Goal: Answer question/provide support: Share knowledge or assist other users

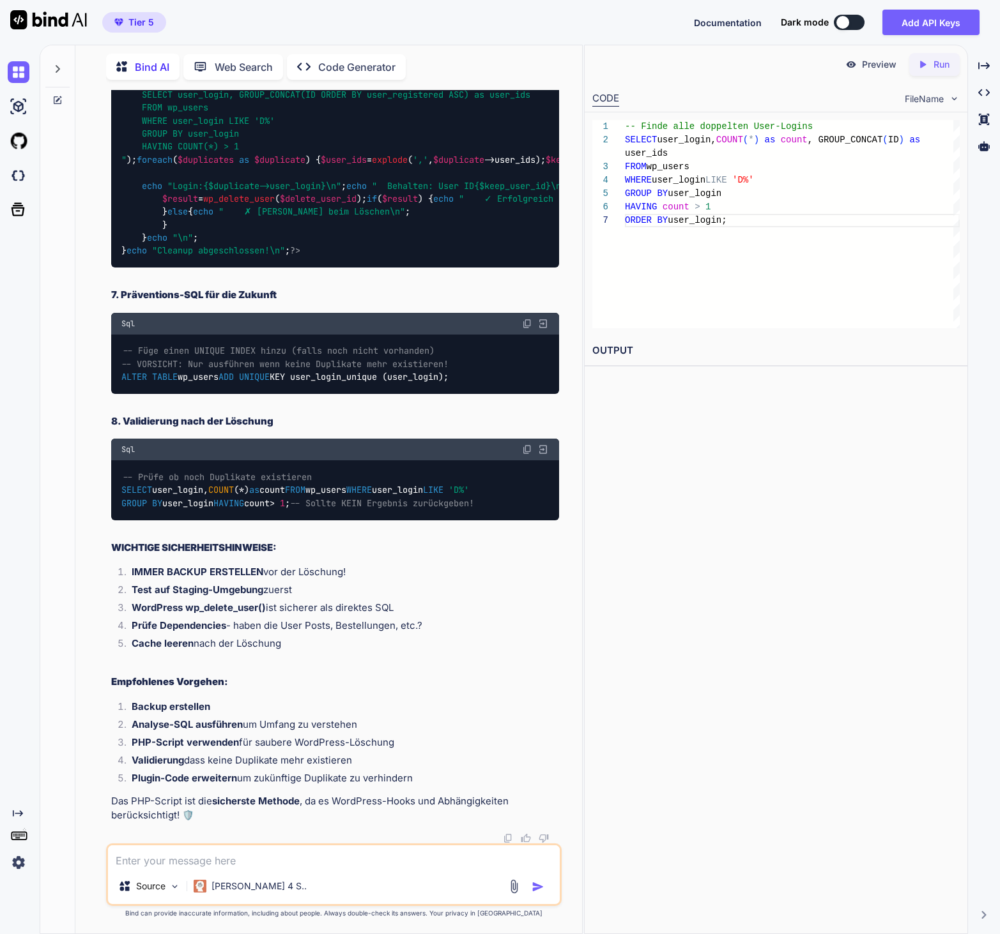
scroll to position [290915, 0]
click at [204, 866] on textarea at bounding box center [334, 857] width 452 height 23
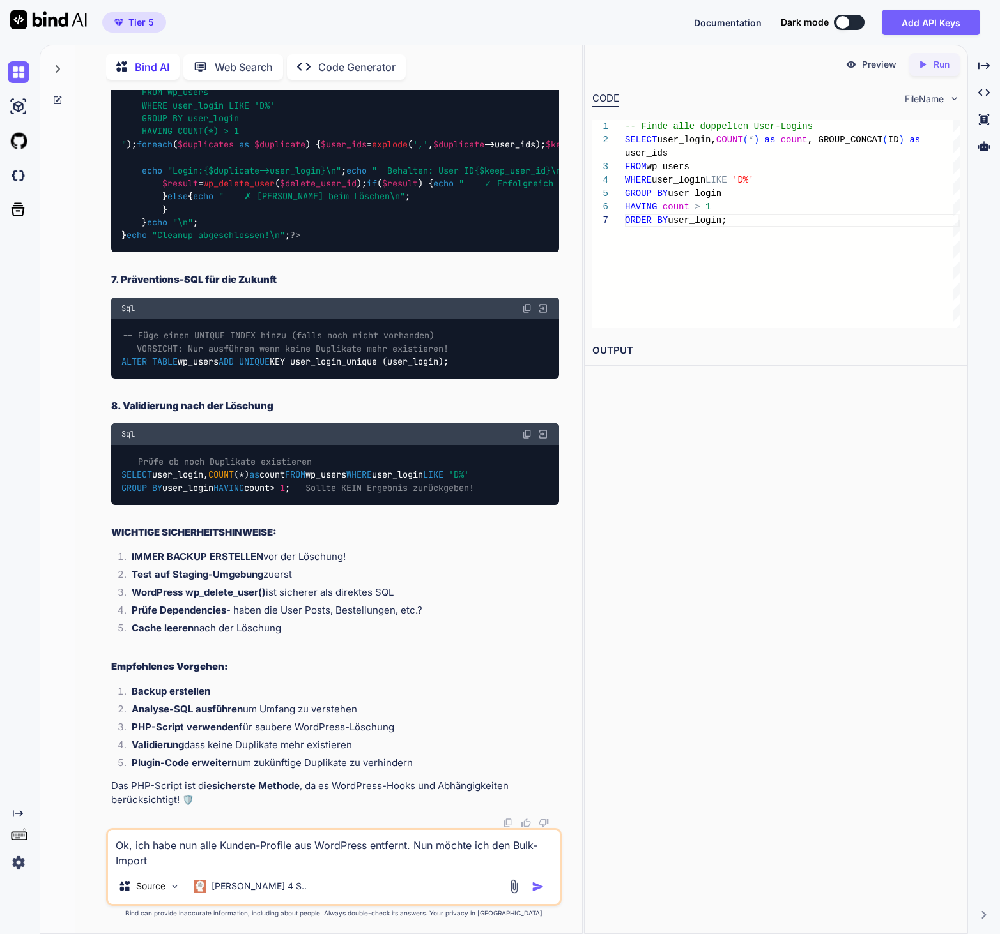
click at [413, 844] on textarea "Ok, ich habe nun alle Kunden-Profile aus WordPress entfernt. Nun möchte ich den…" at bounding box center [334, 849] width 452 height 38
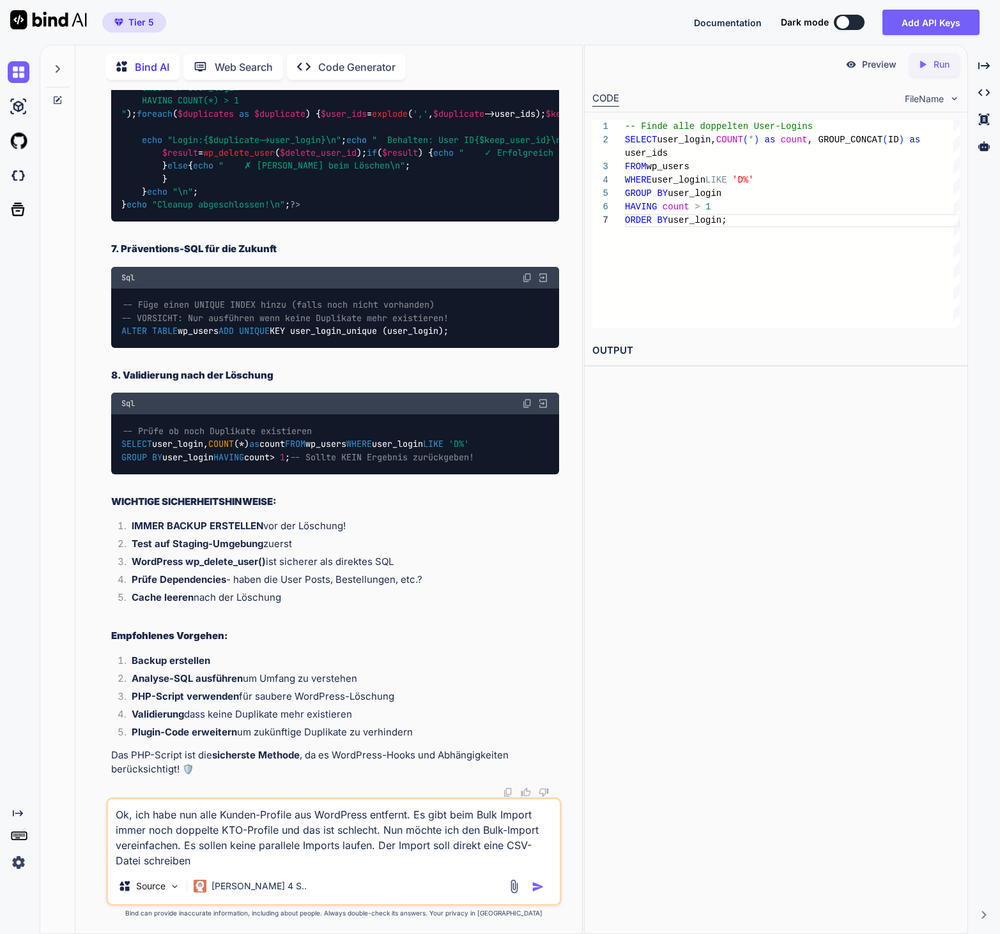
drag, startPoint x: 232, startPoint y: 859, endPoint x: 377, endPoint y: 845, distance: 145.7
click at [377, 845] on textarea "Ok, ich habe nun alle Kunden-Profile aus WordPress entfernt. Es gibt beim Bulk …" at bounding box center [334, 834] width 452 height 69
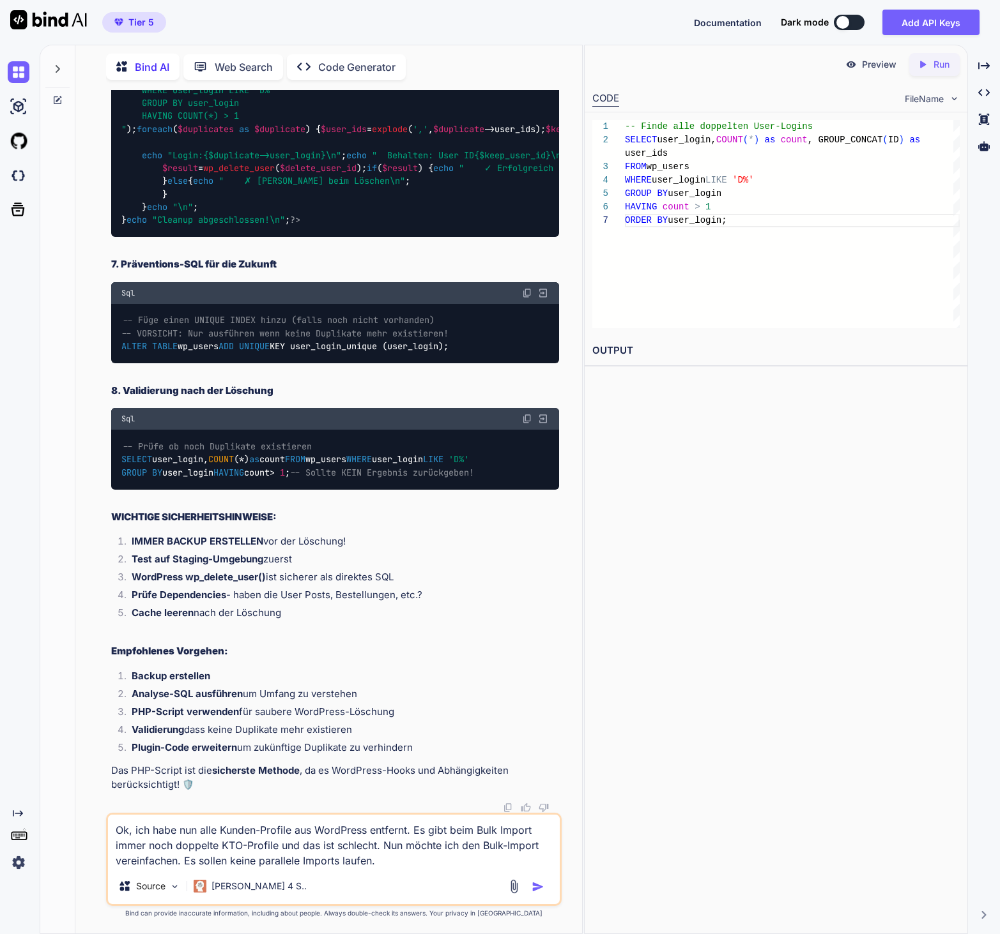
scroll to position [285212, 0]
click at [343, 857] on textarea "Ok, ich habe nun alle Kunden-Profile aus WordPress entfernt. Es gibt beim Bulk …" at bounding box center [334, 842] width 452 height 54
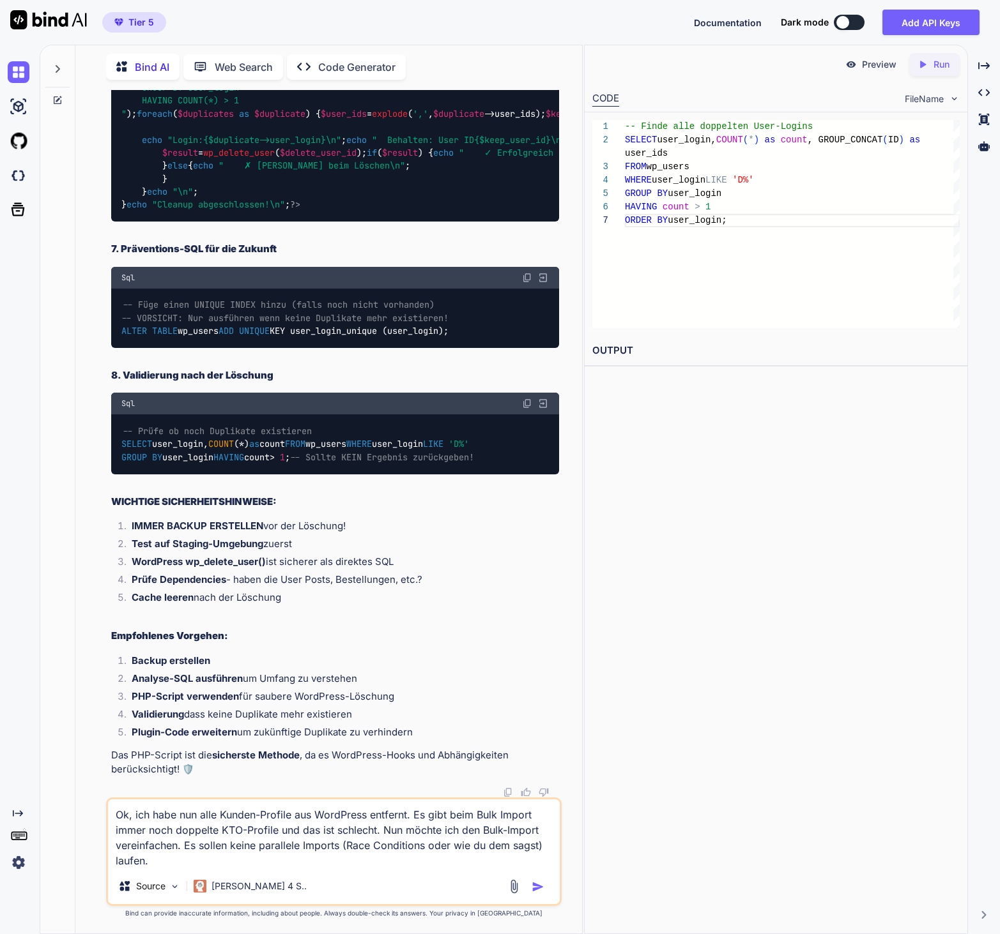
click at [347, 846] on textarea "Ok, ich habe nun alle Kunden-Profile aus WordPress entfernt. Es gibt beim Bulk …" at bounding box center [334, 834] width 452 height 69
click at [476, 844] on textarea "Ok, ich habe nun alle Kunden-Profile aus WordPress entfernt. Es gibt beim Bulk …" at bounding box center [334, 834] width 452 height 69
click at [292, 863] on textarea "Ok, ich habe nun alle Kunden-Profile aus WordPress entfernt. Es gibt beim Bulk …" at bounding box center [334, 834] width 452 height 69
paste textarea "<?lor /** * Ipsumd Sita: ConSectetur - Adipiscingel sed DOE-Tempor * Incidi UTL…"
type textarea "Lo, ips dolo sit amet Consec-Adipisc eli SeddOeius temporin. Ut labo etdo Magn …"
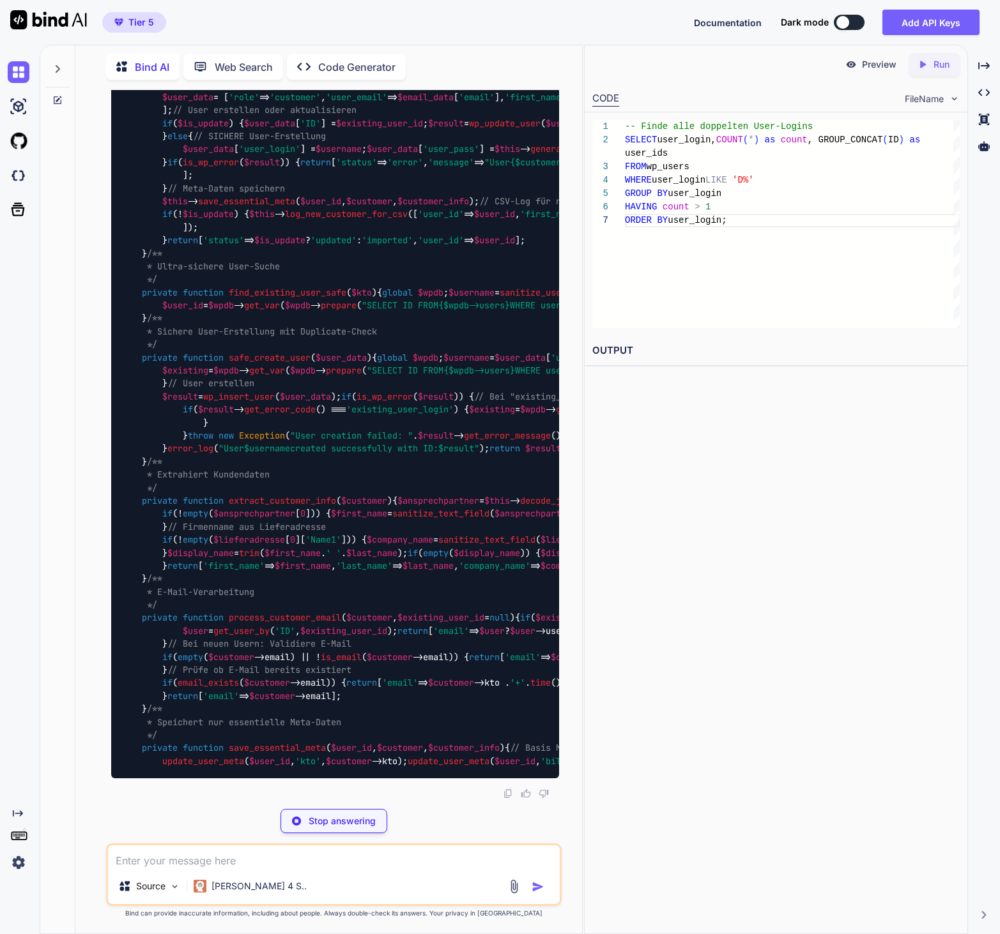
scroll to position [303548, 0]
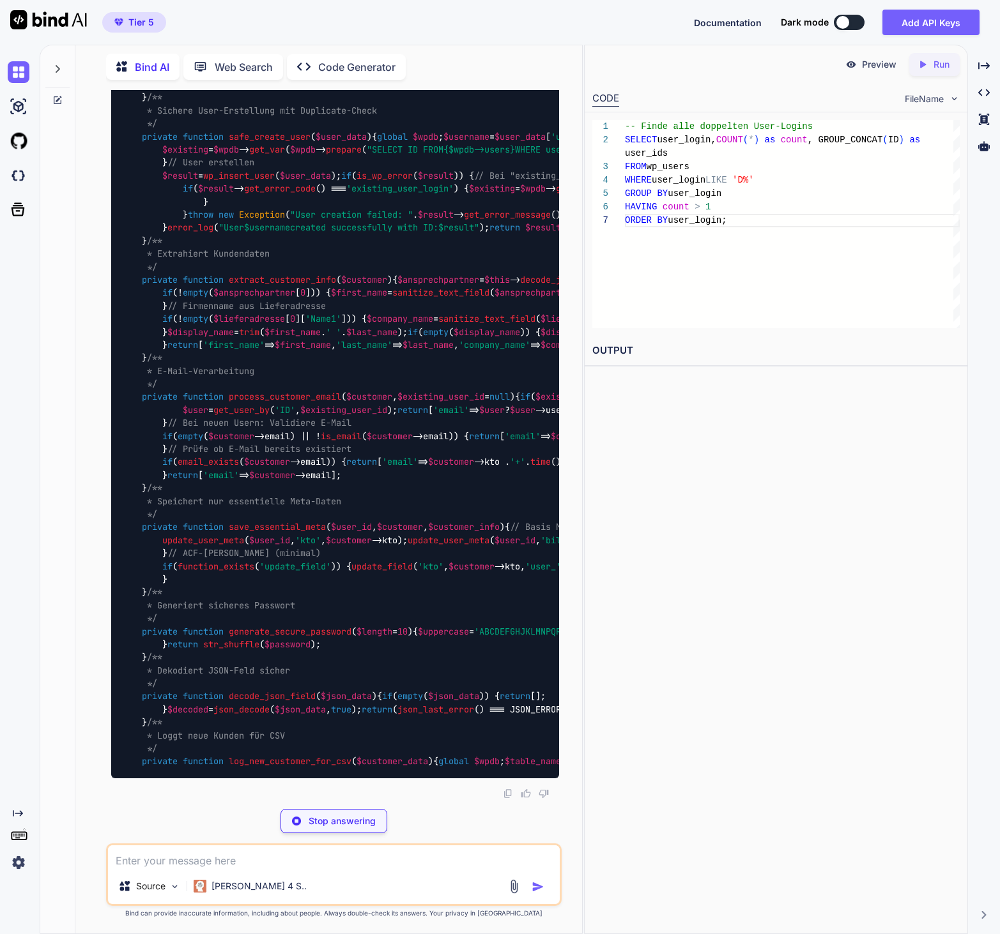
copy code "WC_Customer_Importer"
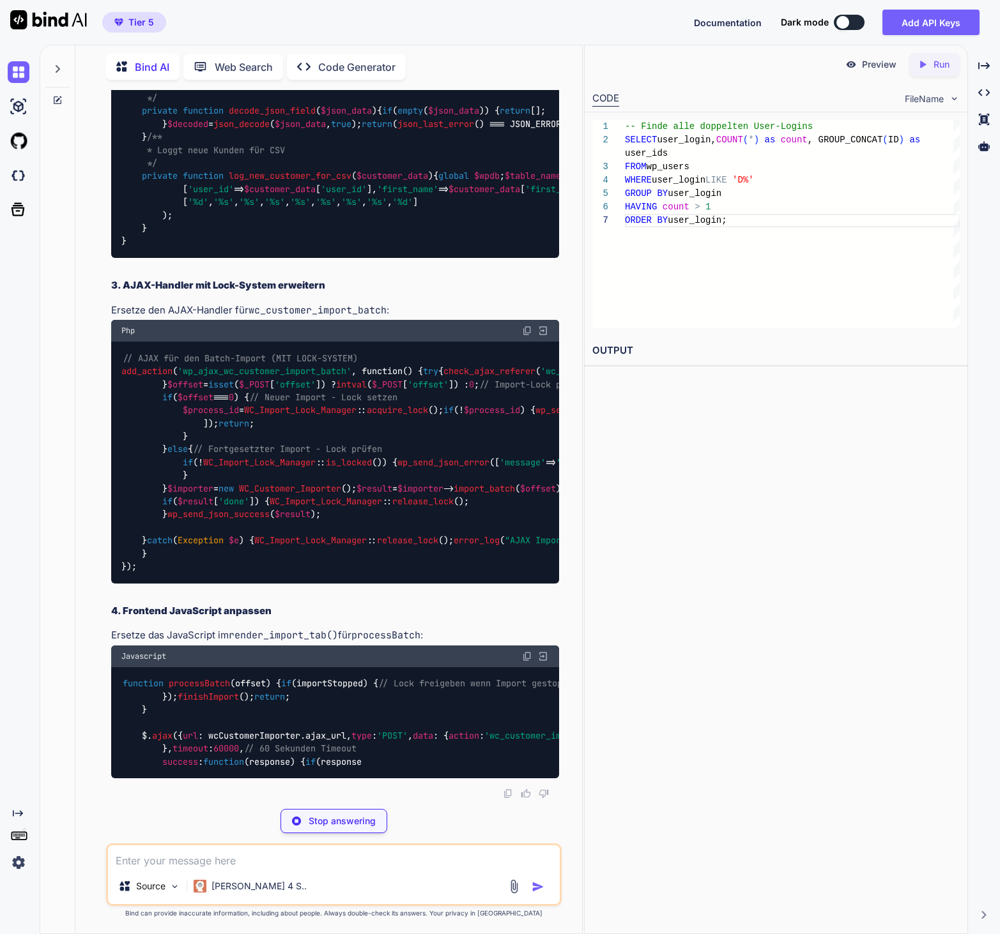
scroll to position [304731, 0]
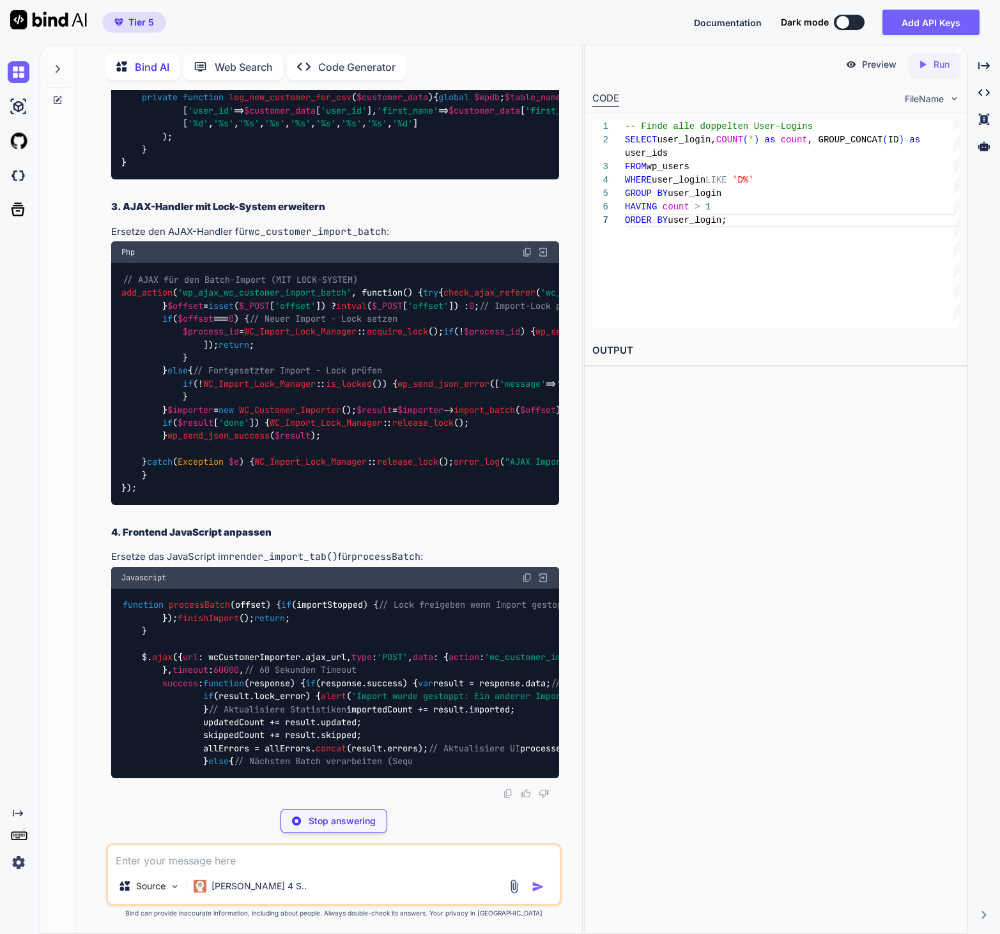
copy code "WC_Customer_Importer"
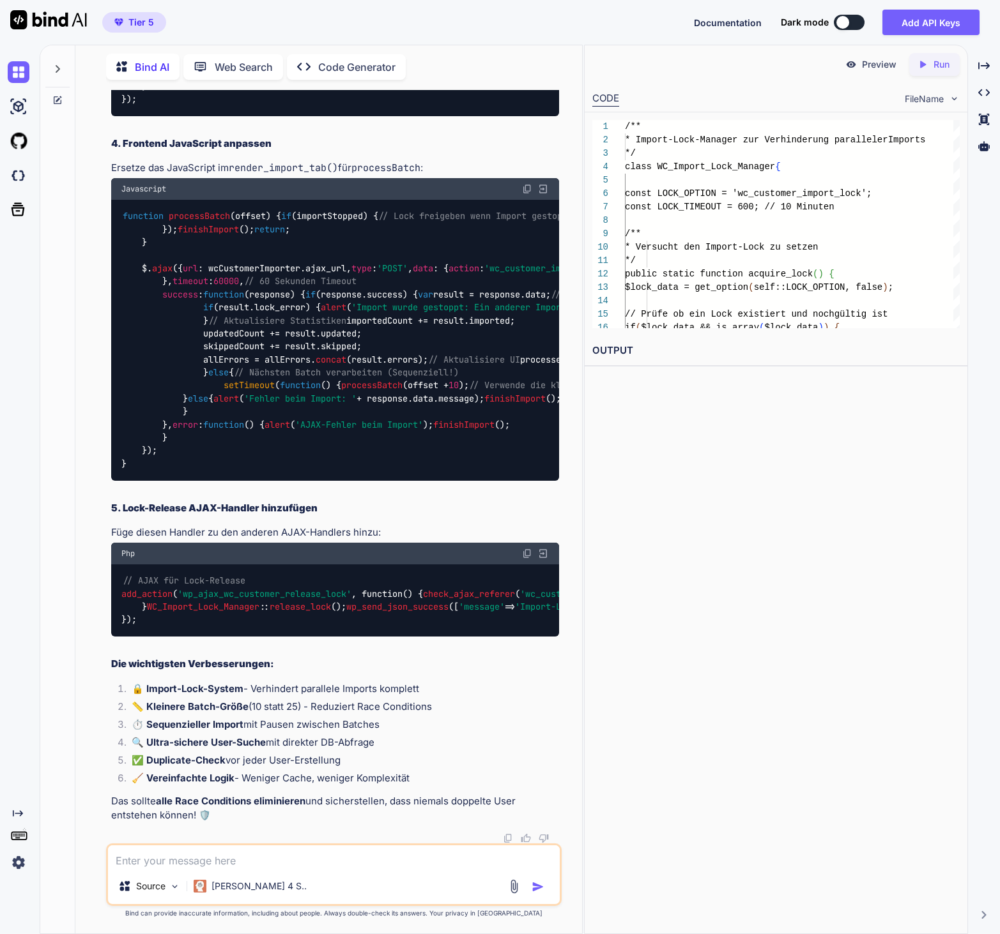
scroll to position [304645, 0]
drag, startPoint x: 257, startPoint y: 628, endPoint x: 102, endPoint y: 628, distance: 155.2
click at [102, 628] on div "You Bind AI Hier ist der optimierte Code, der die kleinste mögliche Mindestmeng…" at bounding box center [334, 512] width 496 height 844
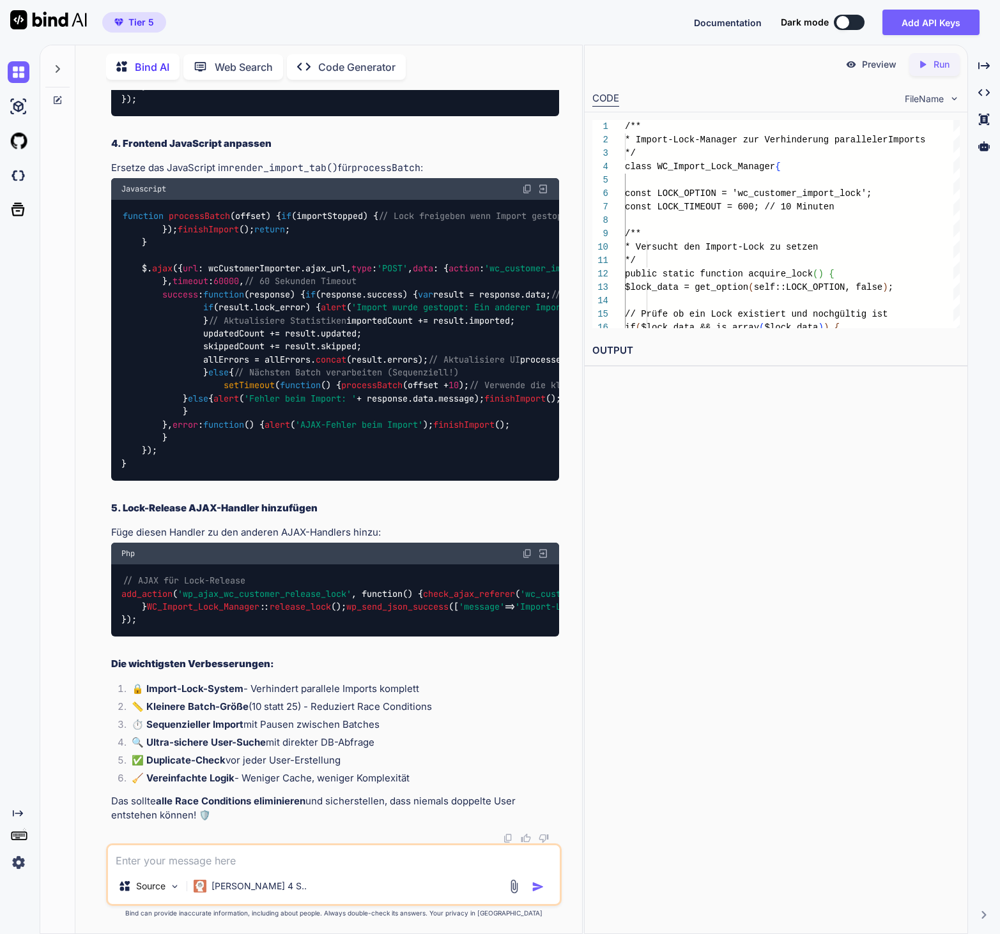
copy span "class WC_Customer_Importer"
copy span "wp_ajax_wc_customer_import_batch"
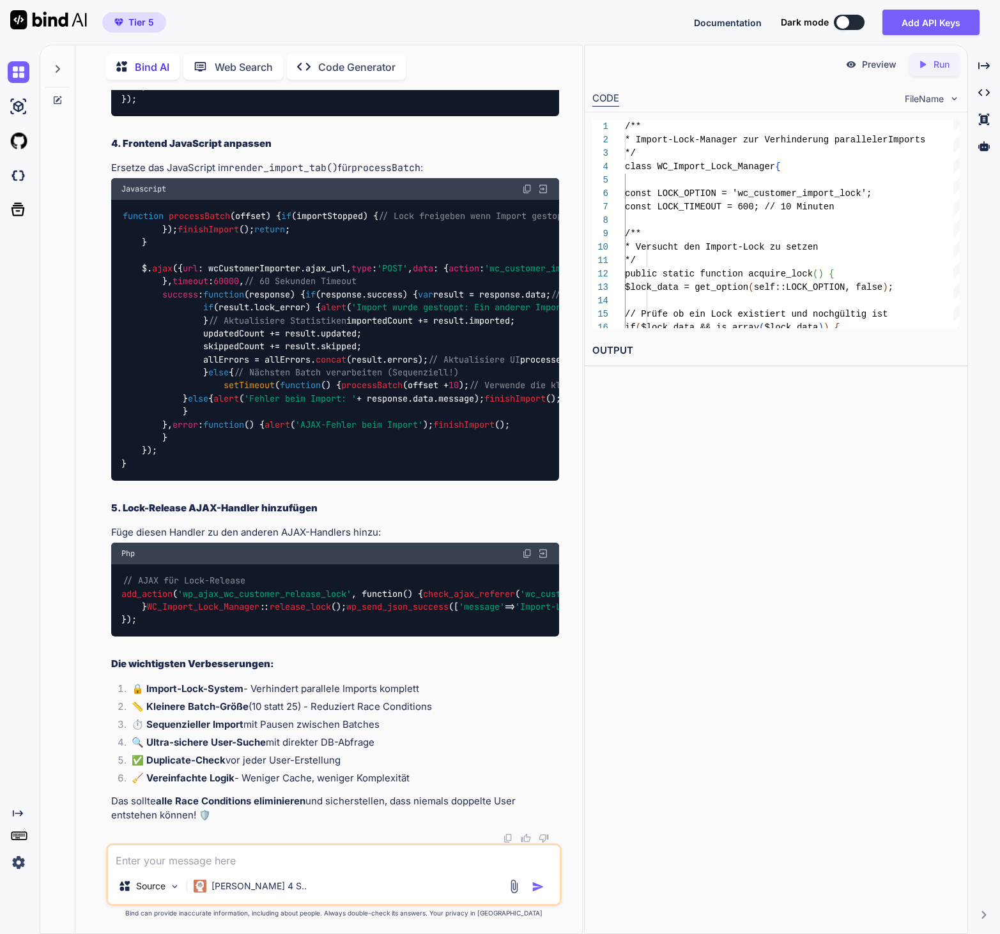
click at [211, 222] on span "processBatch" at bounding box center [199, 216] width 61 height 11
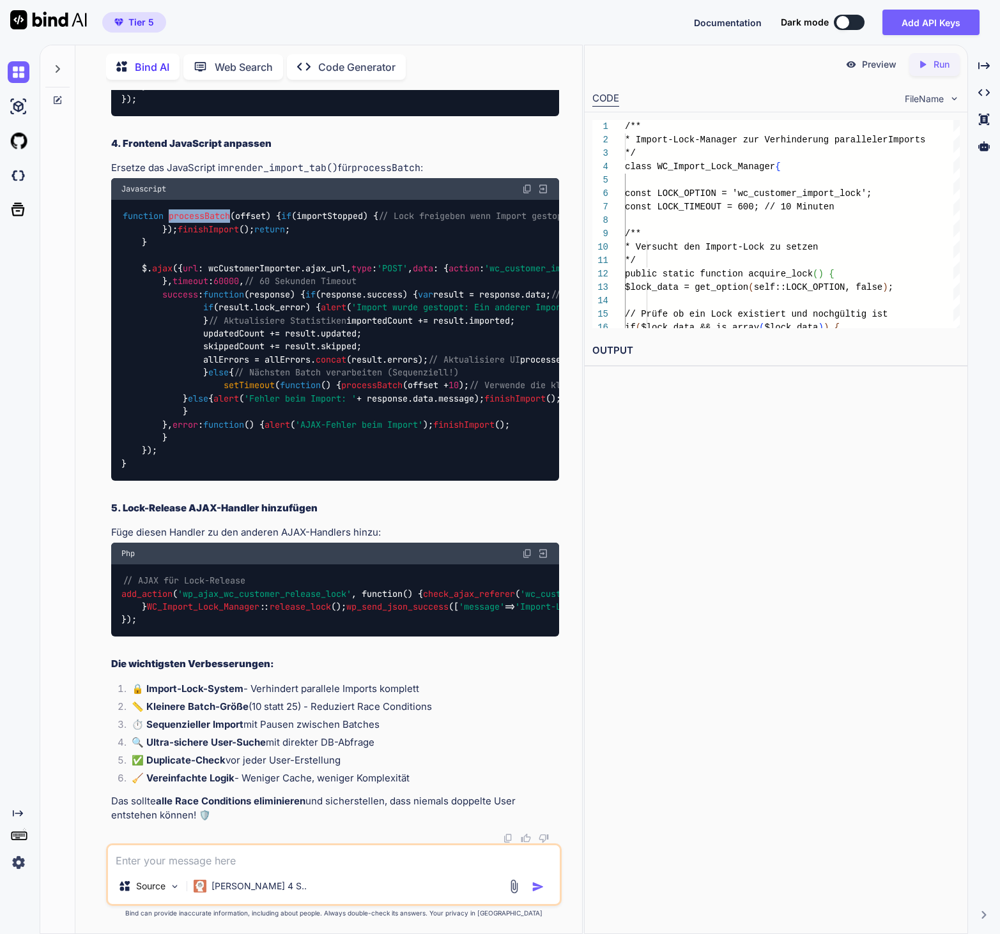
copy span "processBatch"
click at [317, 481] on div "function processBatch ( offset ) { if (importStopped) { // Lock freigeben wenn …" at bounding box center [335, 340] width 448 height 281
click at [528, 194] on img at bounding box center [527, 189] width 10 height 10
click at [295, 526] on p "Füge diesen Handler zu den anderen AJAX-Handlers hinzu:" at bounding box center [335, 533] width 448 height 15
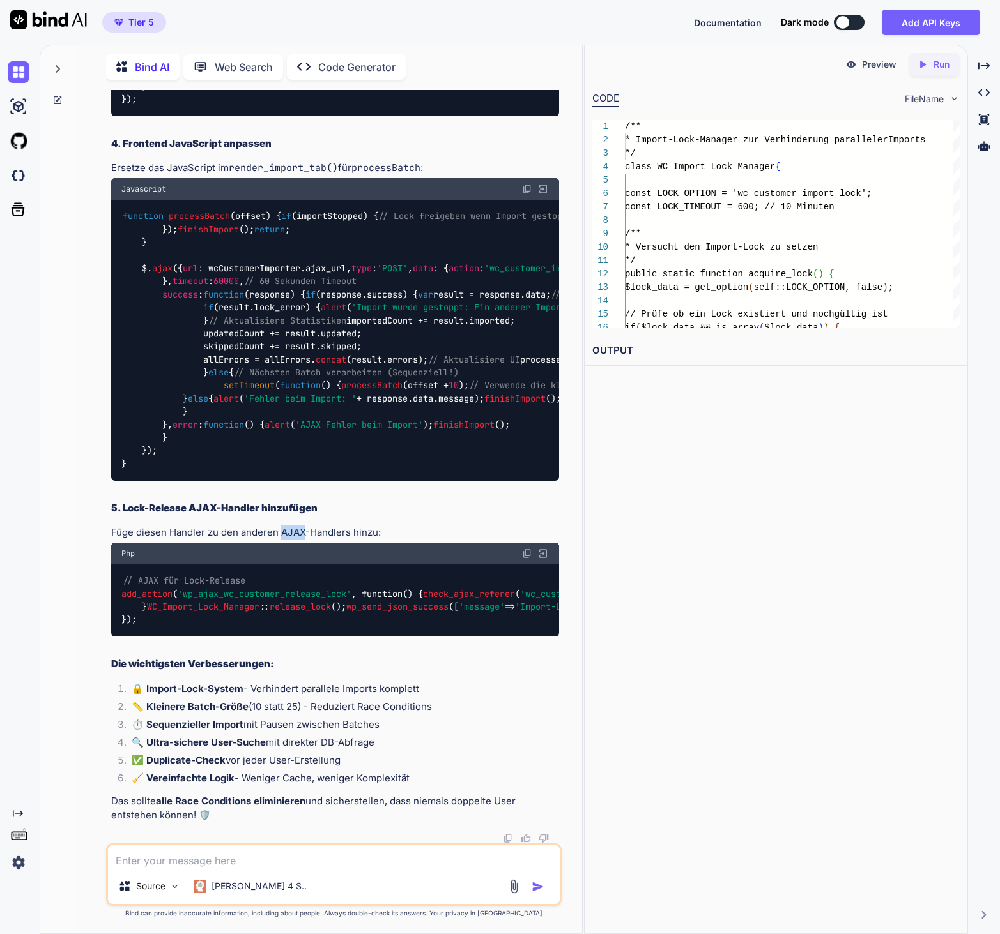
click at [295, 526] on p "Füge diesen Handler zu den anderen AJAX-Handlers hinzu:" at bounding box center [335, 533] width 448 height 15
copy p "AJAX"
click at [377, 590] on code "// AJAX für Lock-Release add_action ( 'wp_ajax_wc_customer_release_lock' , func…" at bounding box center [680, 600] width 1119 height 52
click at [525, 549] on img at bounding box center [527, 554] width 10 height 10
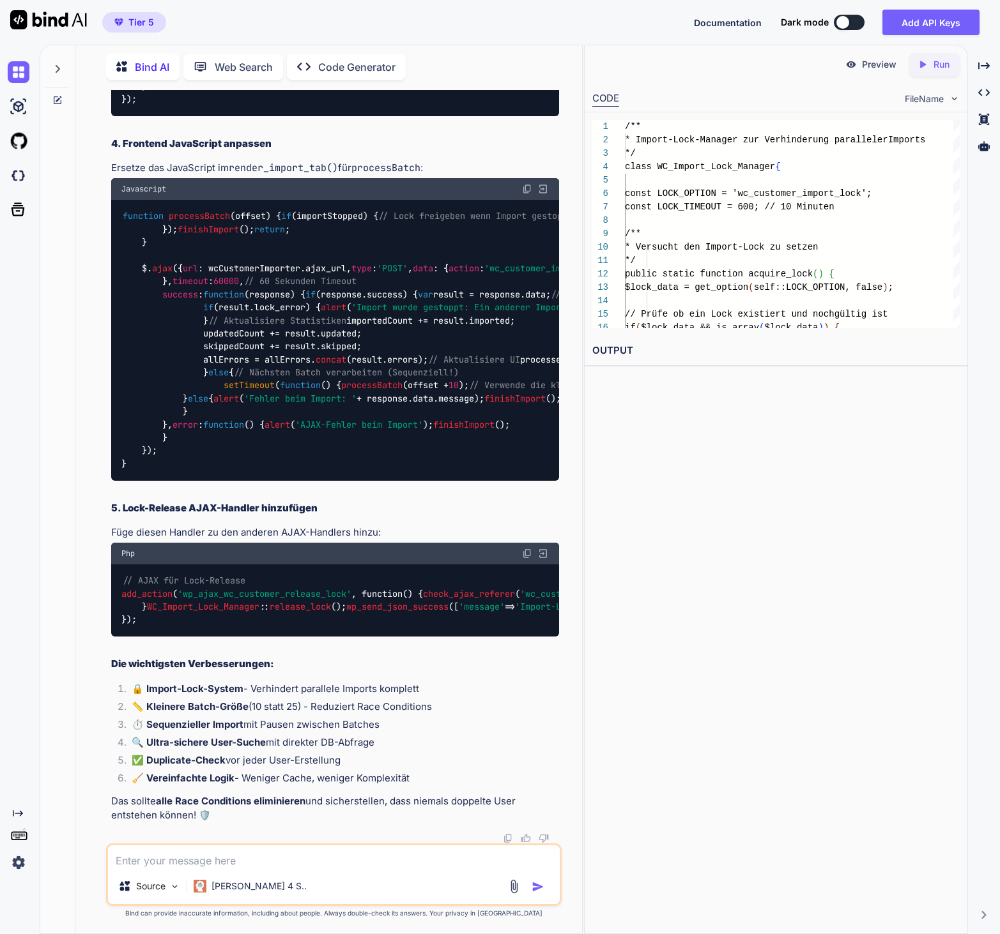
click at [176, 869] on div "Source Claude 4 S.." at bounding box center [333, 875] width 455 height 63
click at [185, 863] on textarea at bounding box center [334, 857] width 452 height 23
paste textarea "Fehler während des Imports: Ein anderer Import-Prozess läuft bereits"
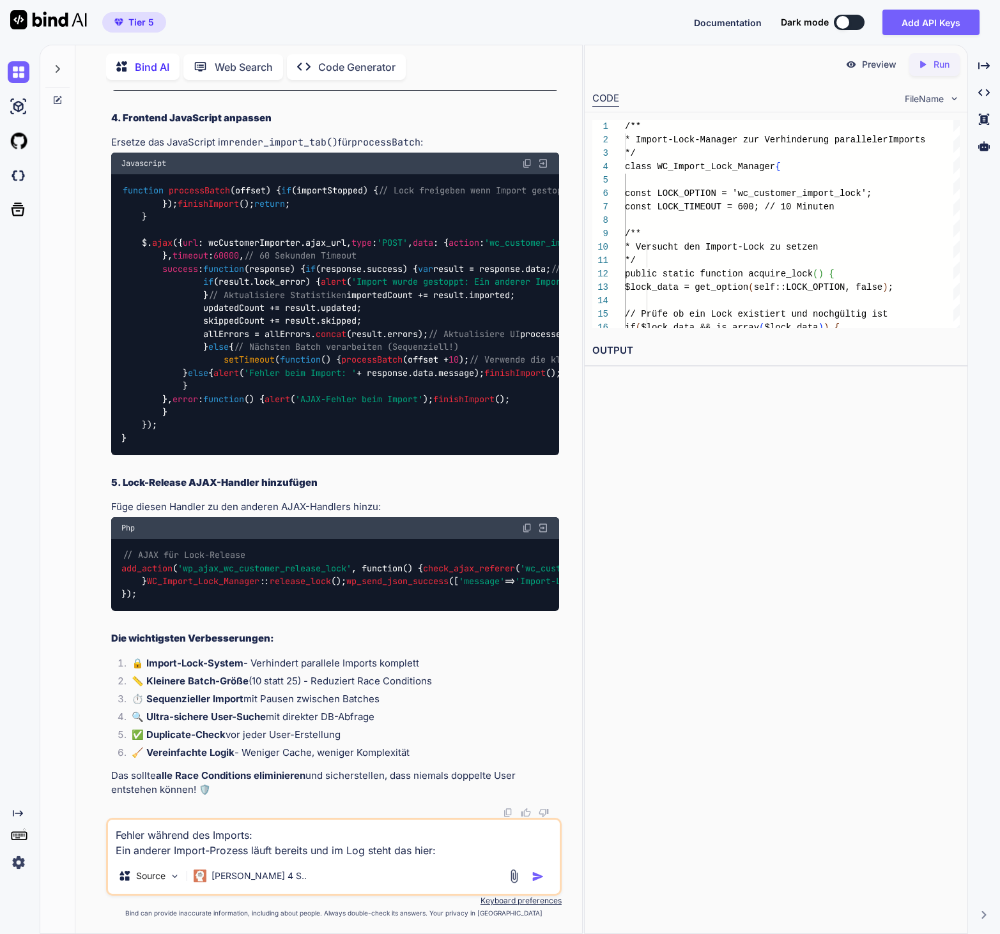
paste textarea "[93-Lor-9855 25:28:25 IPS] DOL Sitametcon: Adi Elit sedd_eiusmod tem inci Utlab…"
type textarea "Loremi dolorsi ame Consect: Adi elitsed Doeius-Tempori utlab etdolor mag al Eni…"
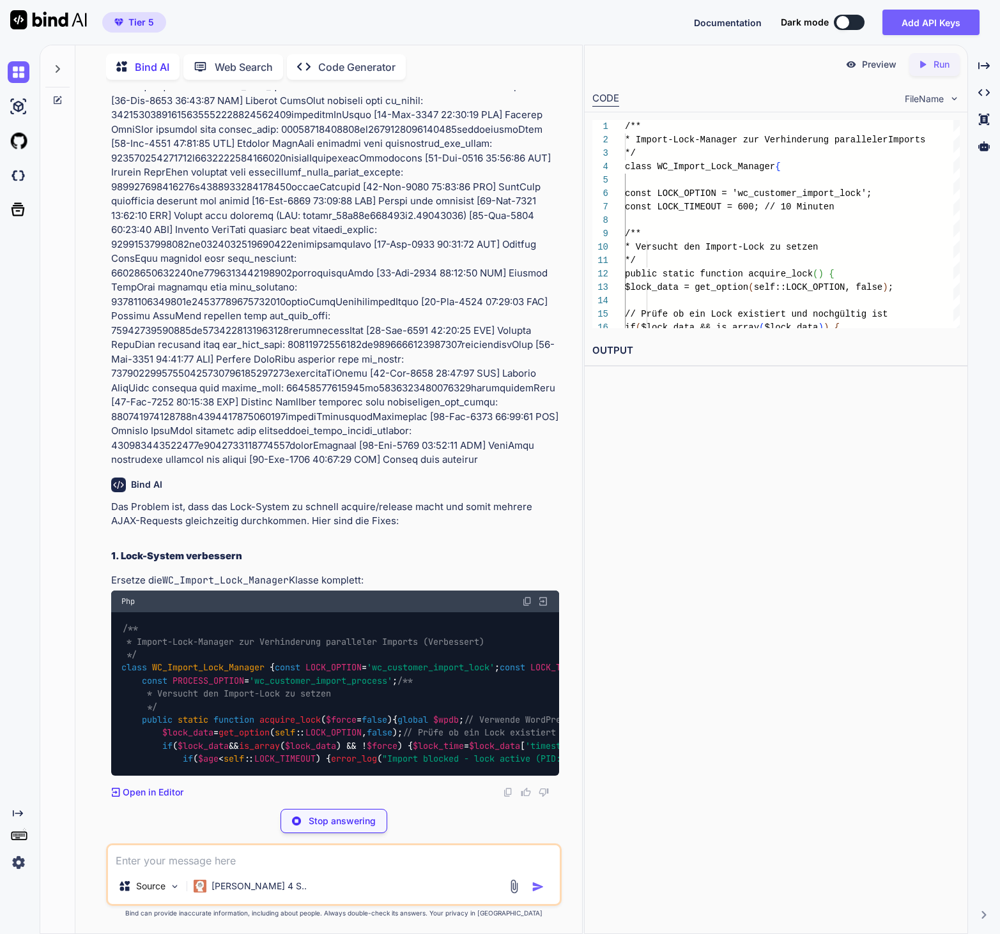
scroll to position [313449, 0]
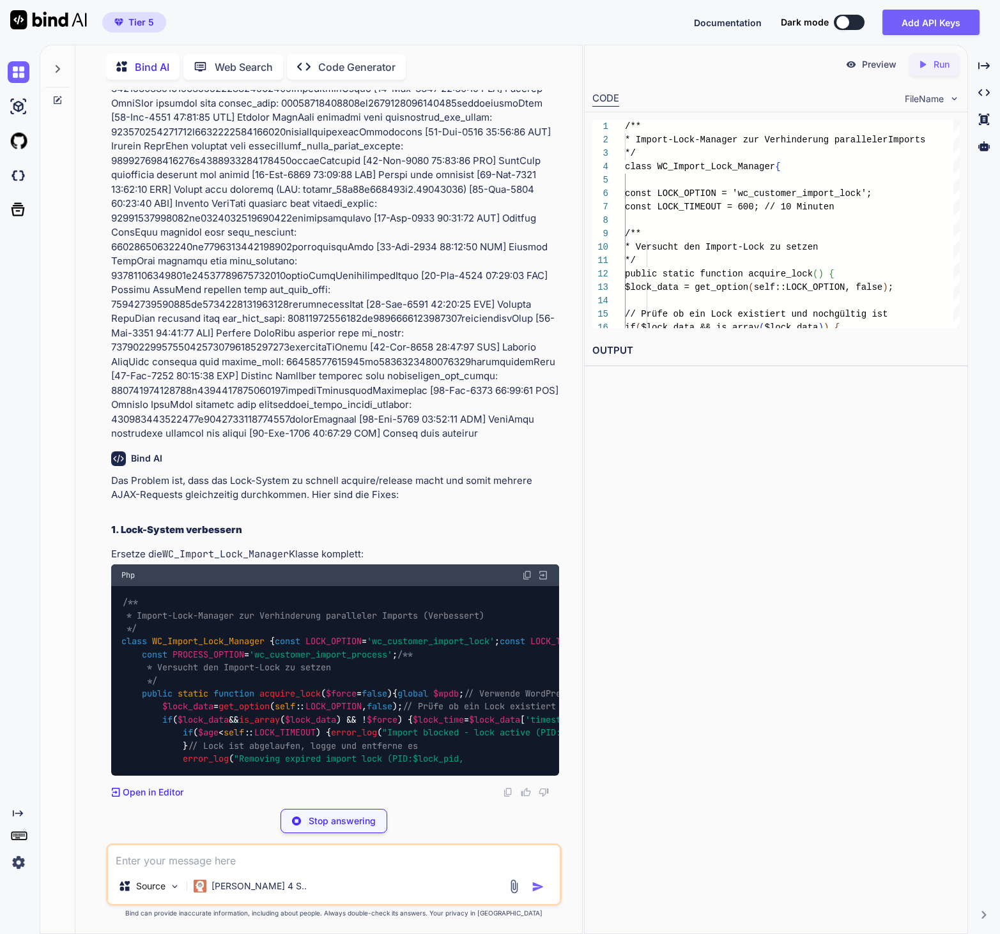
click at [217, 636] on span "WC_Import_Lock_Manager" at bounding box center [208, 641] width 112 height 11
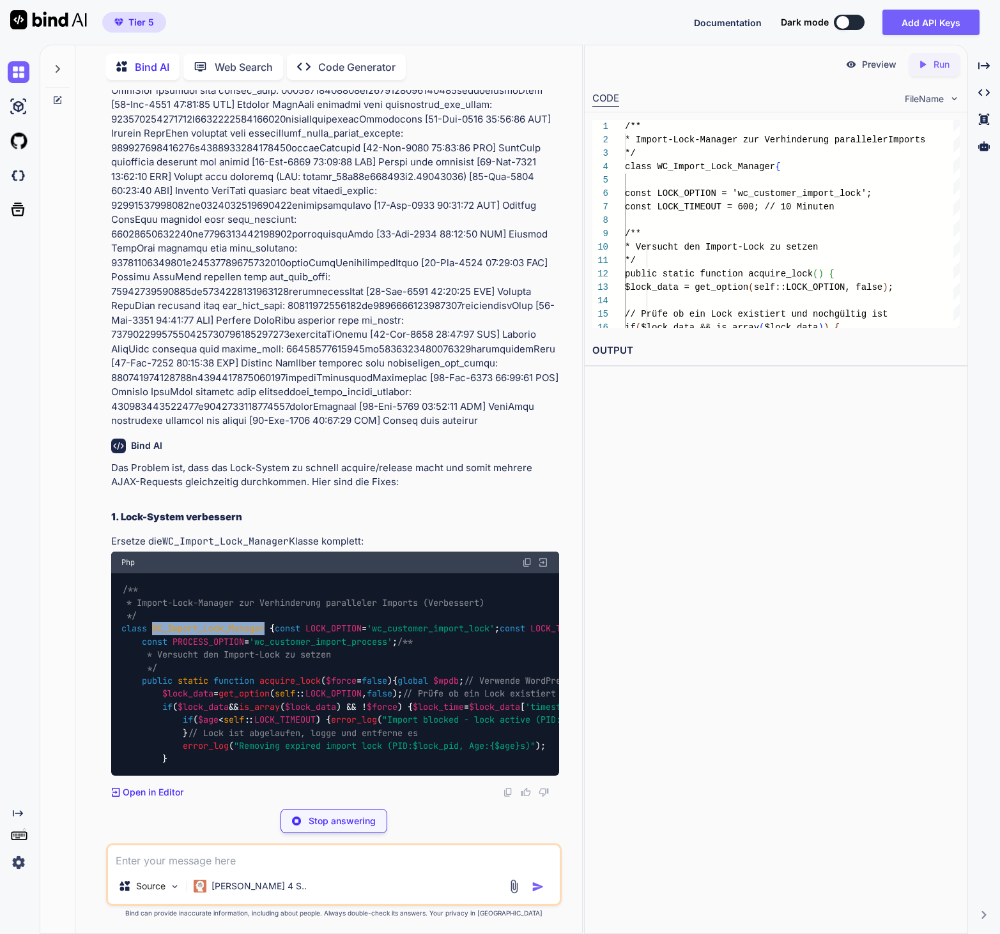
click at [217, 623] on span "WC_Import_Lock_Manager" at bounding box center [208, 628] width 112 height 11
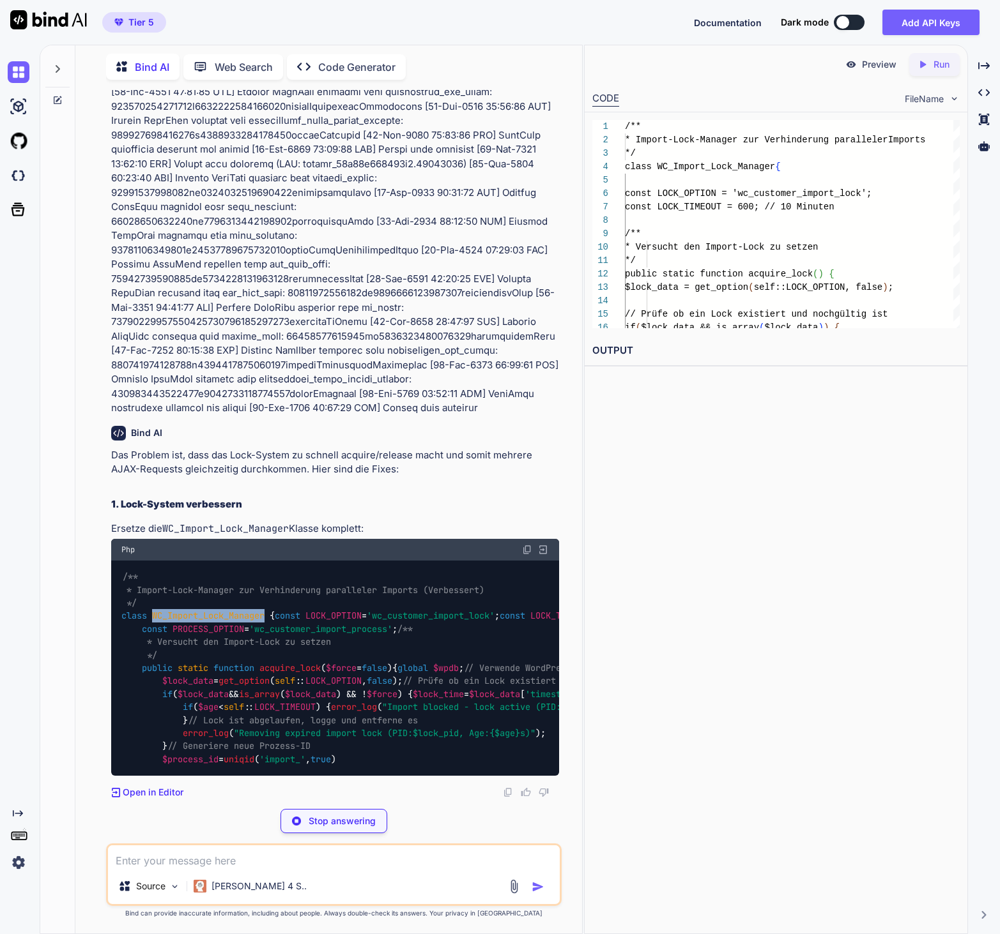
copy span "WC_Import_Lock_Manager"
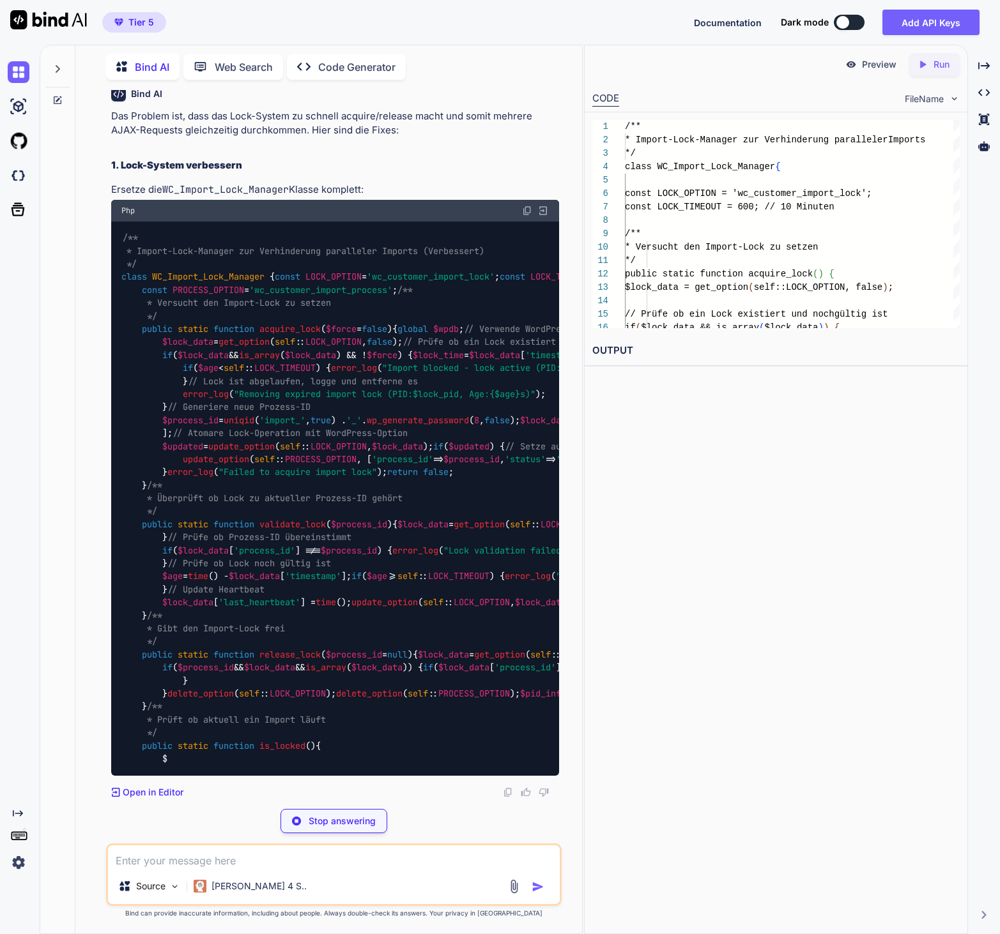
click at [429, 568] on div "/** * Import-Lock-Manager zur Verhinderung paralleler Imports (Verbessert) */ c…" at bounding box center [335, 499] width 448 height 554
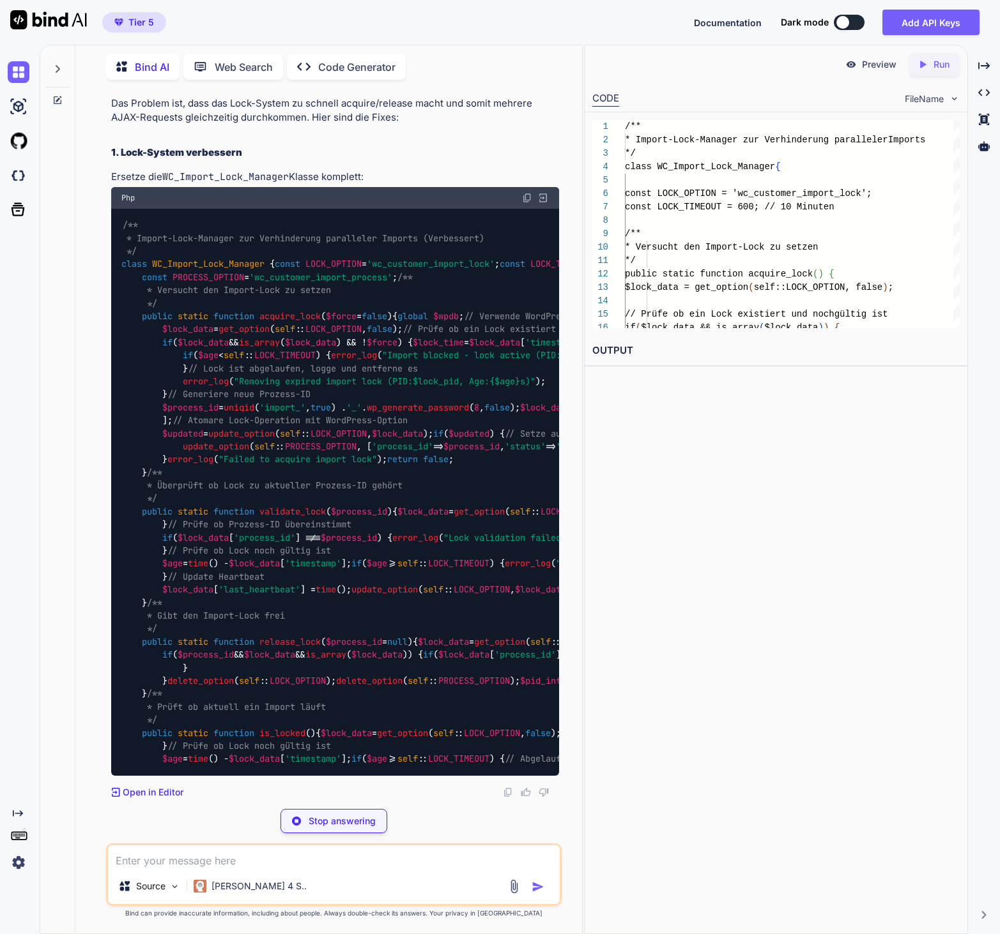
click at [526, 203] on img at bounding box center [527, 198] width 10 height 10
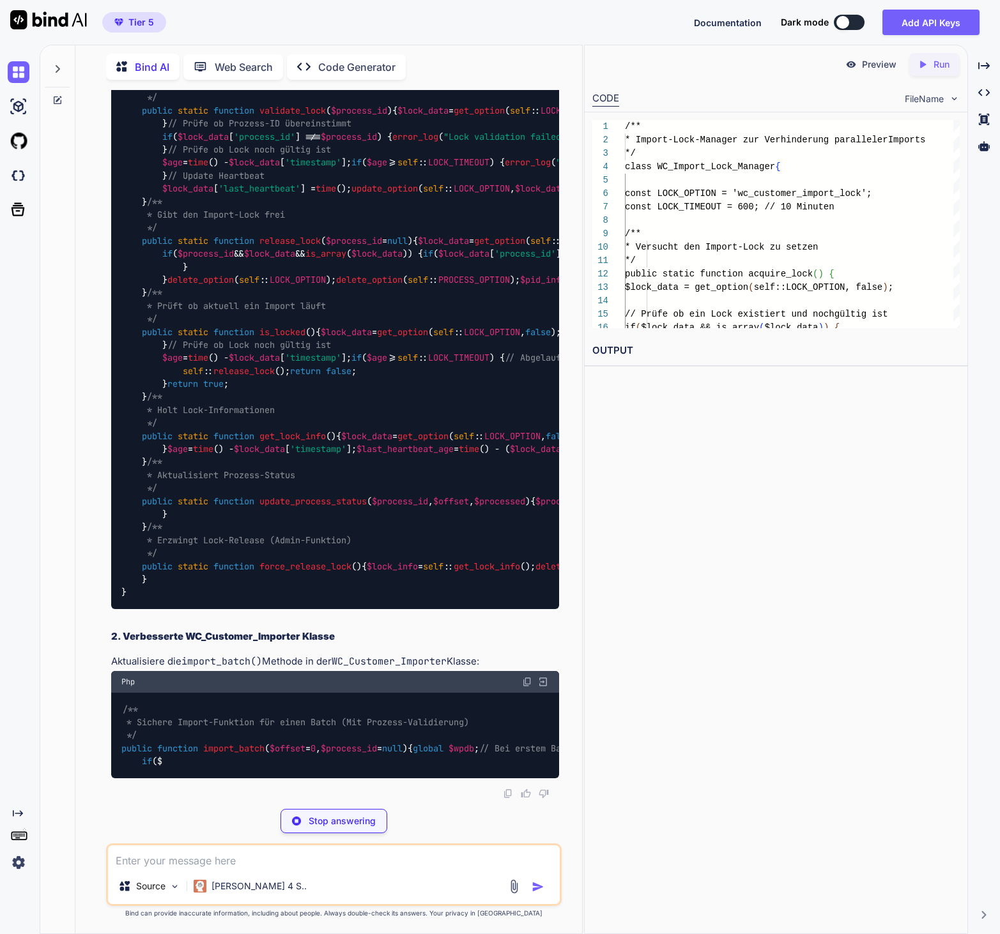
scroll to position [313354, 0]
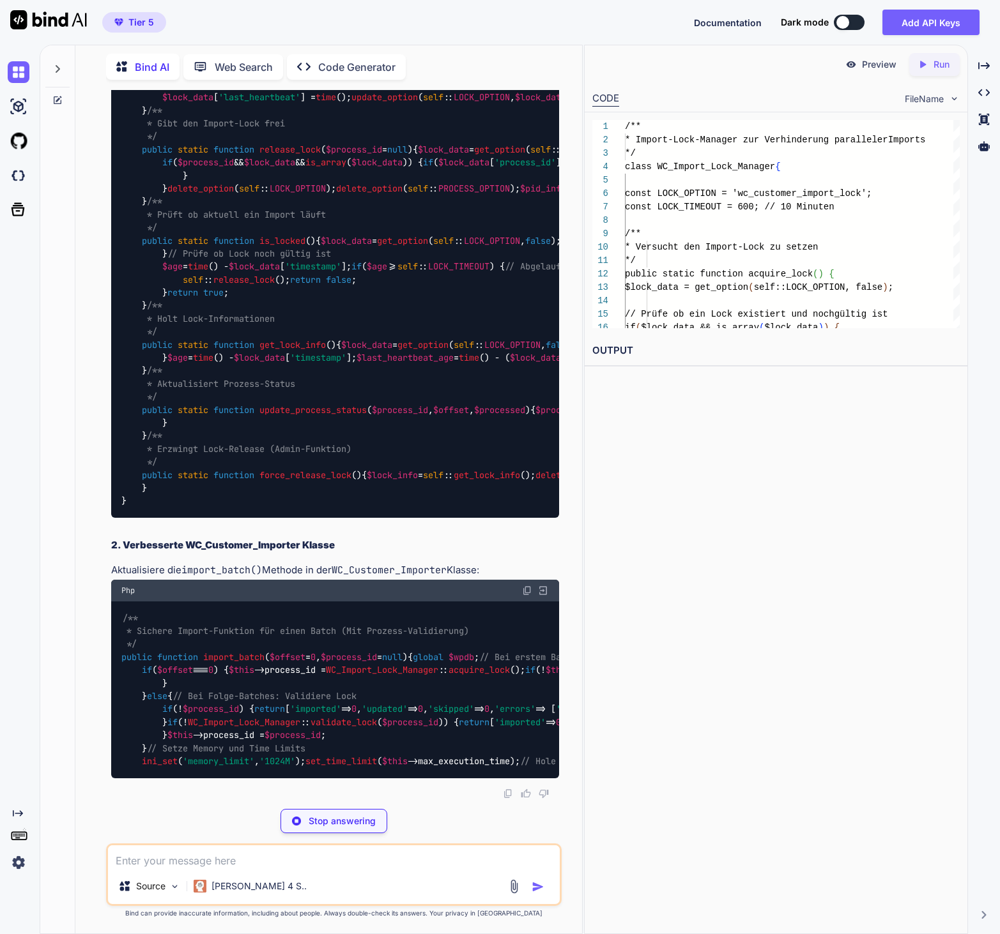
scroll to position [315954, 0]
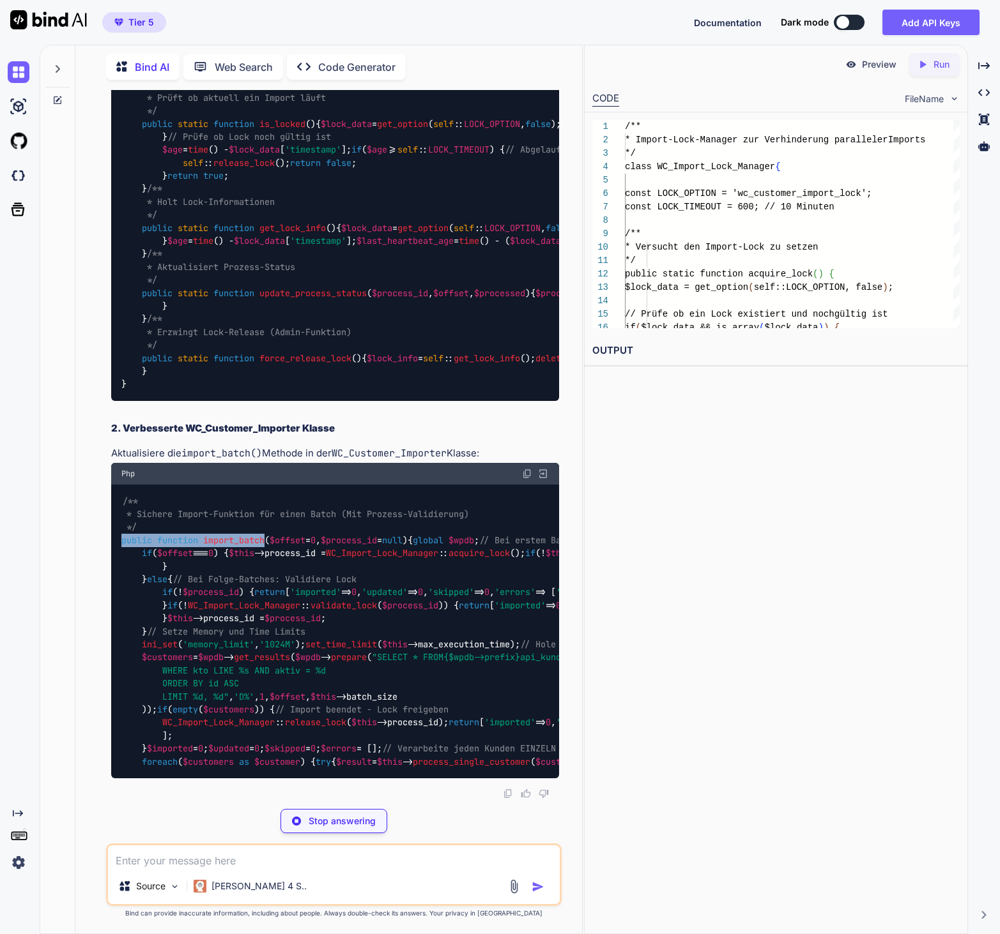
drag, startPoint x: 123, startPoint y: 704, endPoint x: 268, endPoint y: 703, distance: 145.0
click at [268, 703] on code "/** * Sichere Import-Funktion für einen Batch (Mit Prozess-Validierung) */ publ…" at bounding box center [954, 632] width 1666 height 274
copy code "public function import_batch"
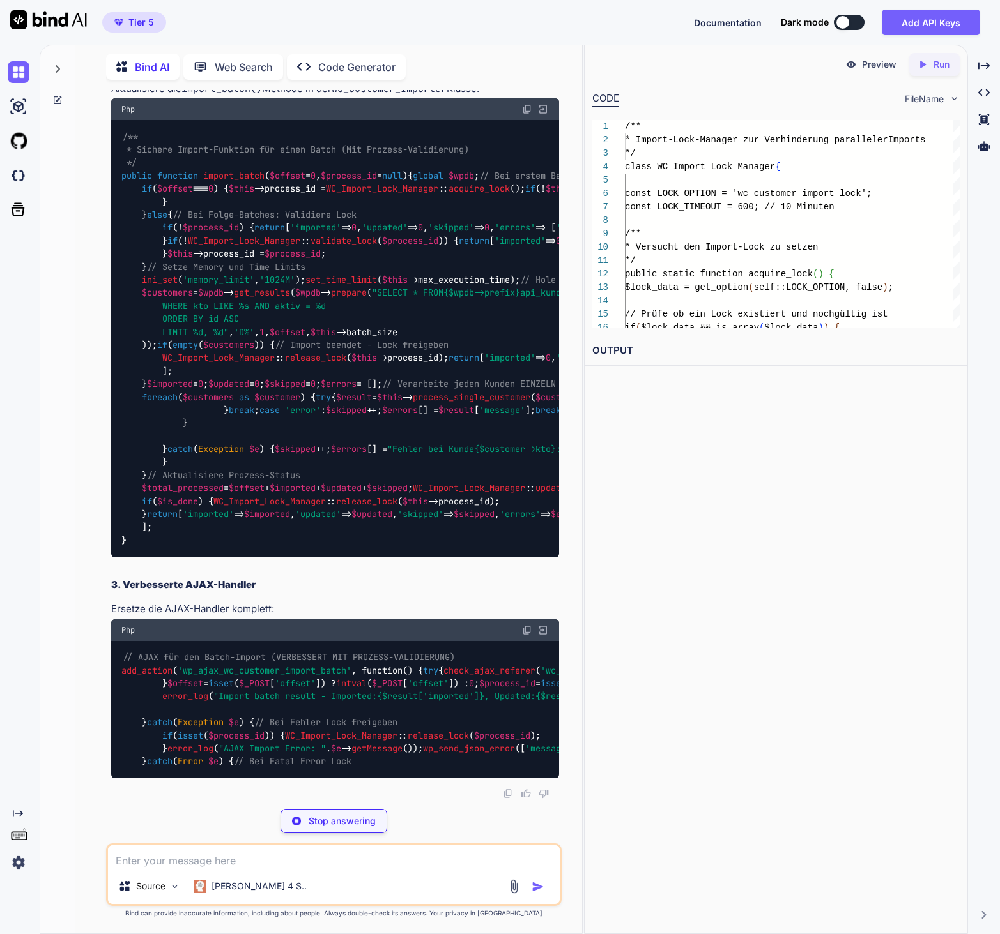
click at [305, 558] on div "/** * Sichere Import-Funktion für einen Batch (Mit Prozess-Validierung) */ publ…" at bounding box center [335, 339] width 448 height 438
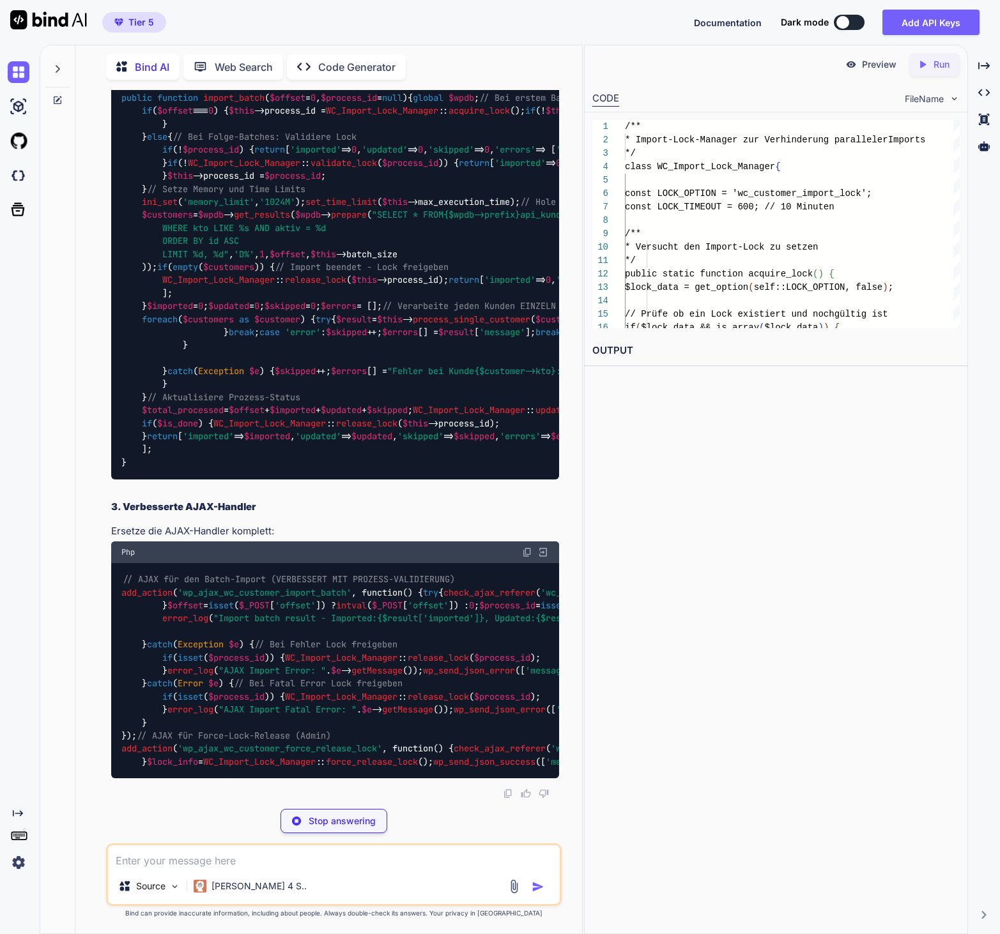
scroll to position [316046, 0]
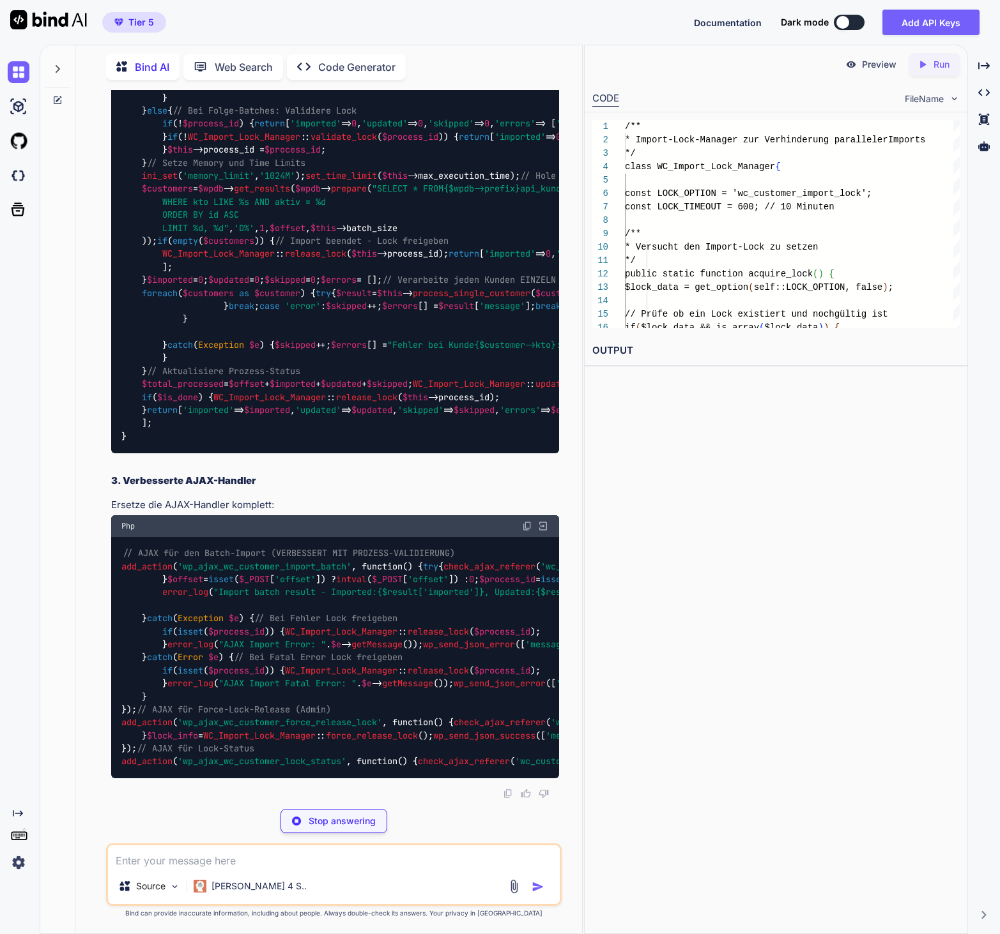
click at [528, 10] on img at bounding box center [527, 5] width 10 height 10
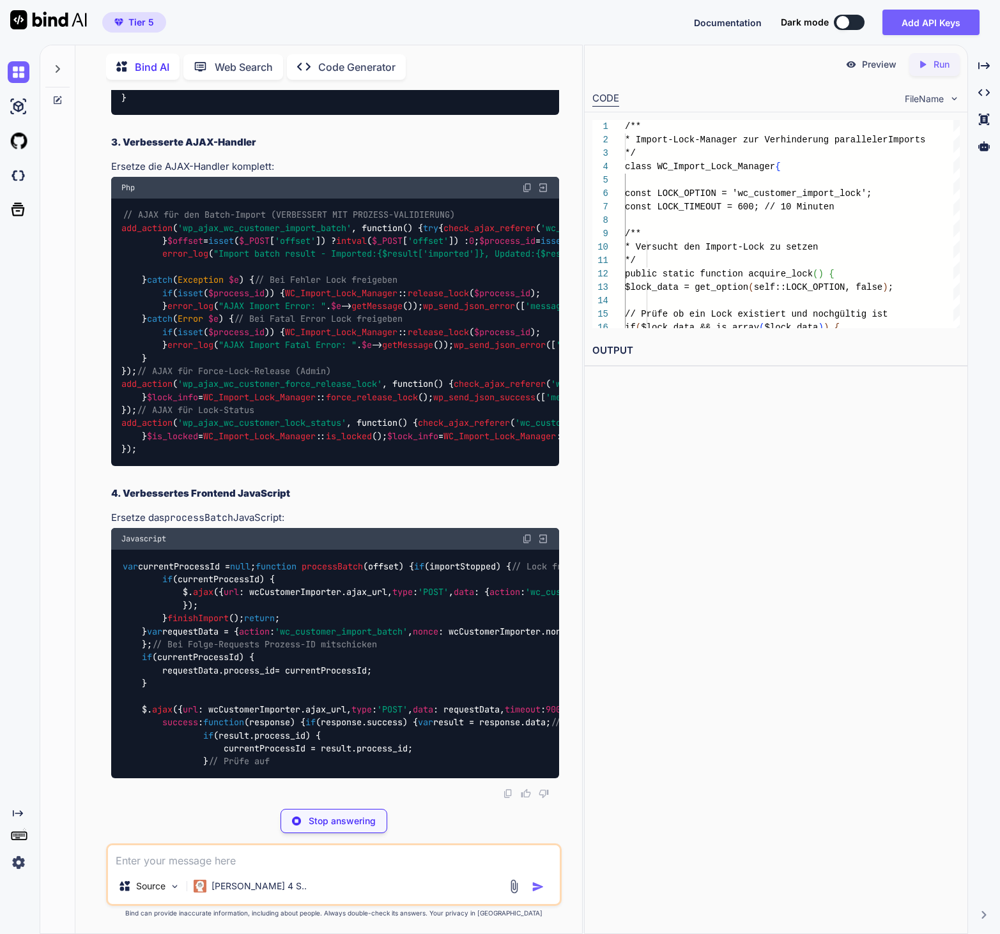
scroll to position [317950, 0]
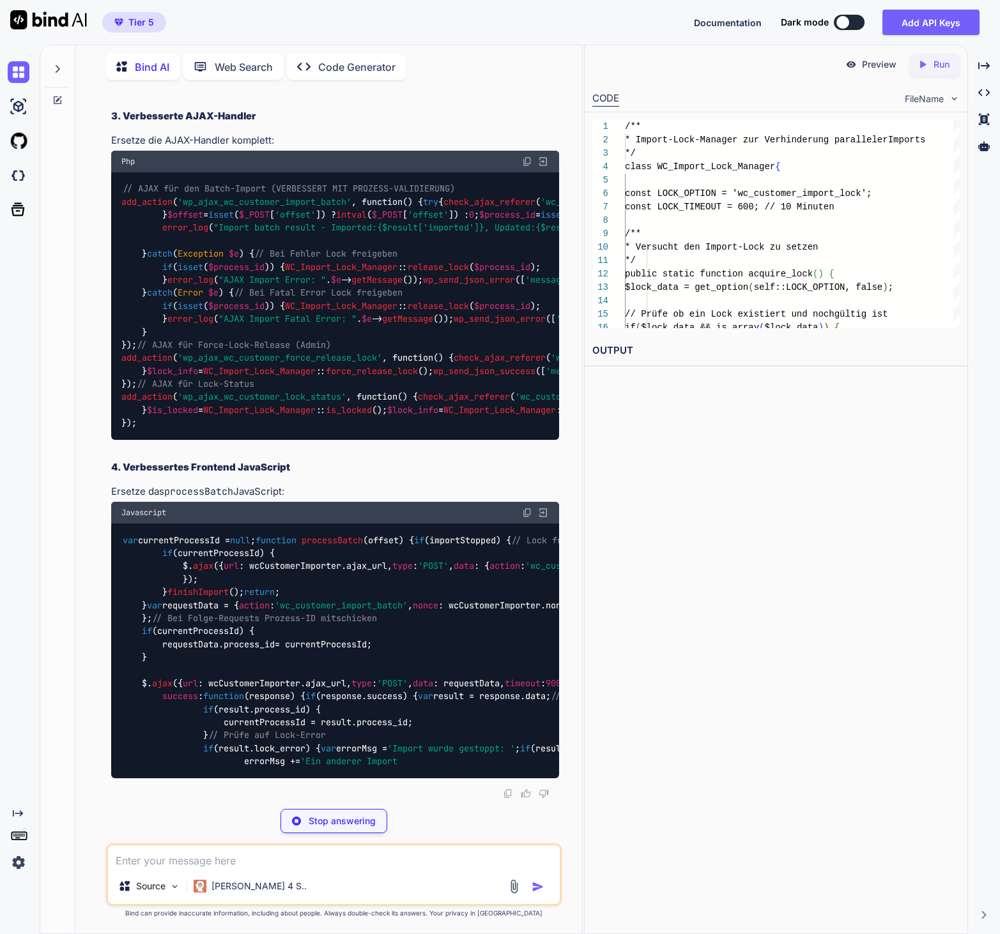
click at [250, 208] on span "'wp_ajax_wc_customer_import_batch'" at bounding box center [265, 201] width 174 height 11
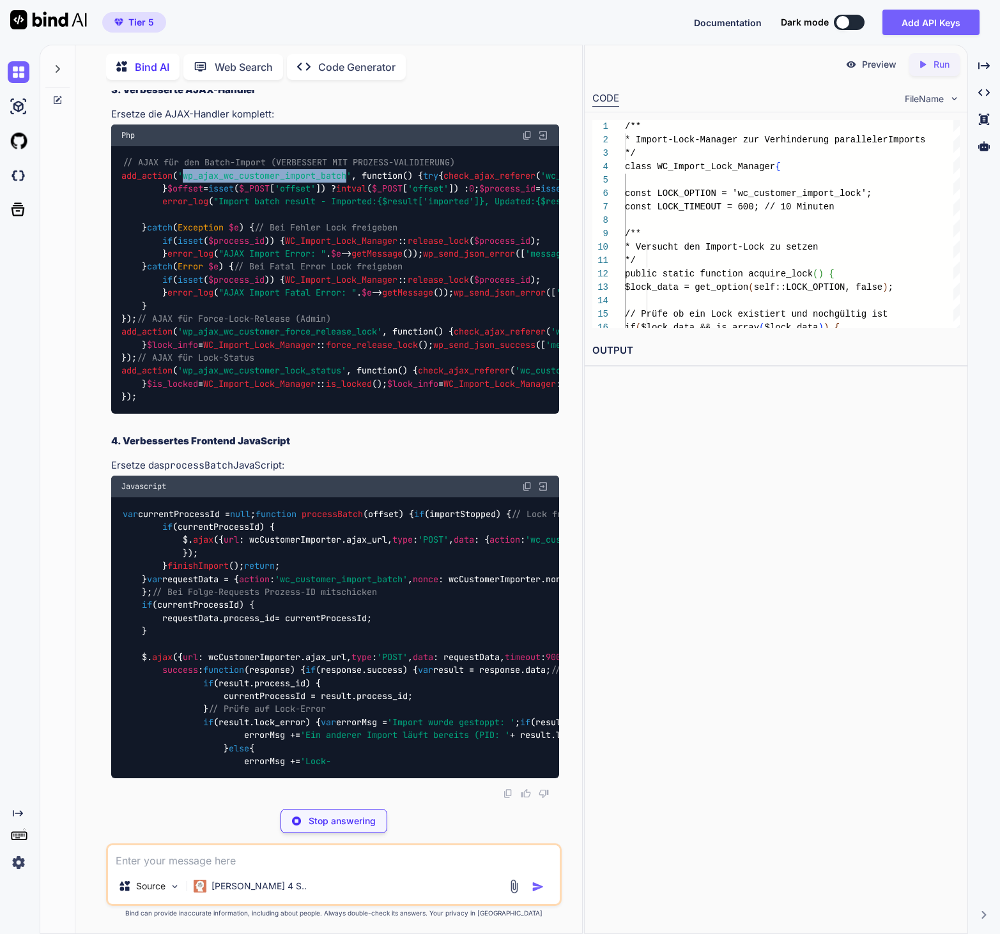
copy span "wp_ajax_wc_customer_import_batch"
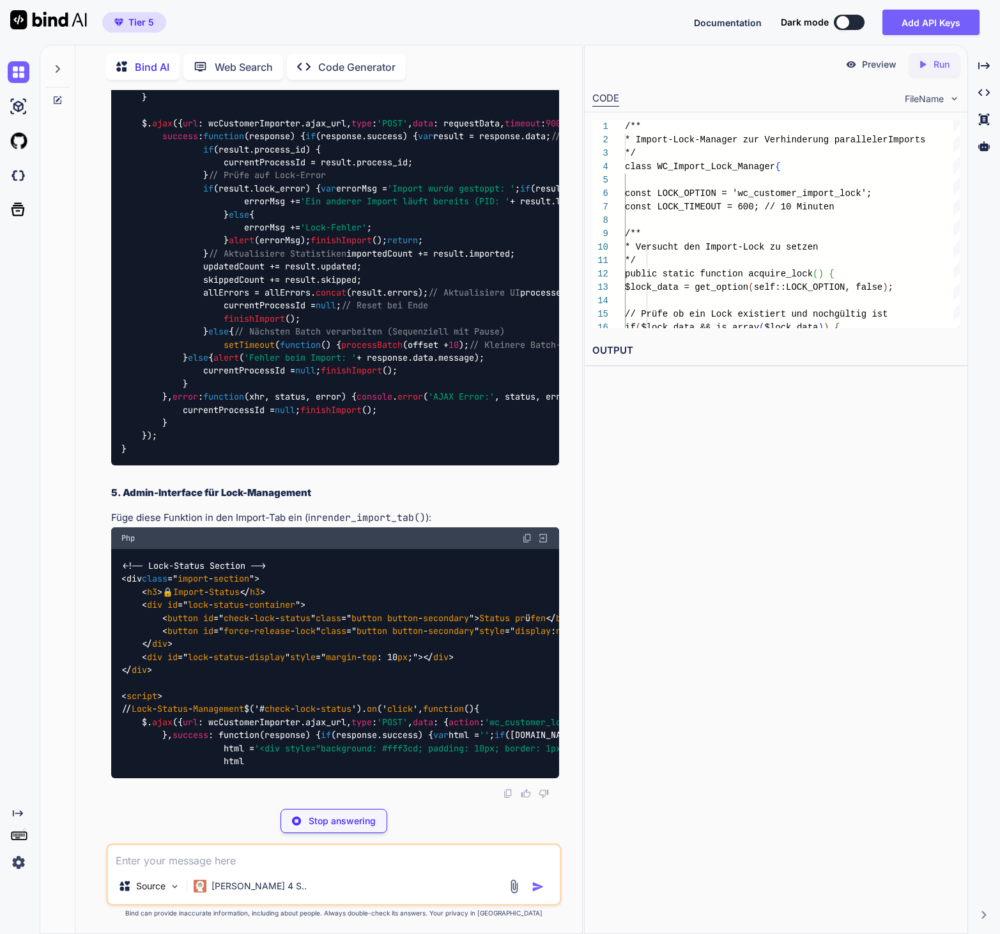
scroll to position [317948, 0]
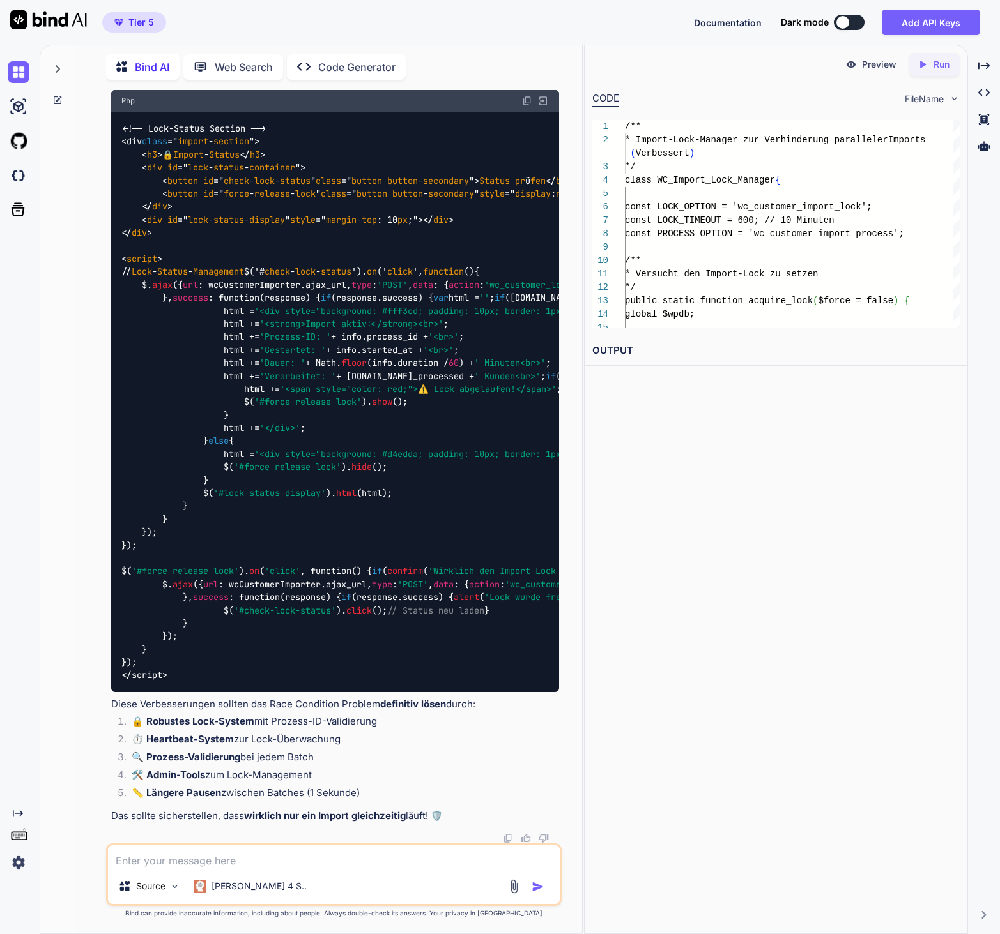
scroll to position [319048, 0]
copy span "processBatch"
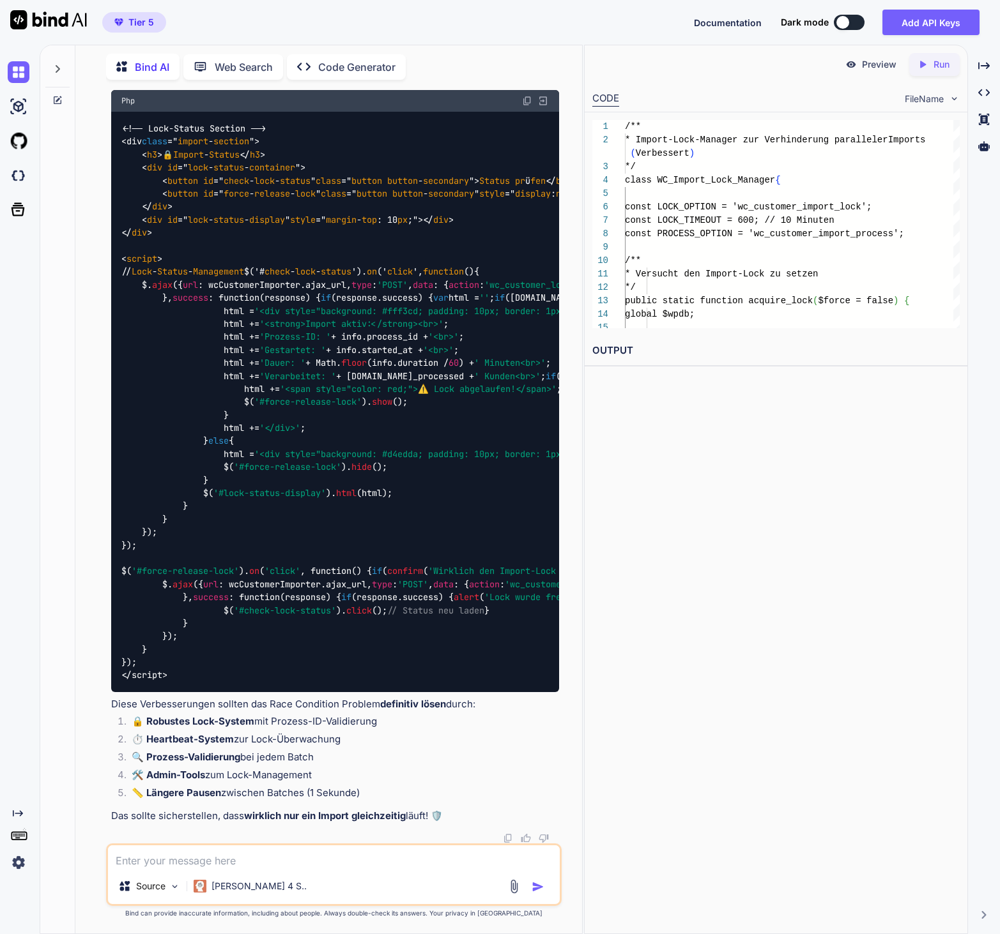
click at [245, 88] on p "Füge diese Funktion in den Import-Tab ein (in render_import_tab() ):" at bounding box center [335, 80] width 448 height 15
drag, startPoint x: 235, startPoint y: 454, endPoint x: 252, endPoint y: 453, distance: 17.3
click at [252, 88] on p "Füge diese Funktion in den Import-Tab ein (in render_import_tab() ):" at bounding box center [335, 80] width 448 height 15
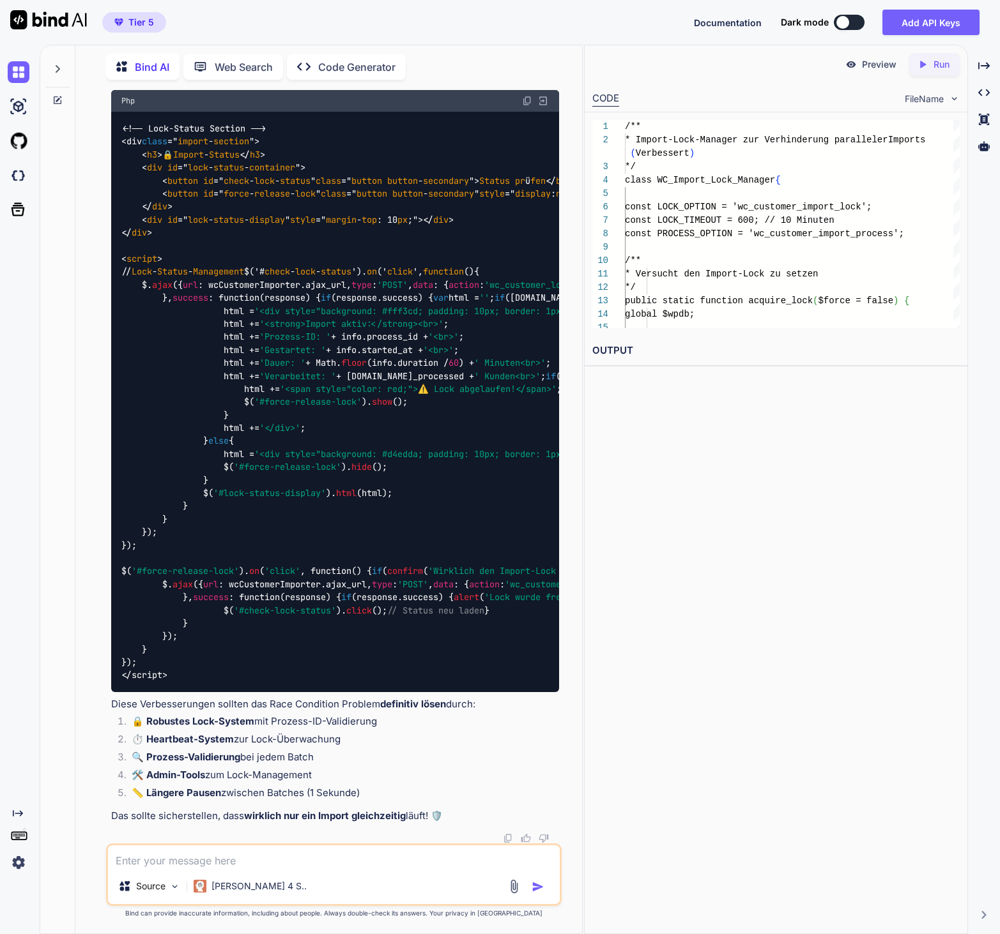
click at [256, 88] on p "Füge diese Funktion in den Import-Tab ein (in render_import_tab() ):" at bounding box center [335, 80] width 448 height 15
click at [366, 528] on div "<!-- Lock-Status Section --> <div class =" import - section "> < h3 >🔒 Import -…" at bounding box center [335, 402] width 448 height 581
click at [528, 106] on img at bounding box center [527, 101] width 10 height 10
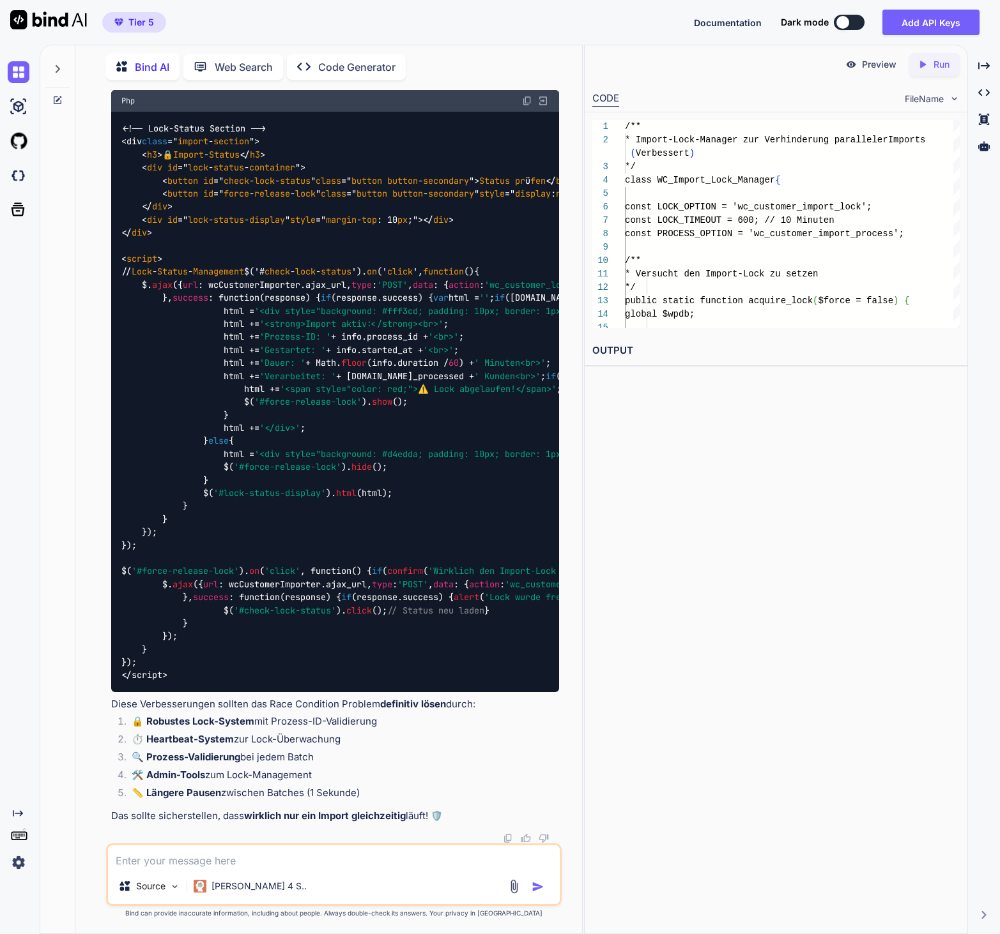
click at [163, 861] on textarea at bounding box center [334, 857] width 452 height 23
paste textarea "admin.php?page=wc-customer-importer:362 Uncaught TypeError: $ is not a function…"
type textarea "admin.php?page=wc-customer-importer:362 Uncaught TypeError: $ is not a function…"
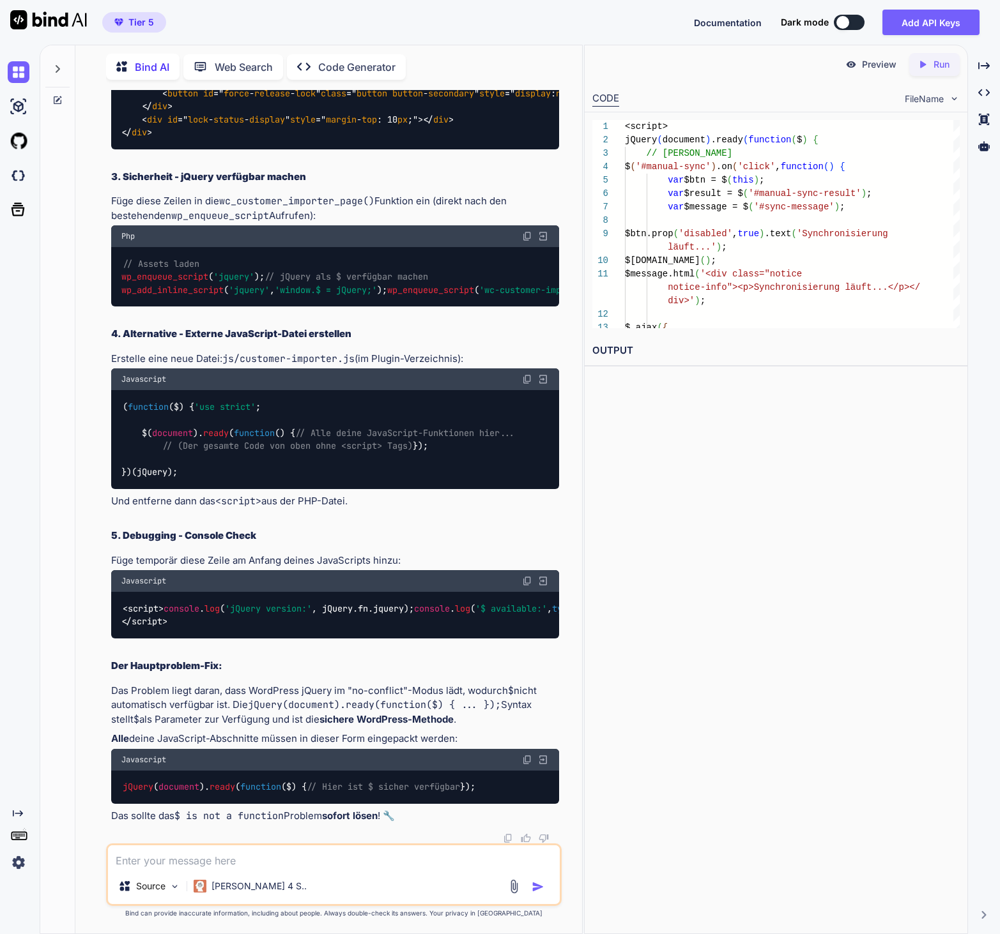
scroll to position [326159, 0]
click at [204, 865] on textarea at bounding box center [334, 857] width 452 height 23
paste textarea "loremips-dolorsit.am?con=4.1.0:879 Adipisci ElitseddoEiusm: temporIncidid ut la…"
type textarea "loremips-dolorsit.am?con=4.1.0:879 Adipisci ElitseddoEiusm: temporIncidid ut la…"
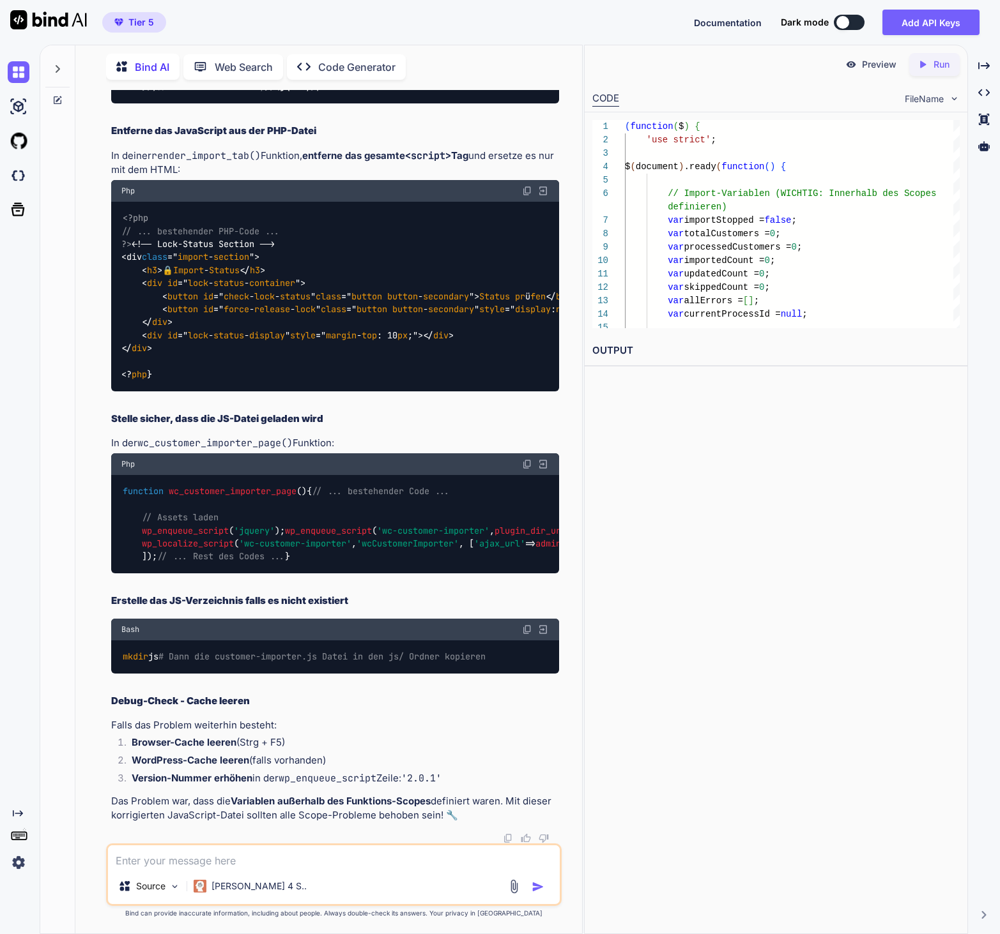
scroll to position [326812, 0]
click at [178, 450] on code "wc_customer_importer_page()" at bounding box center [214, 443] width 155 height 13
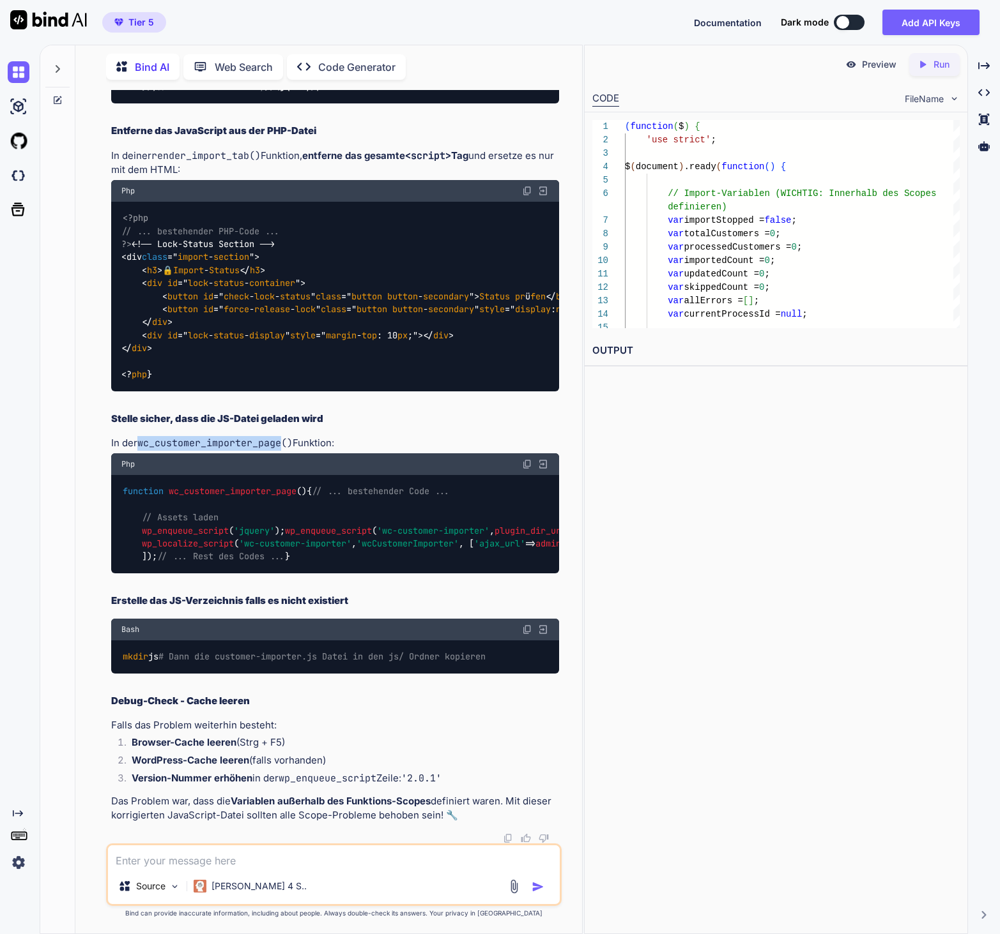
scroll to position [331833, 0]
click at [263, 855] on textarea at bounding box center [334, 857] width 452 height 23
paste textarea "Import wurde gestoppt: Ein anderer Import läuft bereits (PID: import_68a221364c…"
type textarea "Perfekt, jetzt erhalte ich allerdings folgende Meldung: Import wurde gestoppt: …"
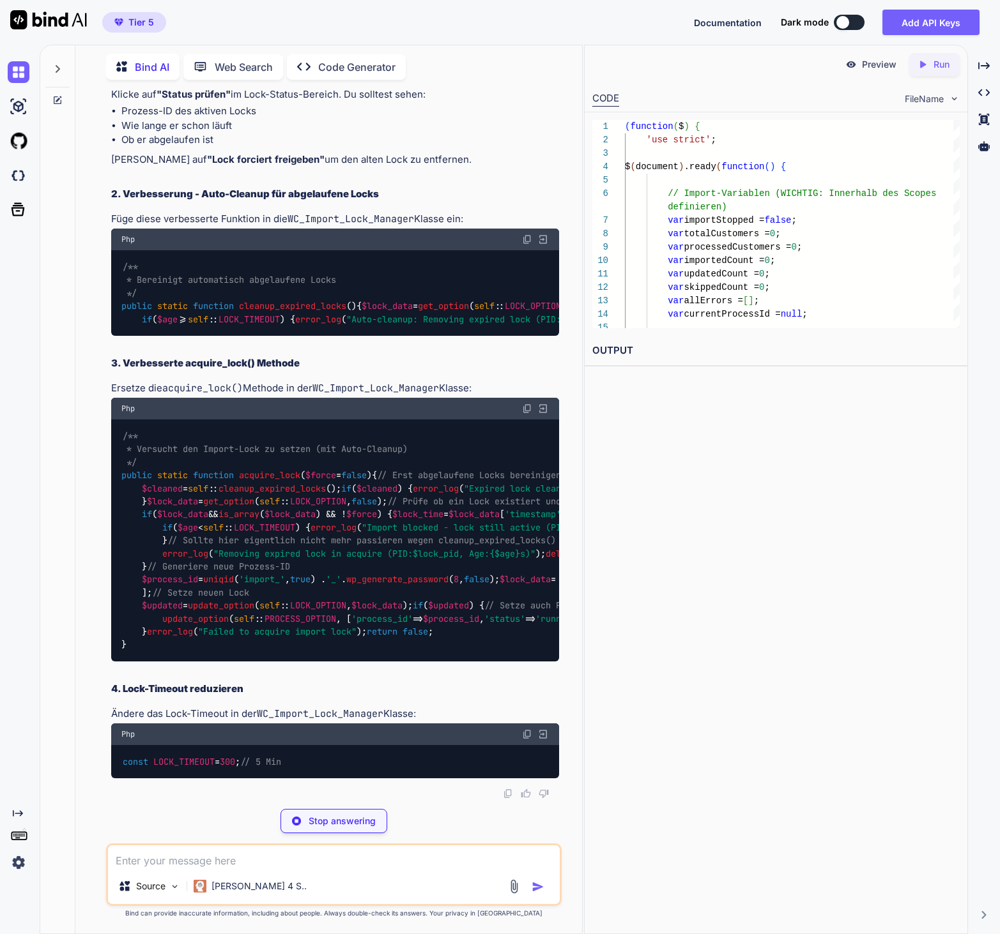
scroll to position [332609, 0]
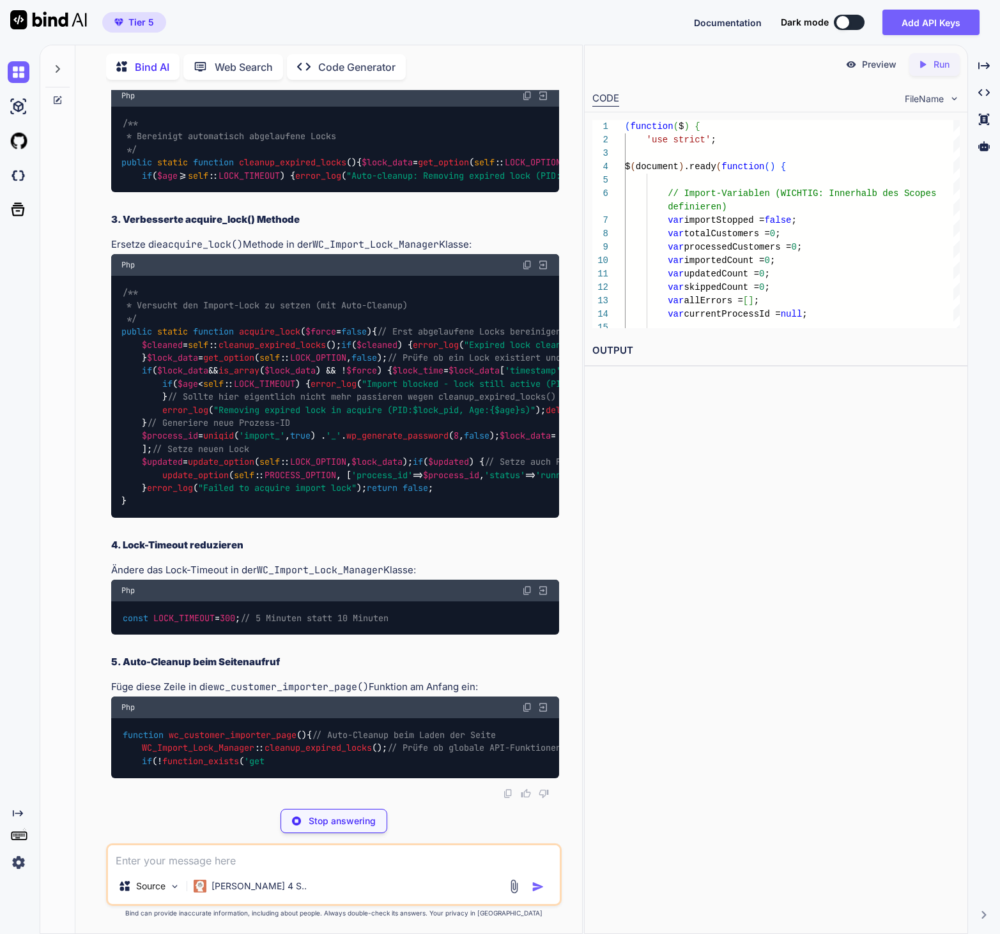
click at [270, 169] on span "cleanup_expired_locks" at bounding box center [292, 162] width 107 height 11
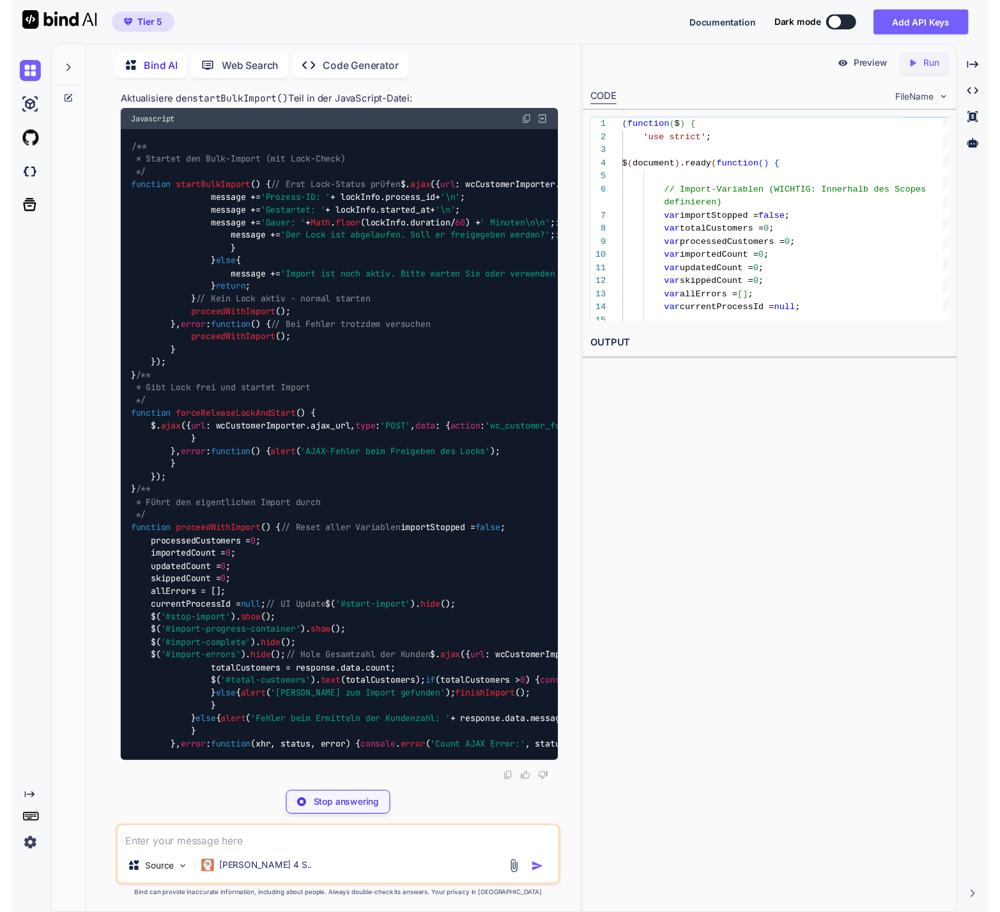
scroll to position [332731, 0]
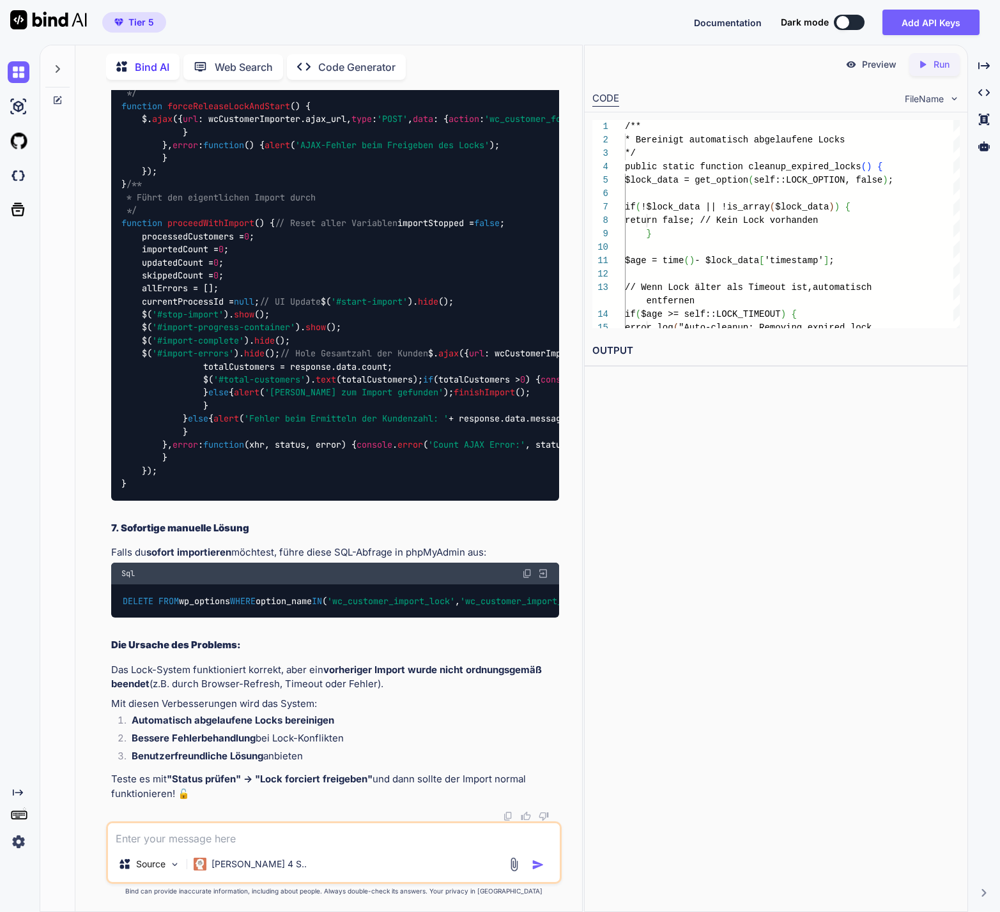
drag, startPoint x: 122, startPoint y: 733, endPoint x: 303, endPoint y: 735, distance: 181.4
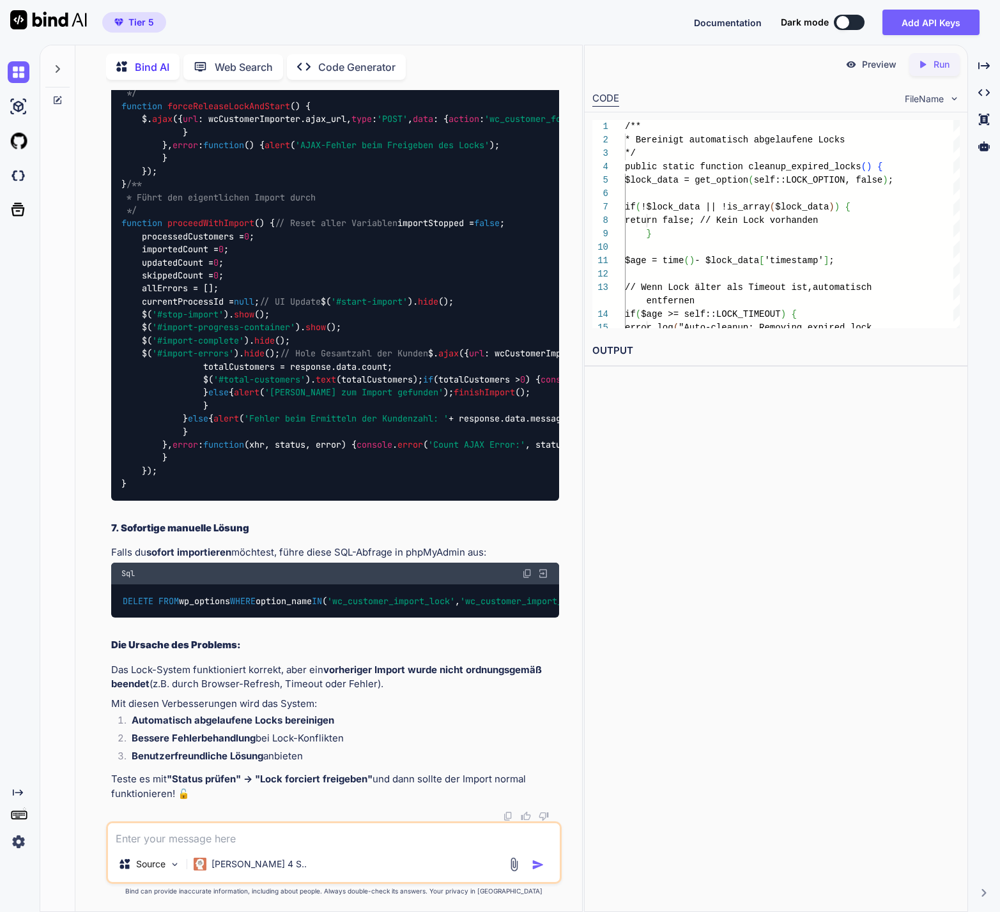
scroll to position [333846, 0]
drag, startPoint x: 400, startPoint y: 613, endPoint x: 143, endPoint y: 600, distance: 257.7
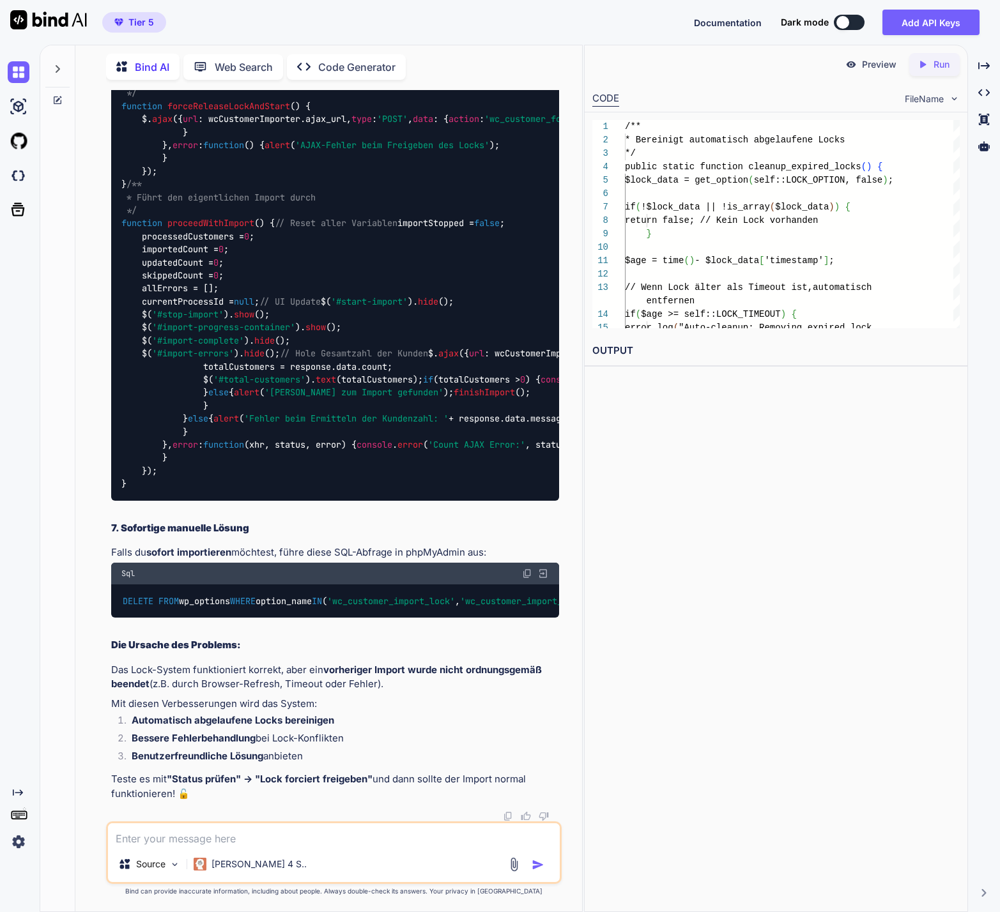
scroll to position [334174, 0]
drag, startPoint x: 291, startPoint y: 518, endPoint x: 123, endPoint y: 520, distance: 167.4
click at [123, 501] on div "/** * Startet den Bulk-Import (mit Lock-Check) */ function startBulkImport ( ) …" at bounding box center [335, 158] width 448 height 685
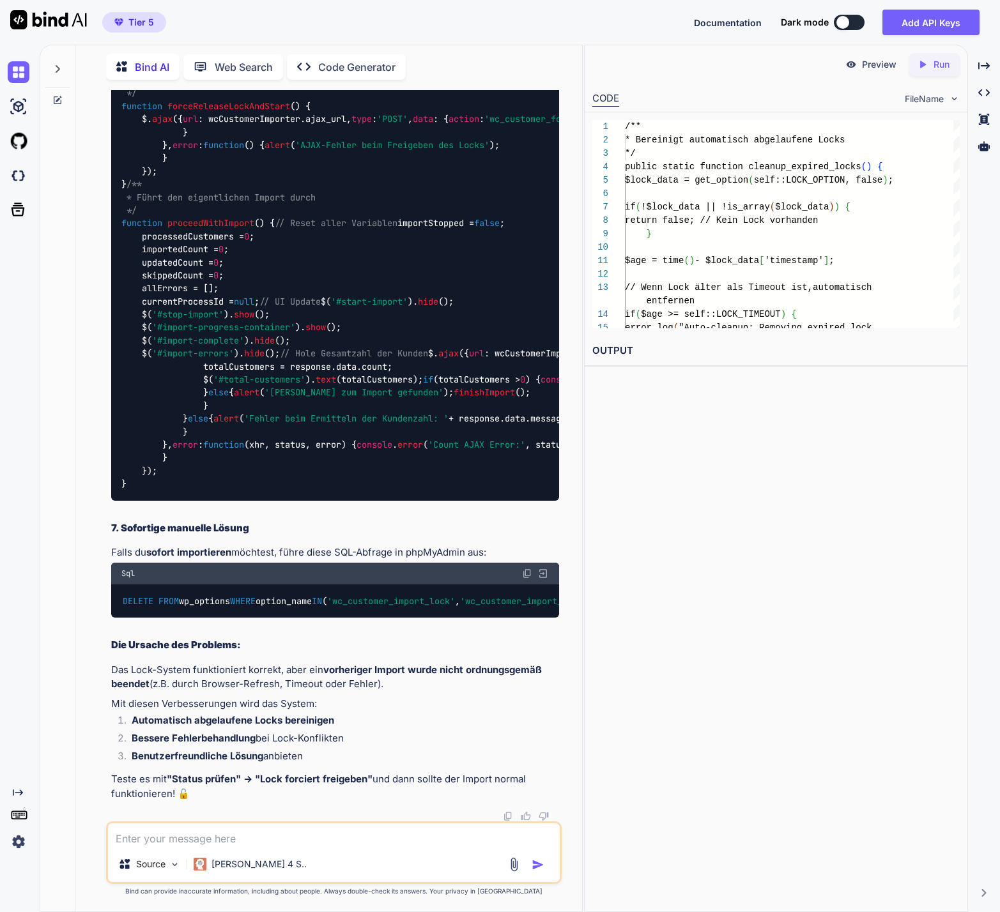
click at [428, 501] on div "/** * Startet den Bulk-Import (mit Lock-Check) */ function startBulkImport ( ) …" at bounding box center [335, 158] width 448 height 685
click at [255, 112] on span "forceReleaseLockAndStart" at bounding box center [228, 105] width 123 height 11
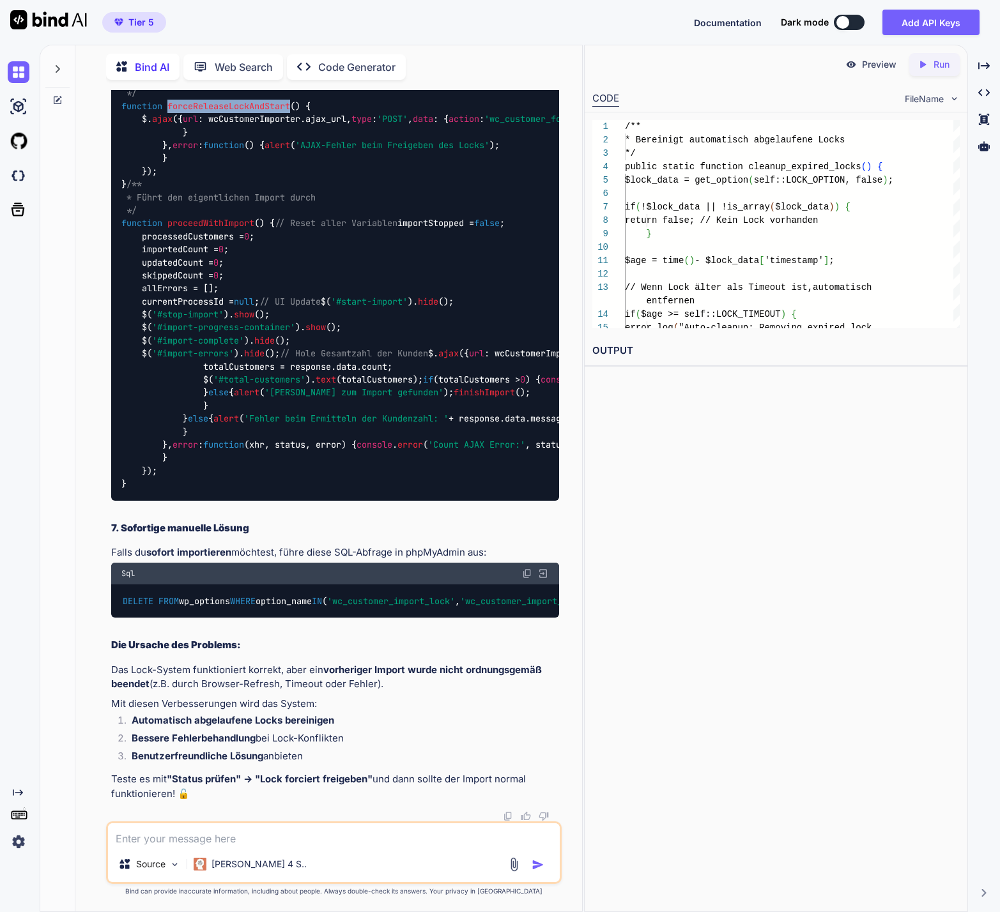
scroll to position [335019, 0]
click at [227, 229] on span "proceedWithImport" at bounding box center [210, 223] width 87 height 11
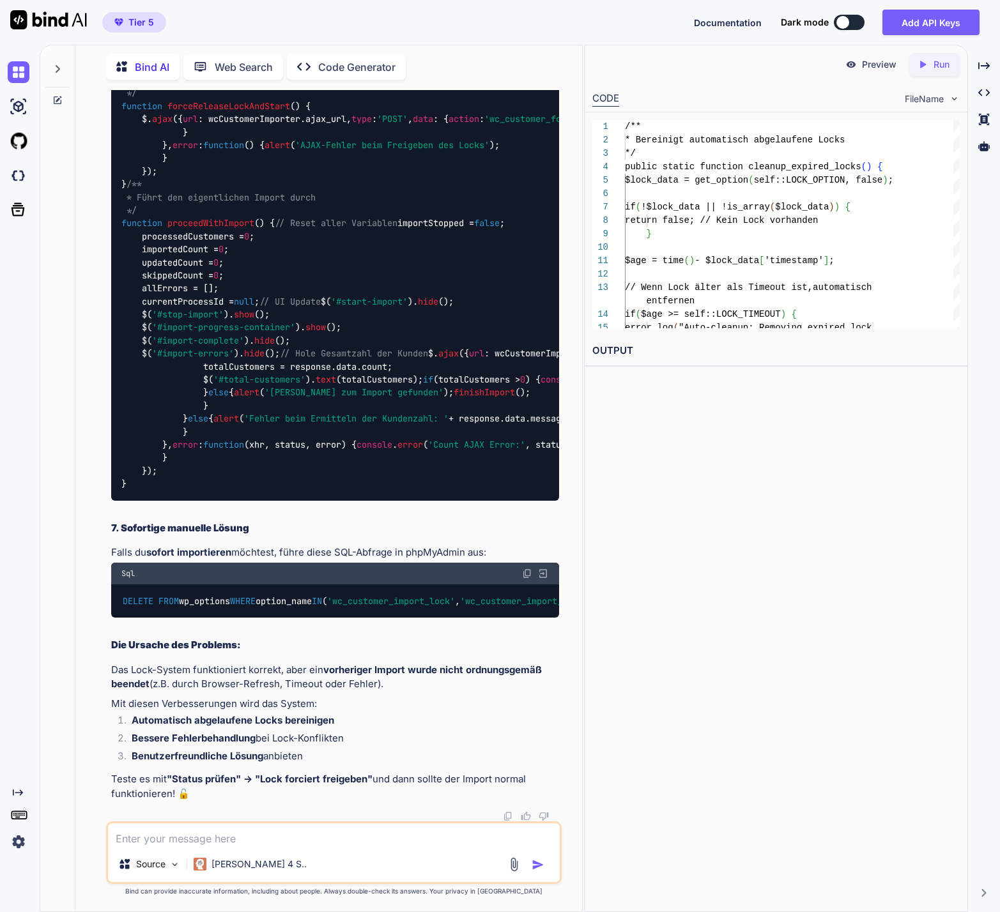
click at [166, 839] on textarea at bounding box center [334, 834] width 452 height 23
click at [171, 581] on div "Sql" at bounding box center [335, 574] width 448 height 22
drag, startPoint x: 130, startPoint y: 590, endPoint x: 128, endPoint y: 618, distance: 28.2
click at [229, 837] on textarea at bounding box center [334, 834] width 452 height 23
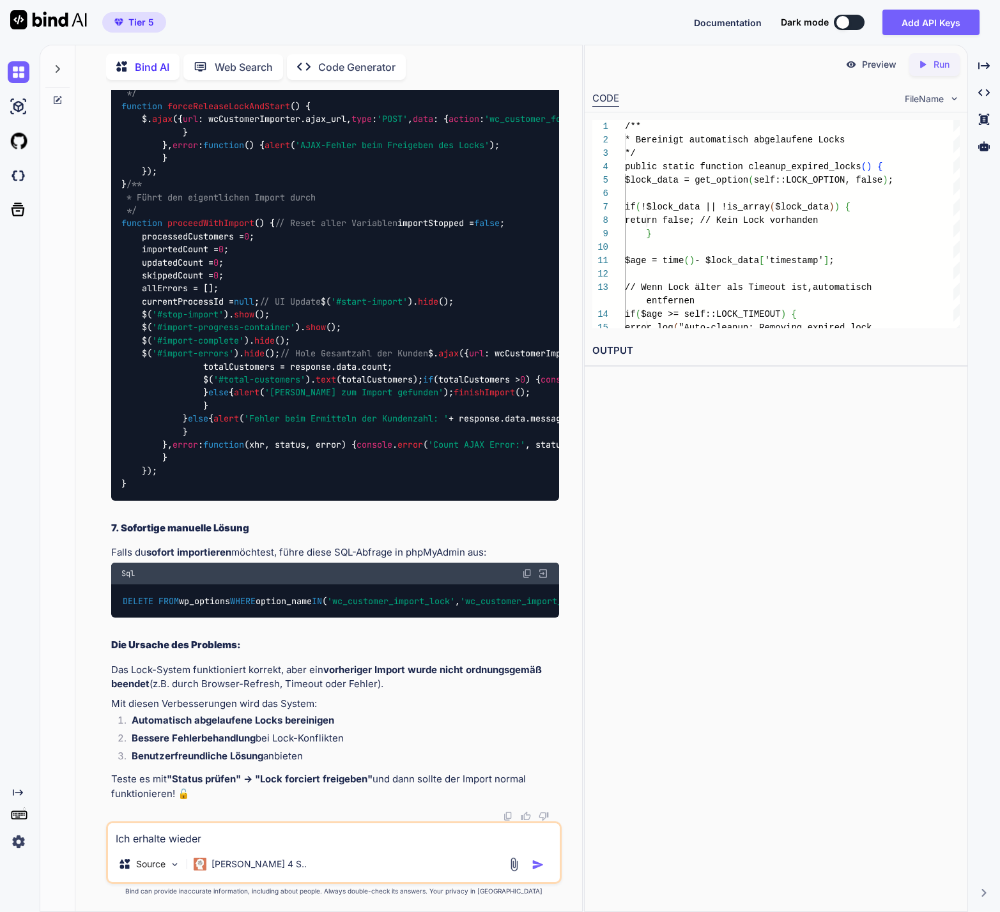
paste textarea "mport wurde gestoppt: Ein anderer Import läuft bereits (PID: import_68a224ca47e…"
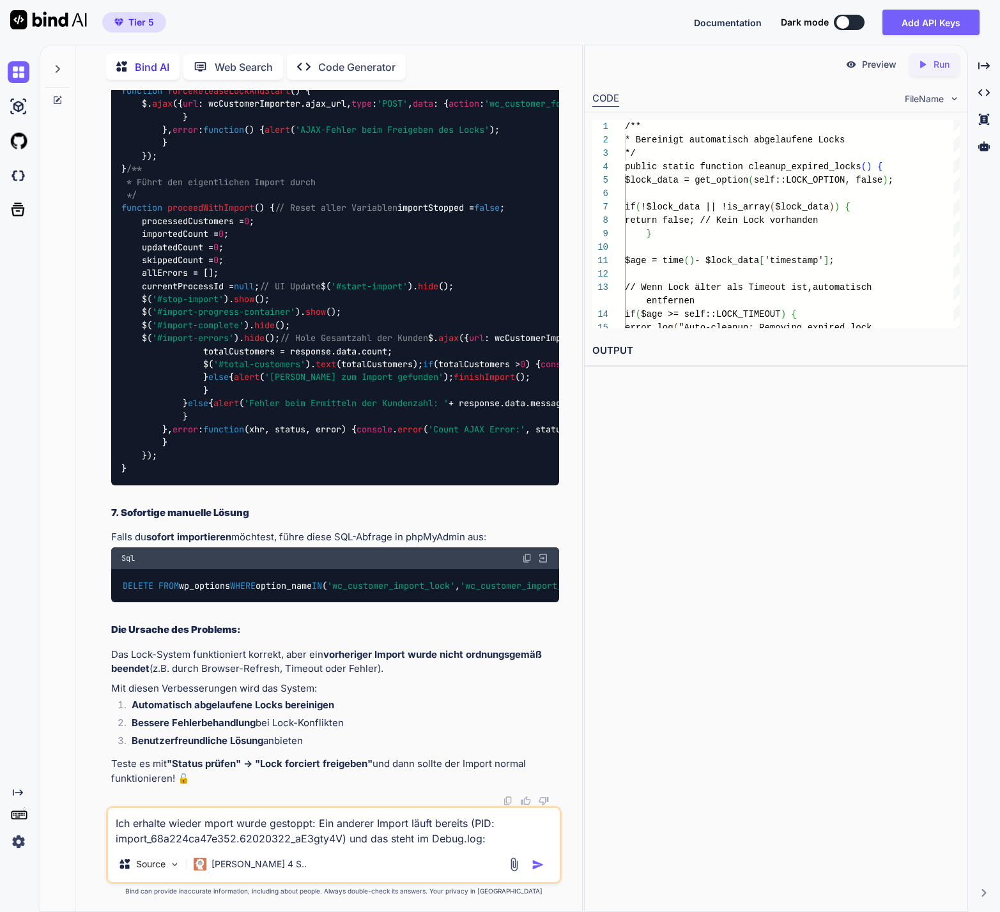
paste textarea "[[DATE] 18:50:13 UTC] Removed MailPoet callback from profile_update: 0000000000…"
type textarea "Lor ipsumdo sitame conse adipi elitsedd: Eiu tempori Utlabo etdol magnaal (ENI:…"
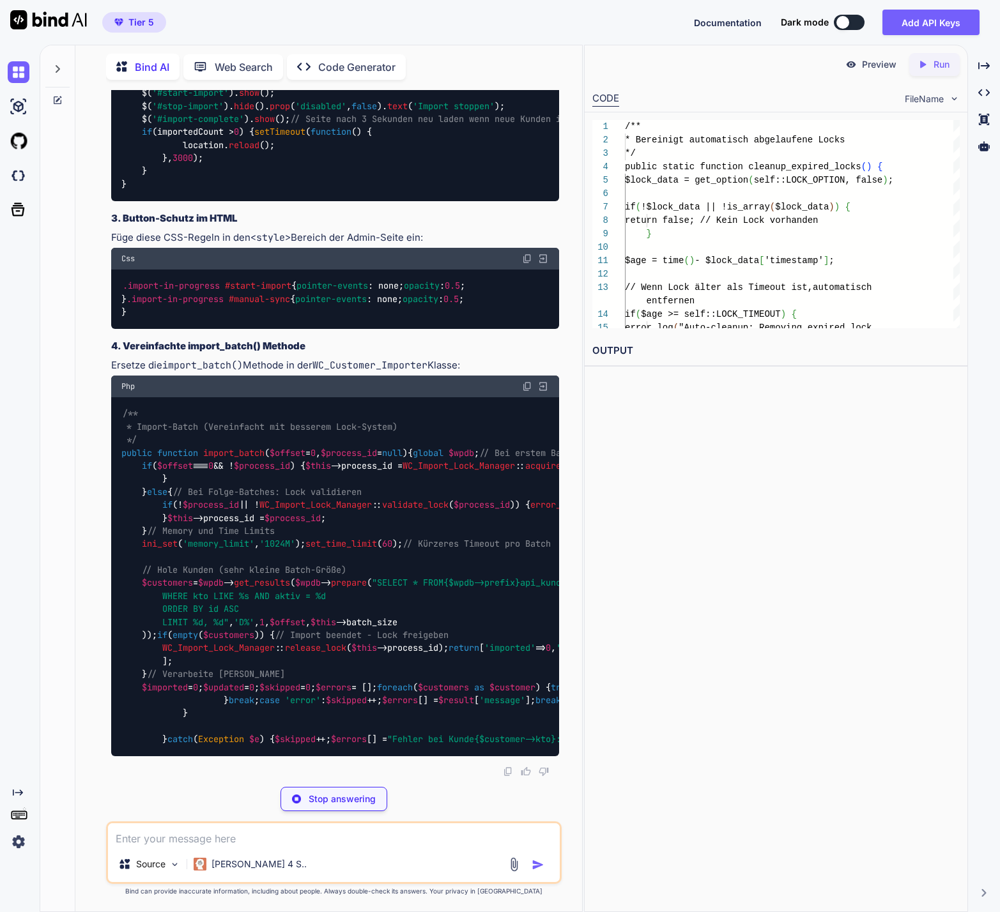
scroll to position [345661, 0]
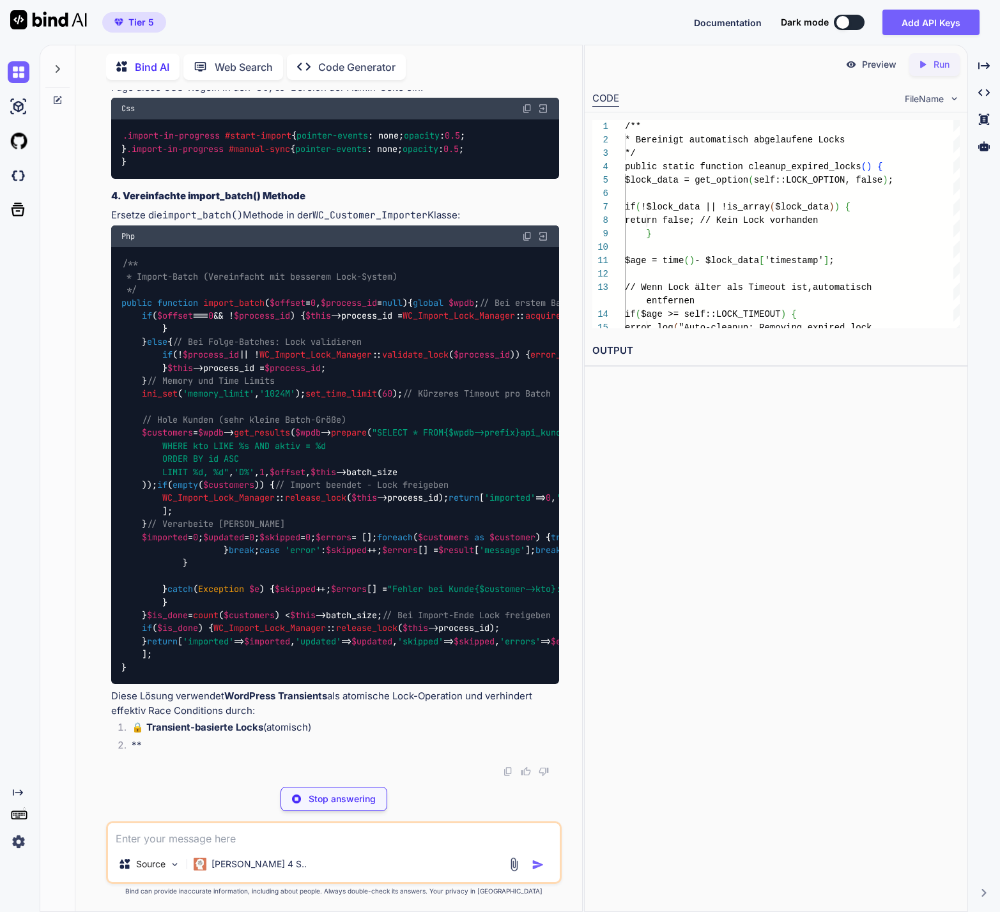
click at [367, 793] on p "Stop answering" at bounding box center [341, 799] width 67 height 13
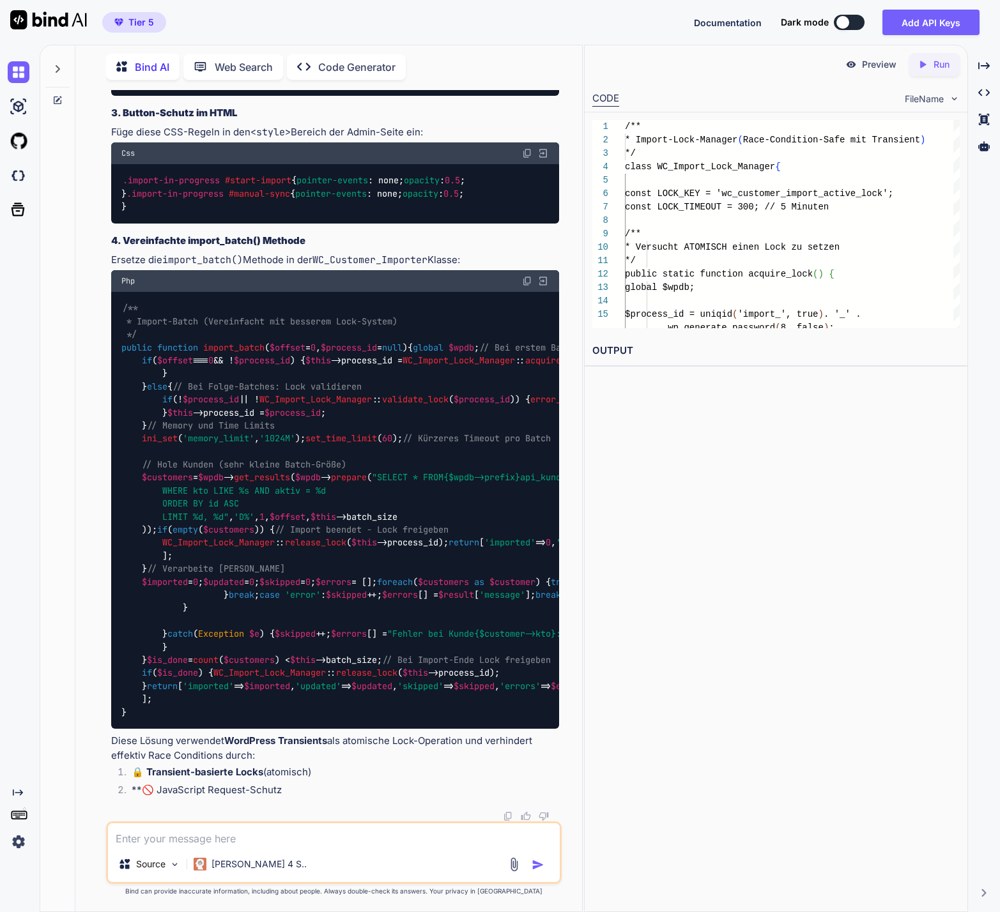
click at [63, 70] on div at bounding box center [57, 65] width 24 height 44
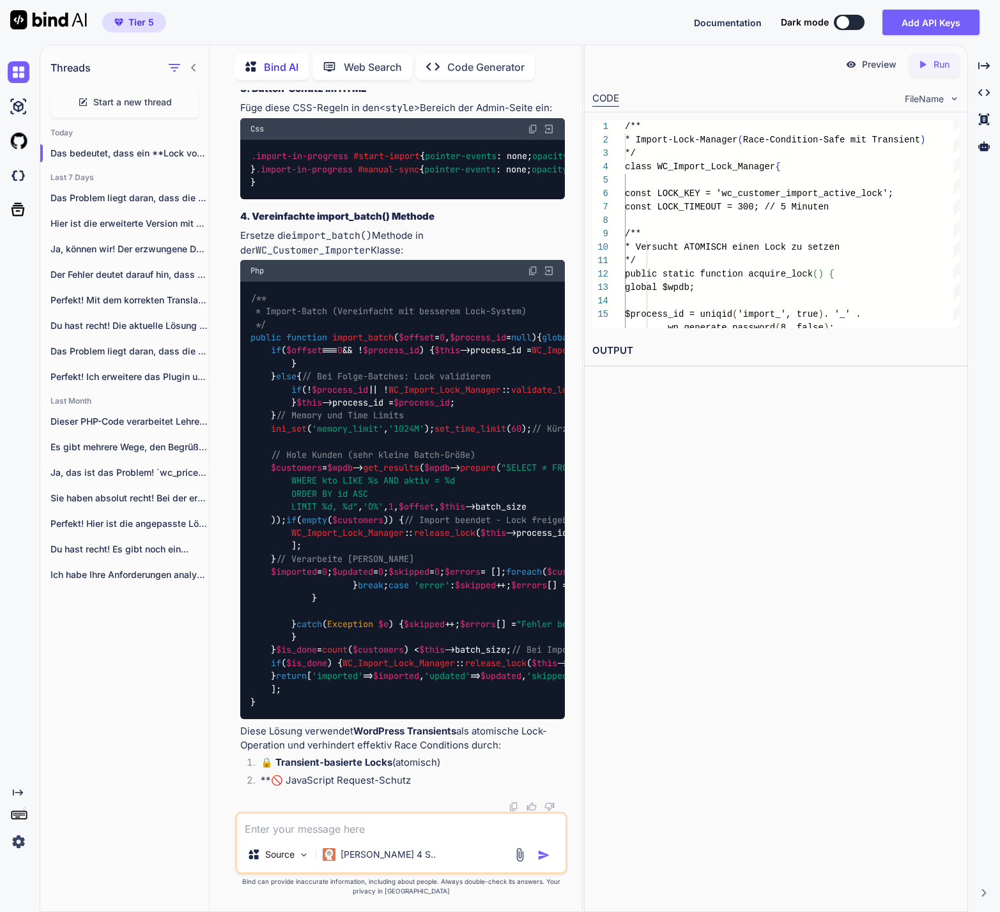
click at [105, 99] on span "Start a new thread" at bounding box center [132, 102] width 79 height 13
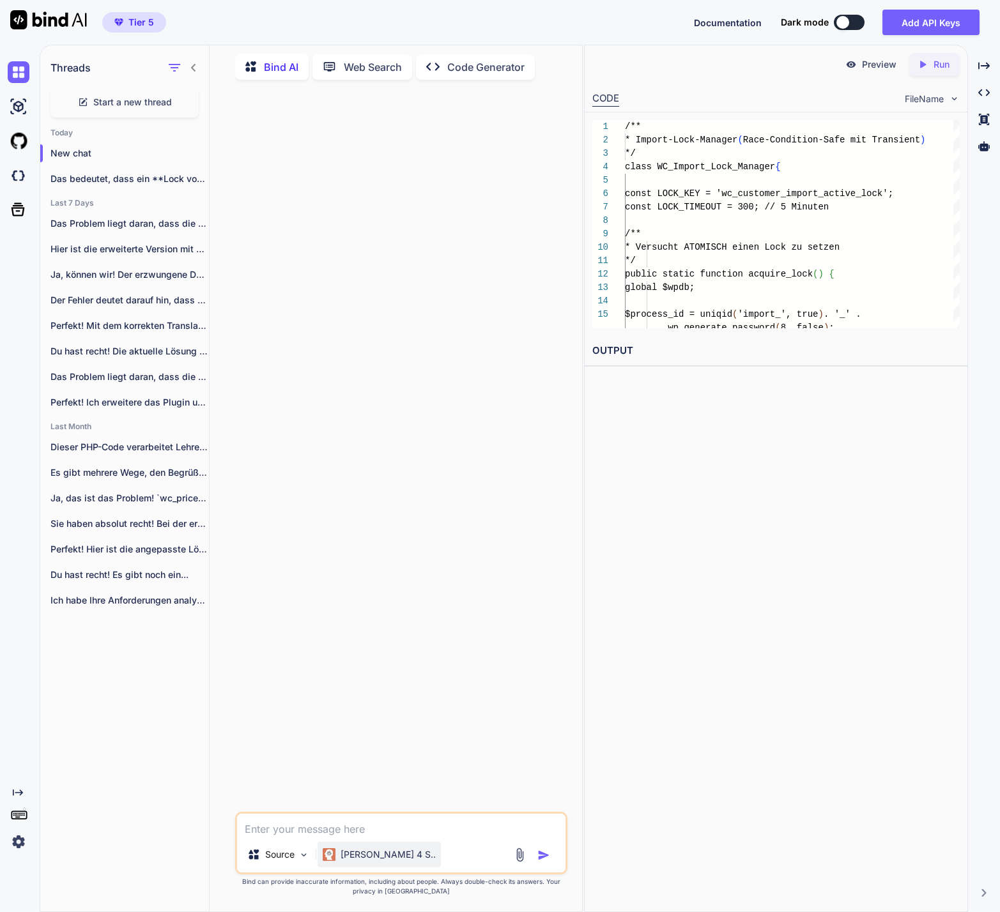
click at [349, 859] on p "[PERSON_NAME] 4 S.." at bounding box center [387, 854] width 95 height 13
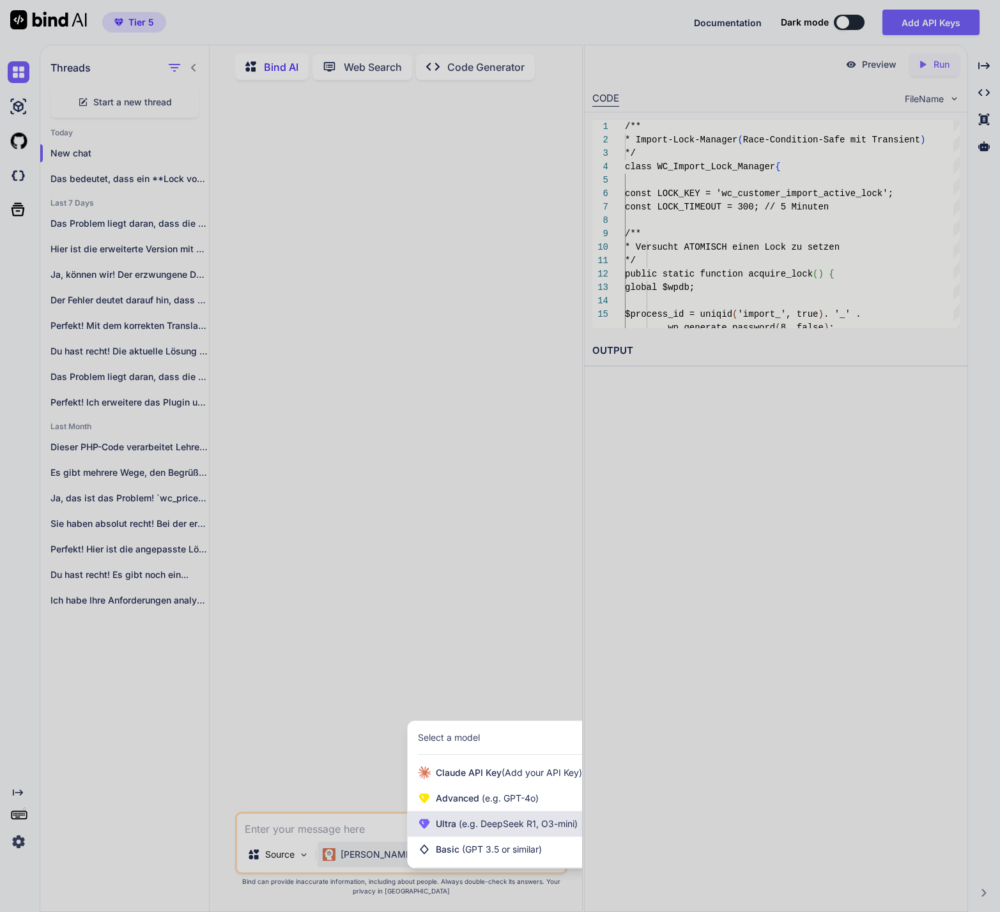
click at [455, 825] on span "Ultra (e.g. DeepSeek R1, O3-mini)" at bounding box center [507, 824] width 142 height 13
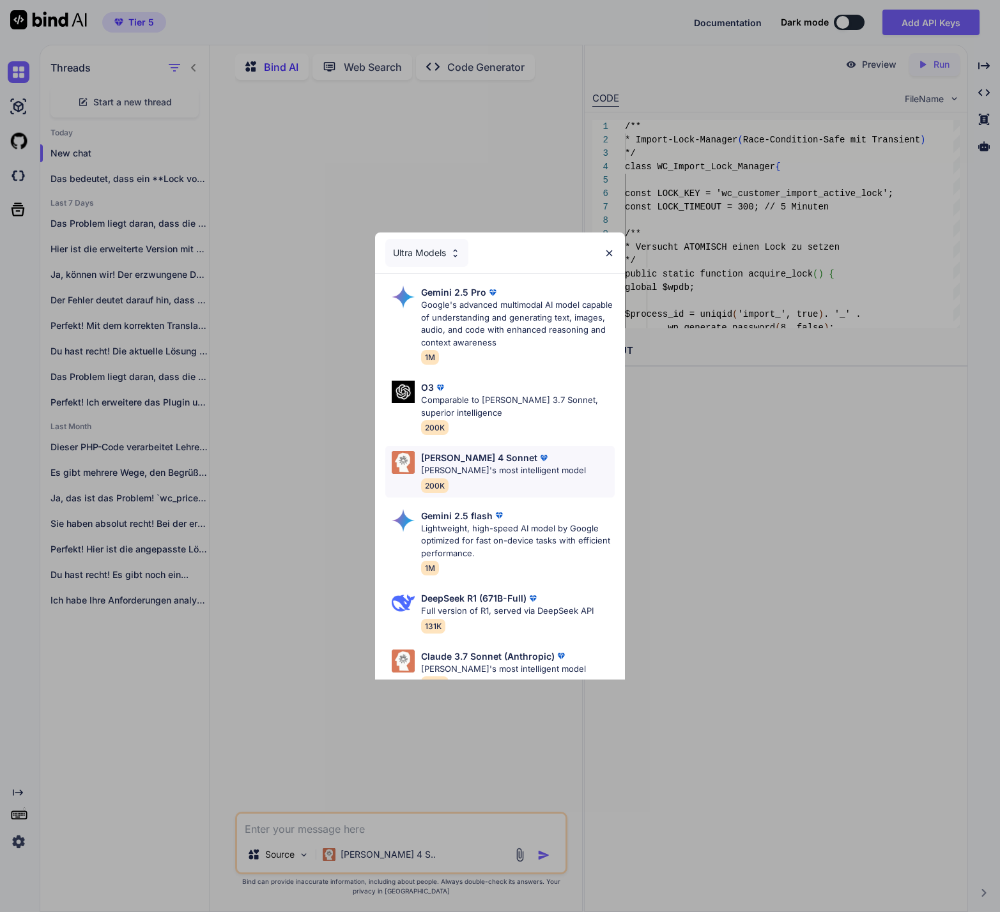
click at [507, 468] on p "[PERSON_NAME]'s most intelligent model" at bounding box center [503, 470] width 165 height 13
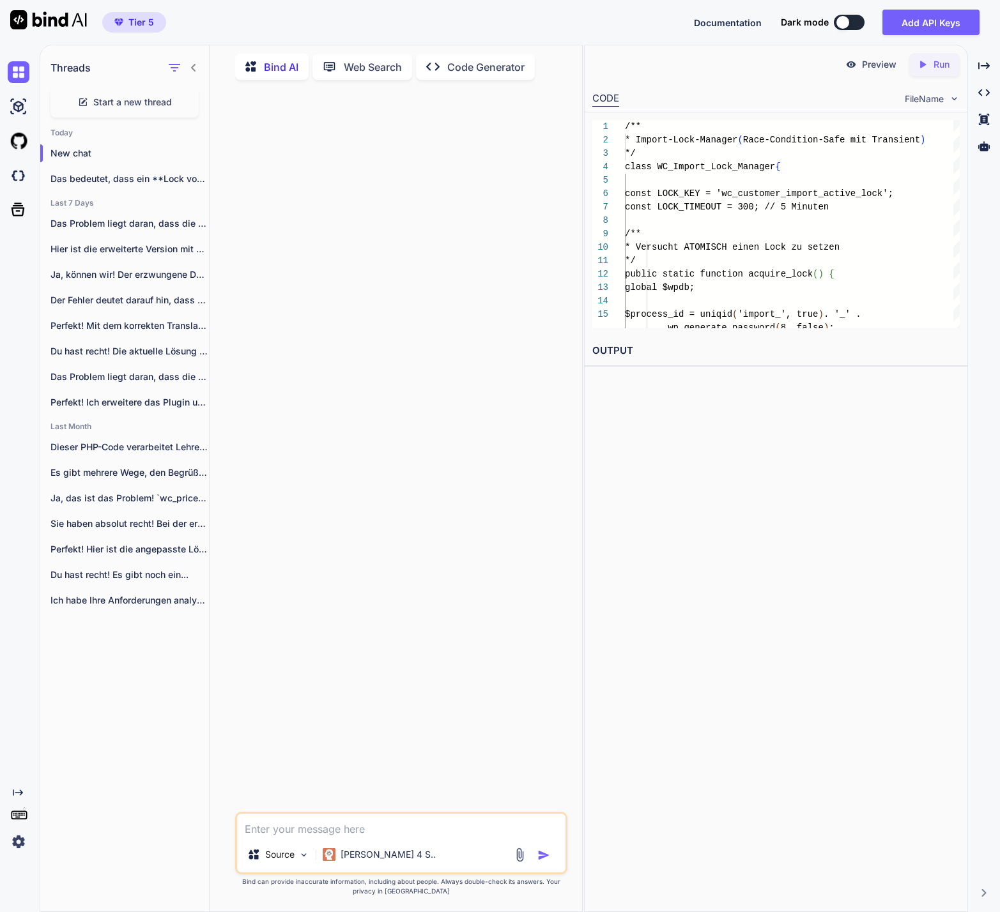
click at [335, 823] on textarea at bounding box center [401, 825] width 328 height 23
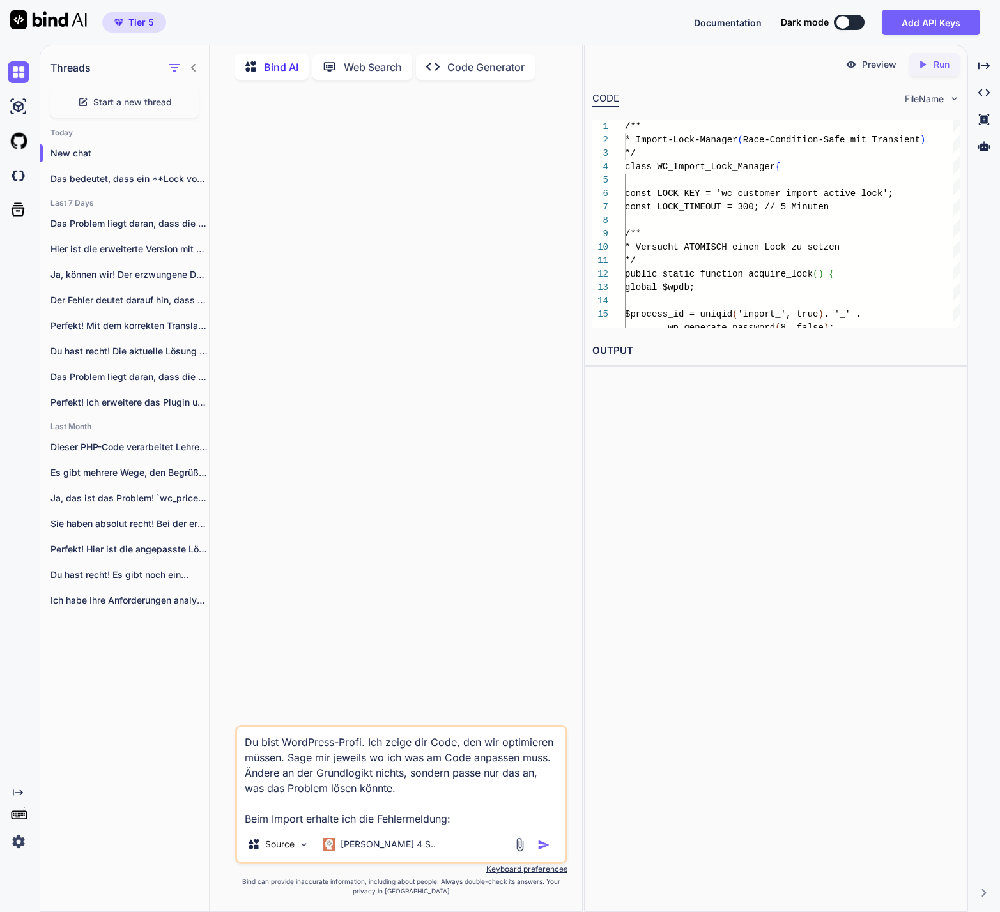
paste textarea "Import wurde gestoppt: Ein anderer Import läuft bereits (PID: import_68a224ca47…"
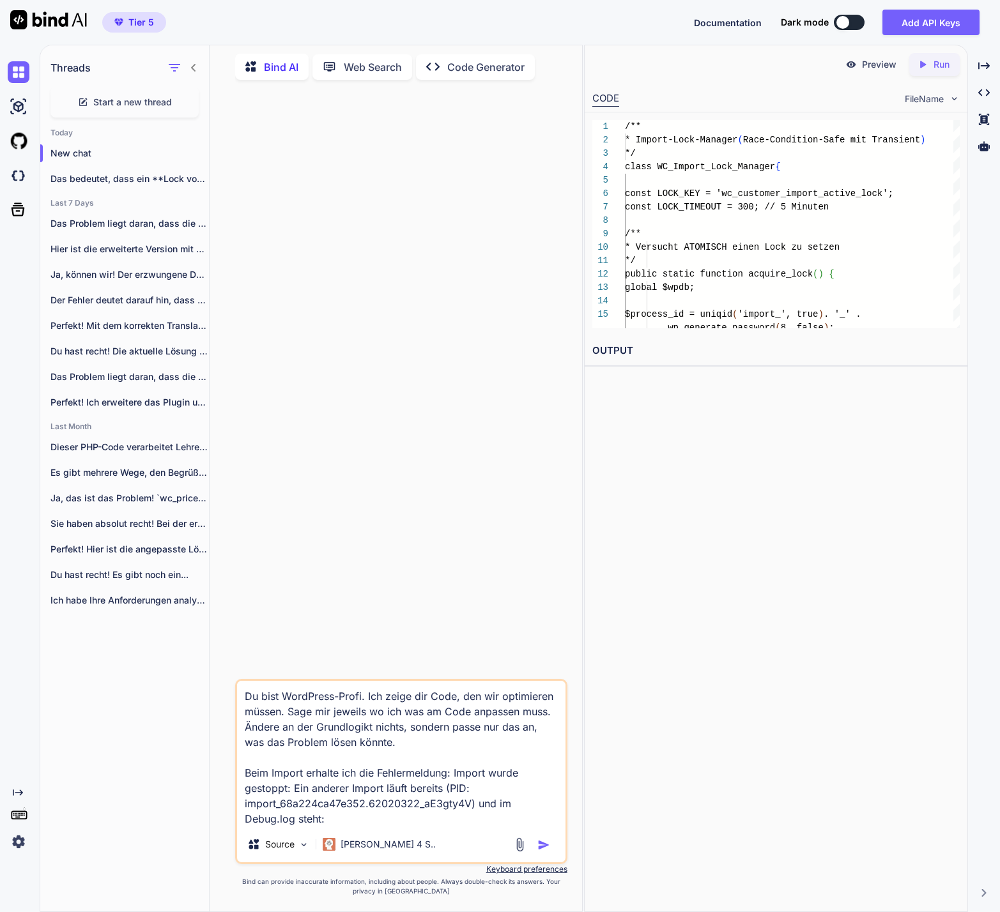
paste textarea "[[DATE] 18:50:13 UTC] Removed MailPoet callback from profile_update: 0000000000…"
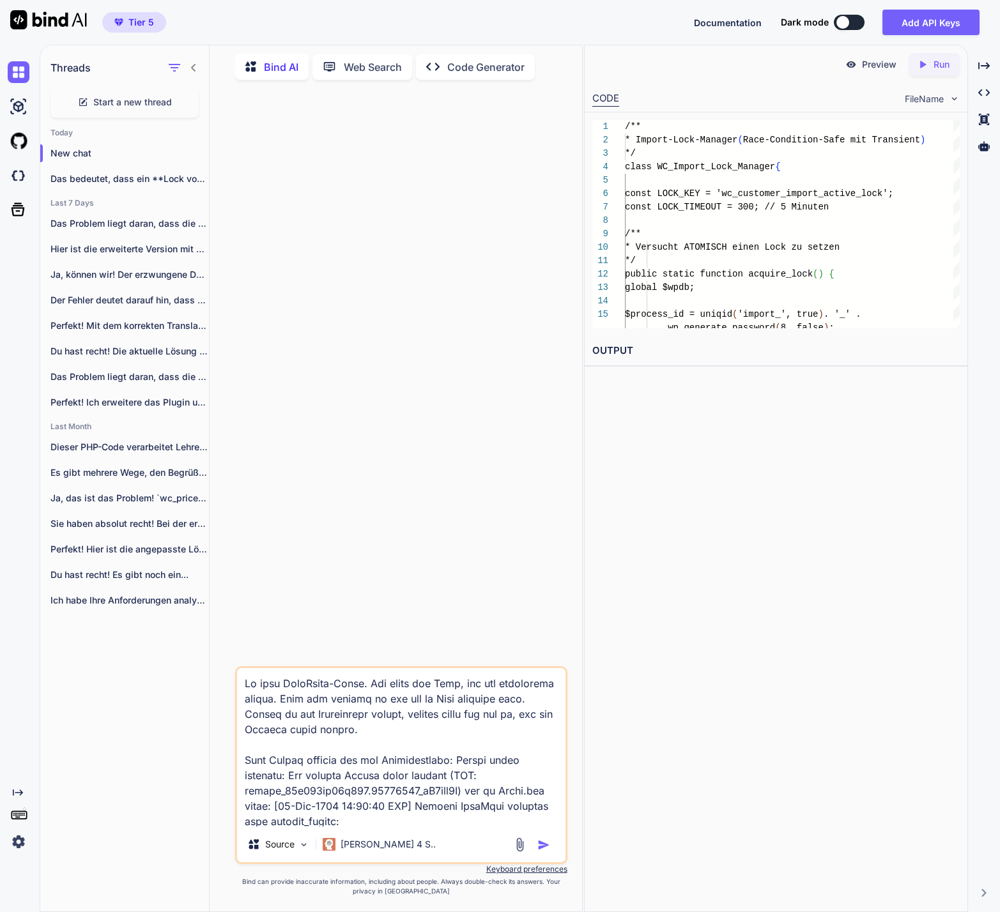
scroll to position [6286, 0]
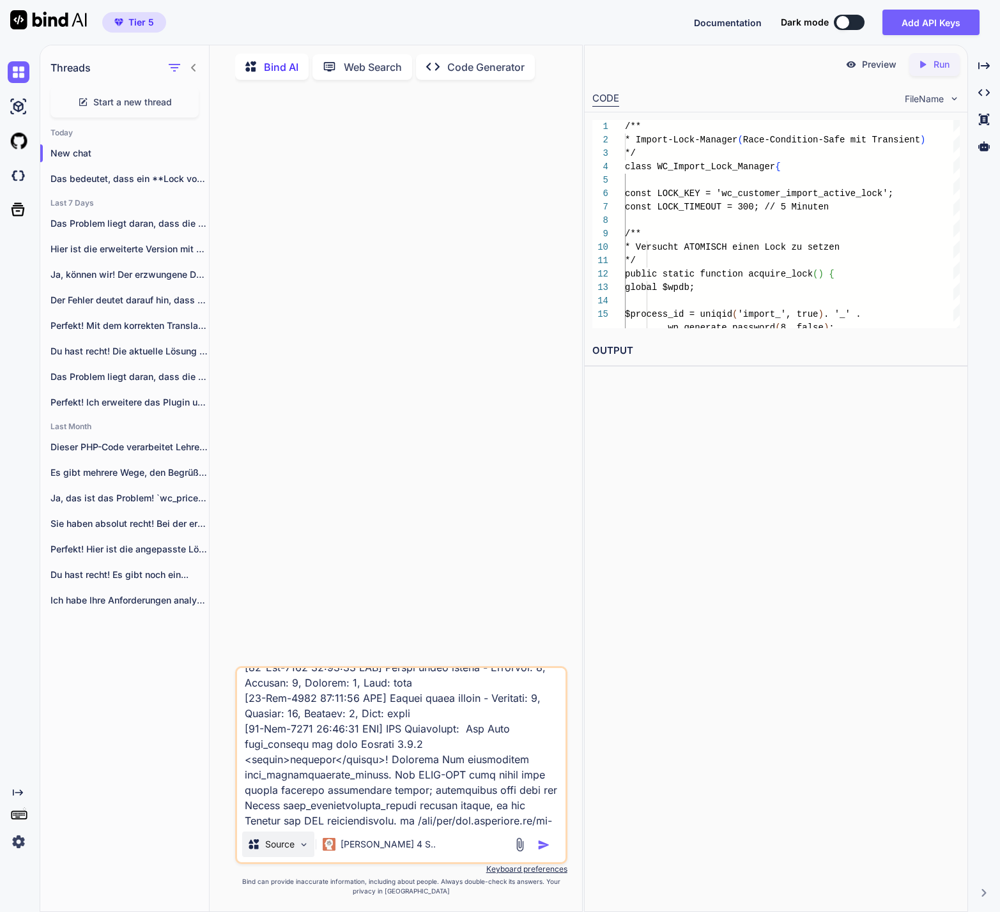
click at [273, 832] on div "Source" at bounding box center [278, 845] width 72 height 26
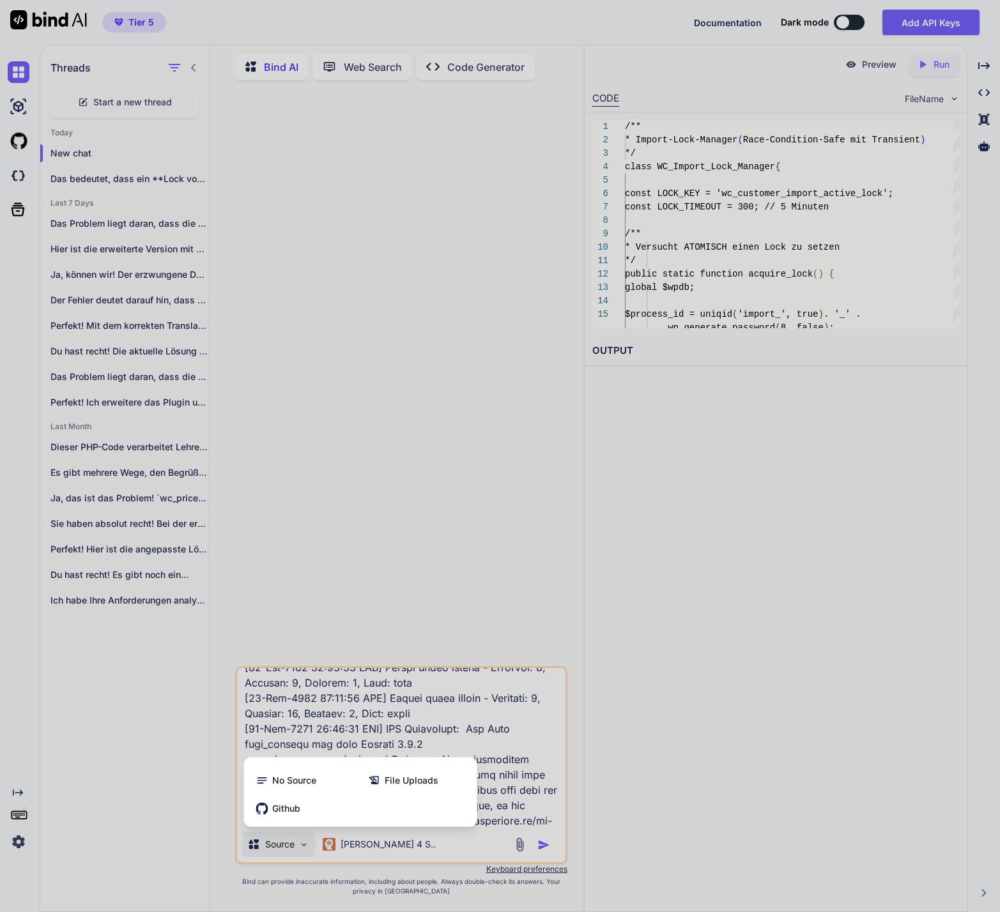
click at [692, 818] on div at bounding box center [500, 456] width 1000 height 912
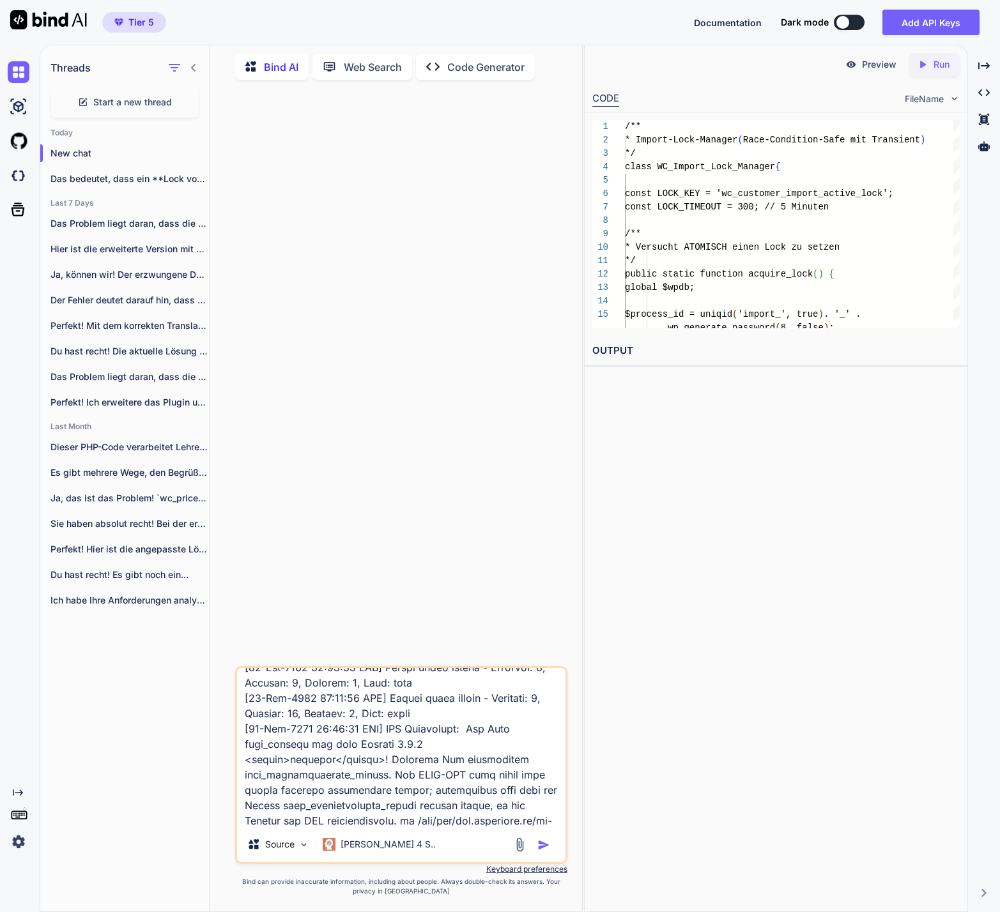
click at [355, 811] on textarea at bounding box center [401, 747] width 328 height 158
paste textarea "<?lor /** * Ipsumd Sita: ConSectetur - Adipiscingel sed DOE-Tempor * Incidi UTL…"
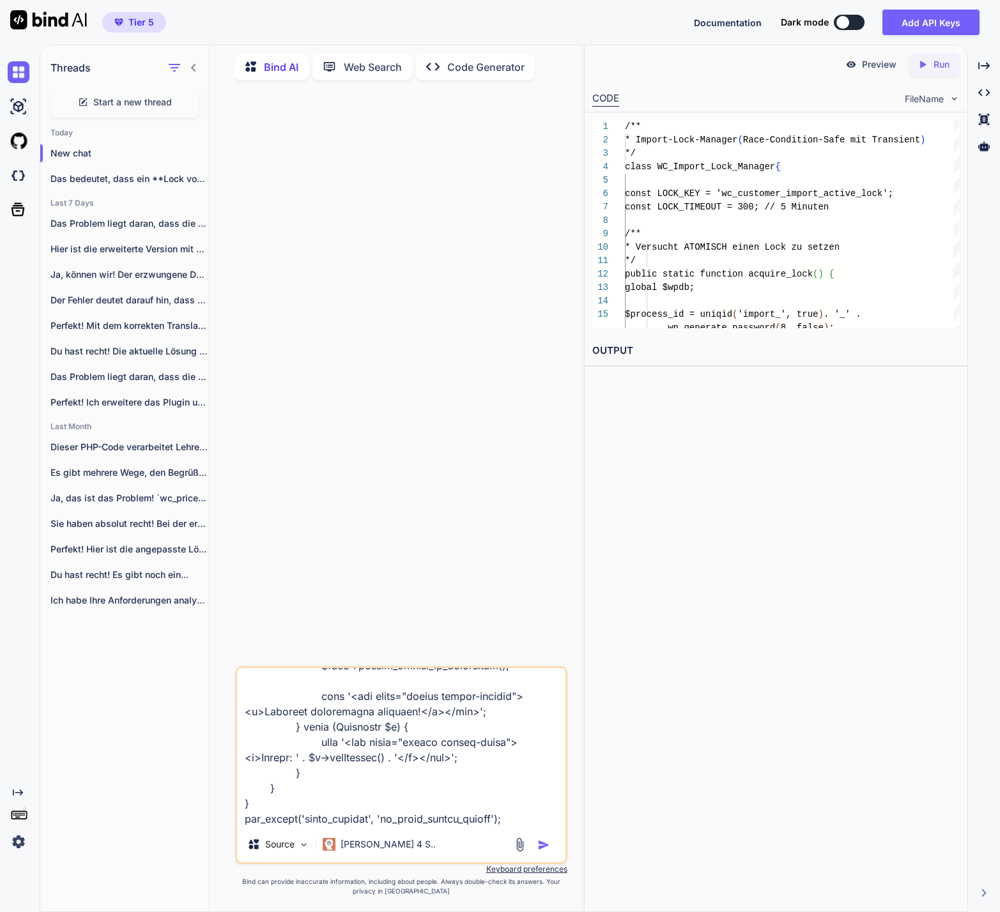
scroll to position [53715, 0]
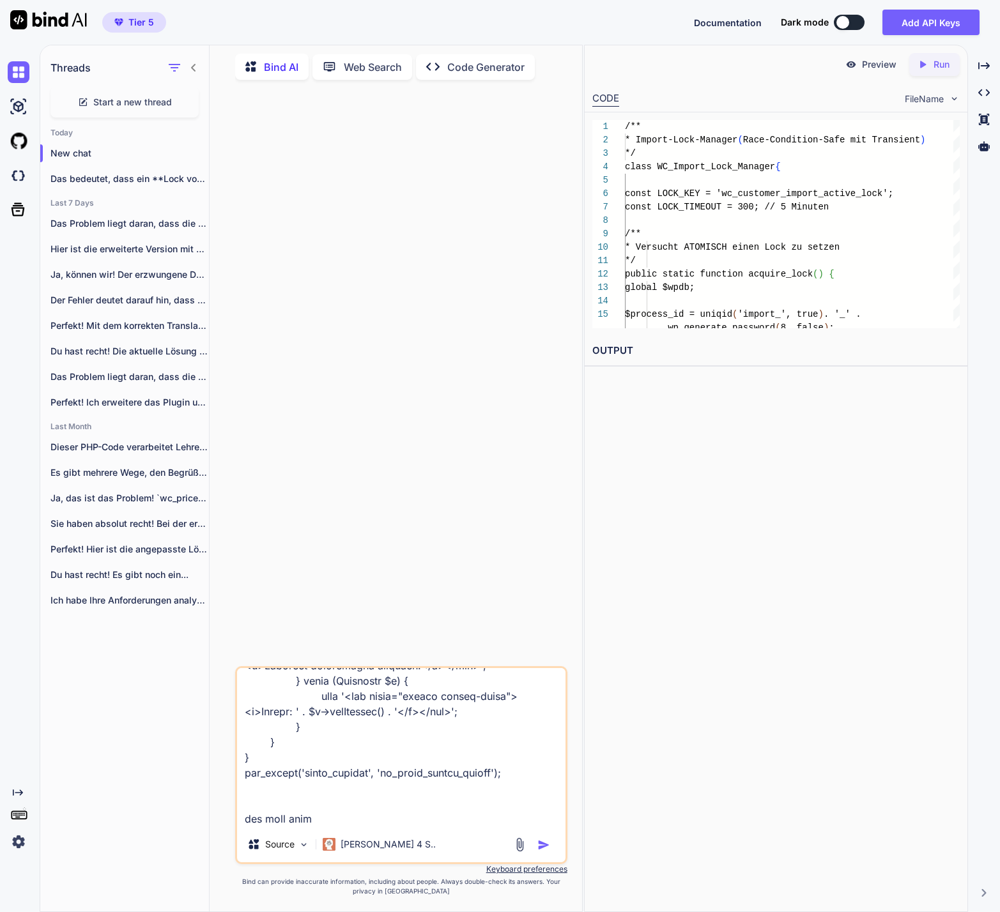
type textarea "Lo ipsu DoloRsita-Conse. Adi elits doe Temp, inc utl etdolorema aliqua. Enim ad…"
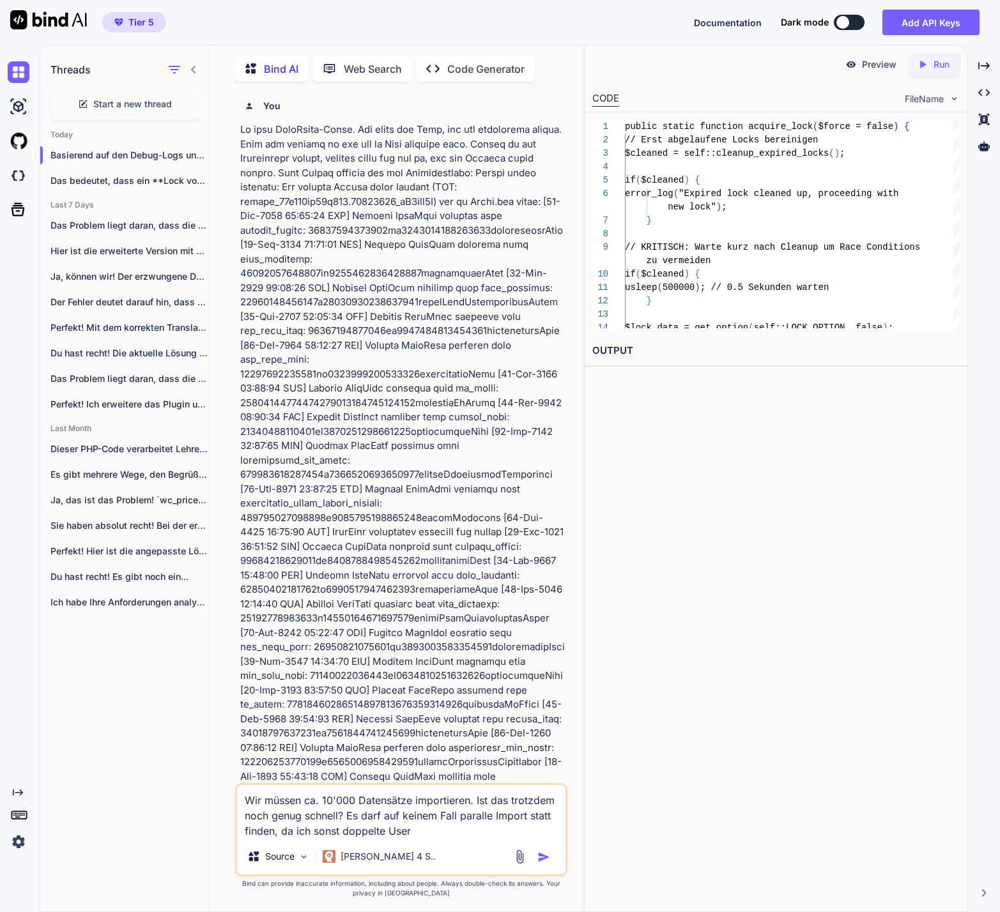
type textarea "Wir müssen ca. 10'000 Datensätze importieren. Ist das trotzdem noch genug schne…"
type textarea "x"
type textarea "Wir müssen ca. 10'000 Datensätze importieren. Ist das trotzdem noch genug schne…"
type textarea "x"
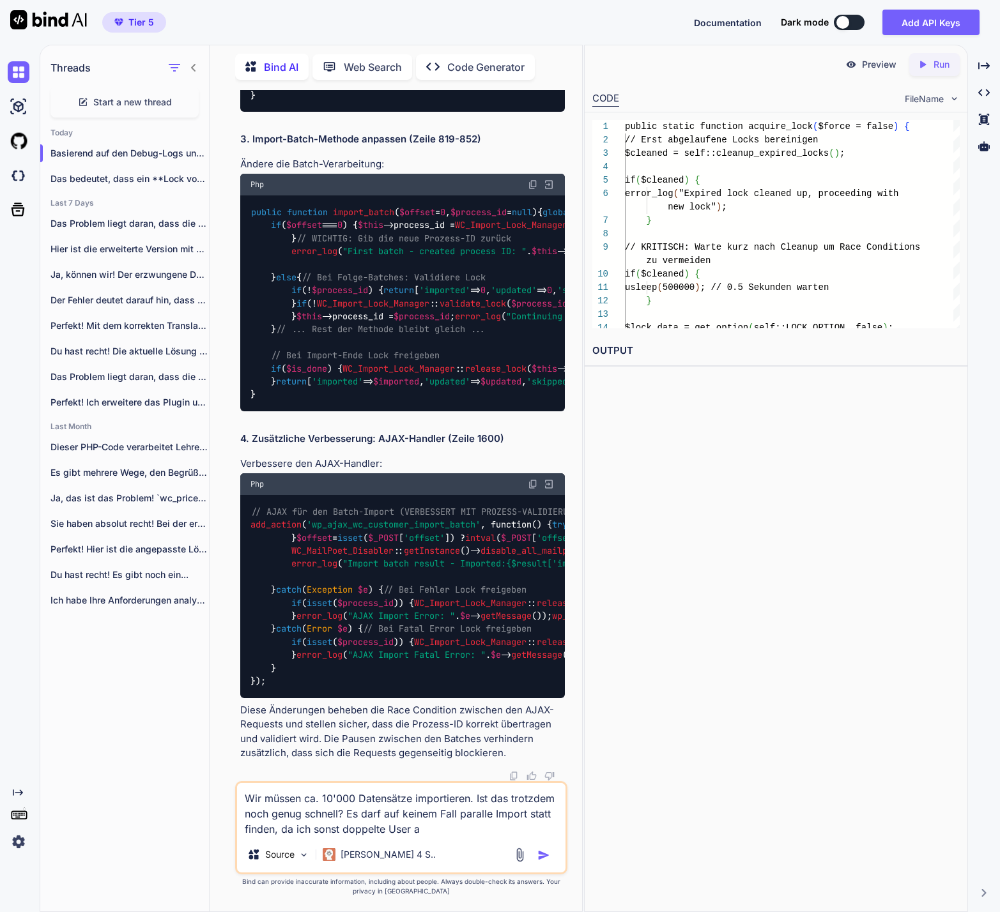
type textarea "Wir müssen ca. 10'000 Datensätze importieren. Ist das trotzdem noch genug schne…"
type textarea "x"
type textarea "Wir müssen ca. 10'000 Datensätze importieren. Ist das trotzdem noch genug schne…"
type textarea "x"
type textarea "Wir müssen ca. 10'000 Datensätze importieren. Ist das trotzdem noch genug schne…"
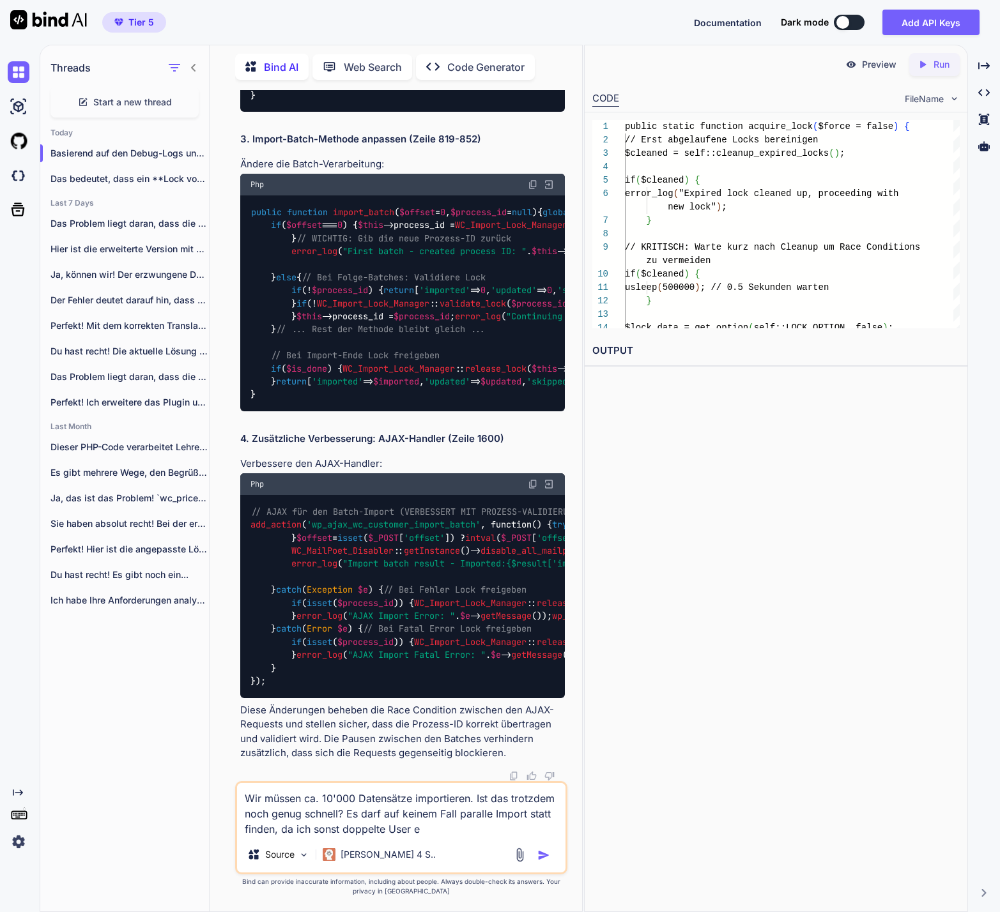
type textarea "x"
type textarea "Wir müssen ca. 10'000 Datensätze importieren. Ist das trotzdem noch genug schne…"
type textarea "x"
type textarea "Wir müssen ca. 10'000 Datensätze importieren. Ist das trotzdem noch genug schne…"
type textarea "x"
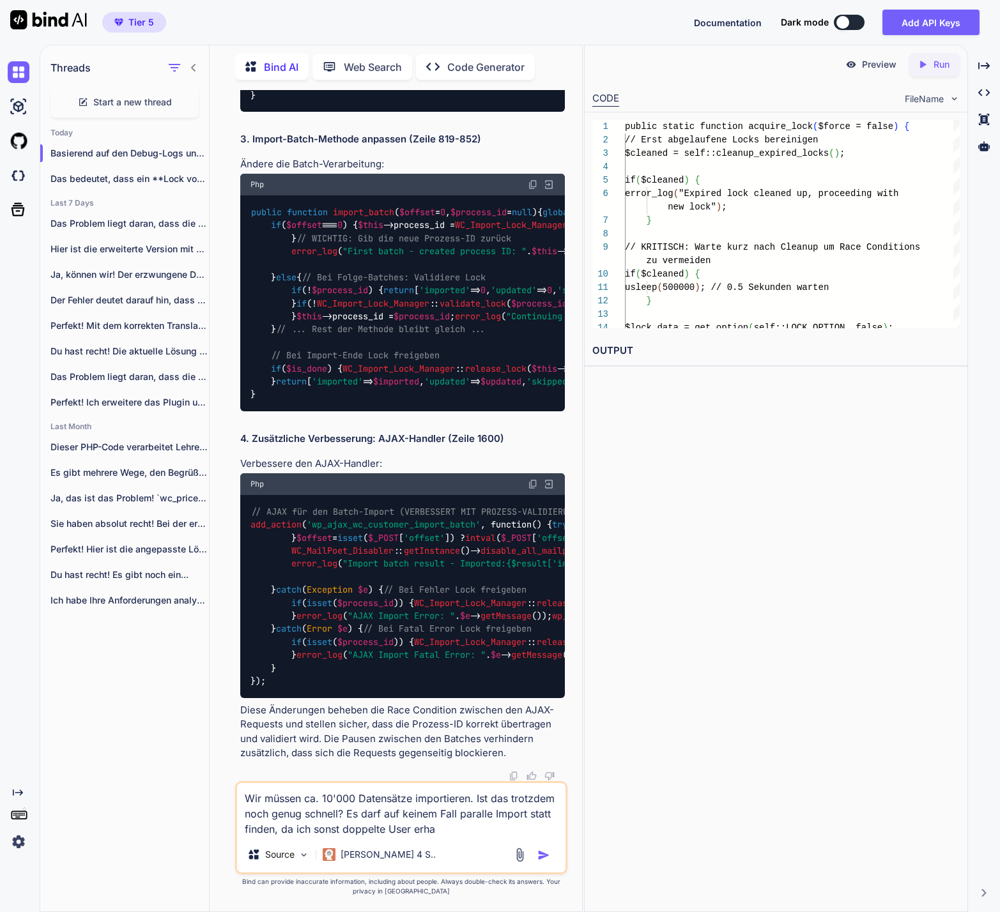
type textarea "Wir müssen ca. 10'000 Datensätze importieren. Ist das trotzdem noch genug schne…"
type textarea "x"
type textarea "Wir müssen ca. 10'000 Datensätze importieren. Ist das trotzdem noch genug schne…"
type textarea "x"
type textarea "Wir müssen ca. 10'000 Datensätze importieren. Ist das trotzdem noch genug schne…"
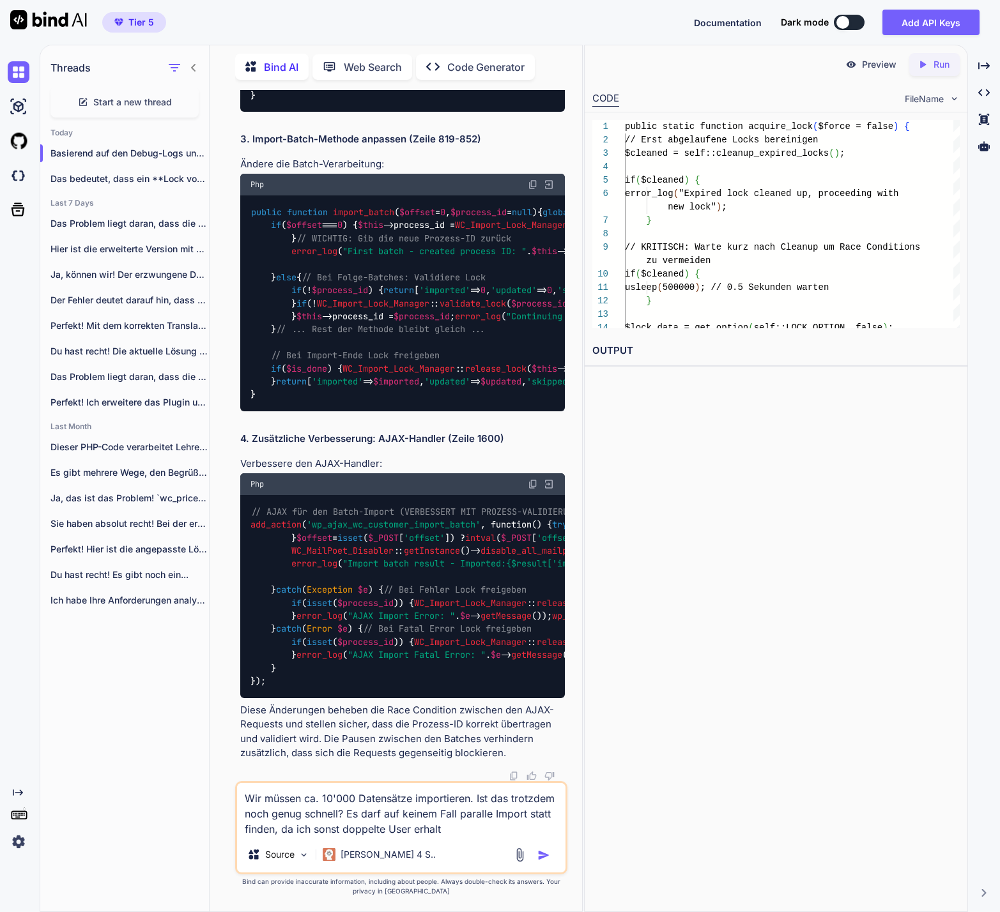
type textarea "x"
type textarea "Wir müssen ca. 10'000 Datensätze importieren. Ist das trotzdem noch genug schne…"
type textarea "x"
type textarea "Wir müssen ca. 10'000 Datensätze importieren. Ist das trotzdem noch genug schne…"
type textarea "x"
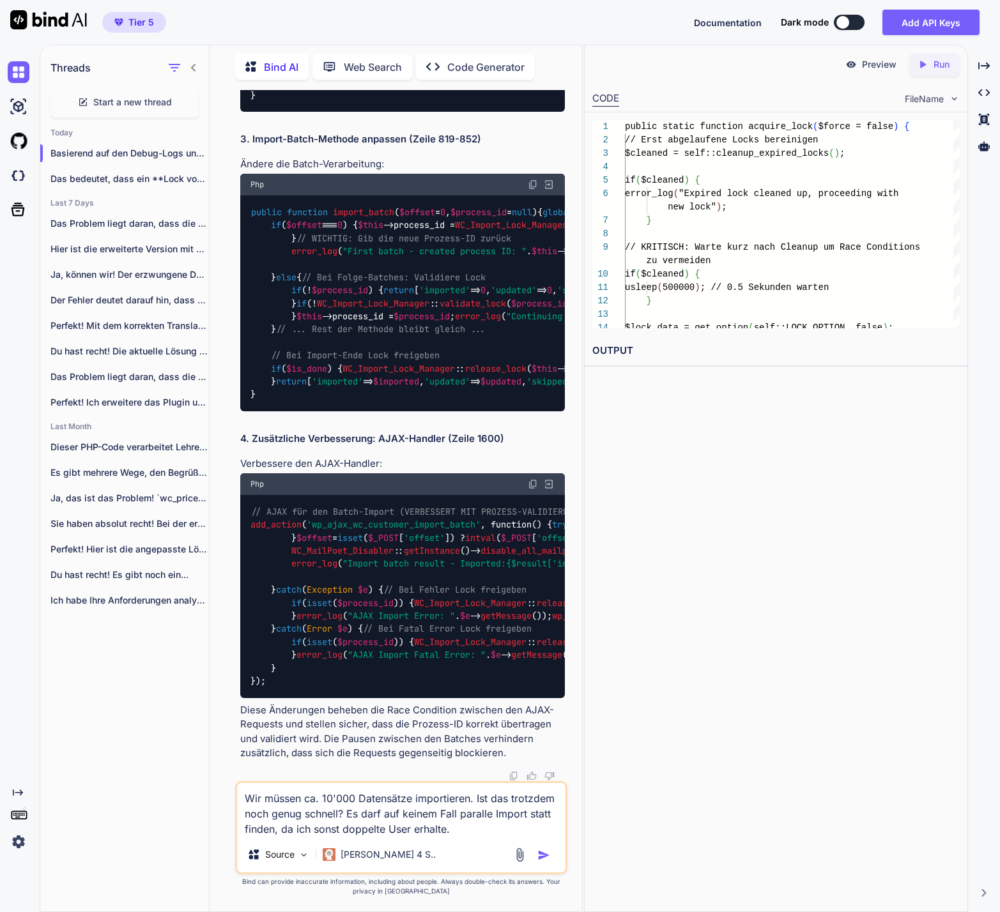
type textarea "Wir müssen ca. 10'000 Datensätze importieren. Ist das trotzdem noch genug schne…"
type textarea "x"
type textarea "Wir müssen ca. 10'000 Datensätze importieren. Ist das trotzdem noch genug schne…"
type textarea "x"
type textarea "Wir müssen ca. 10'000 Datensätze importieren. Ist das trotzdem noch genug schne…"
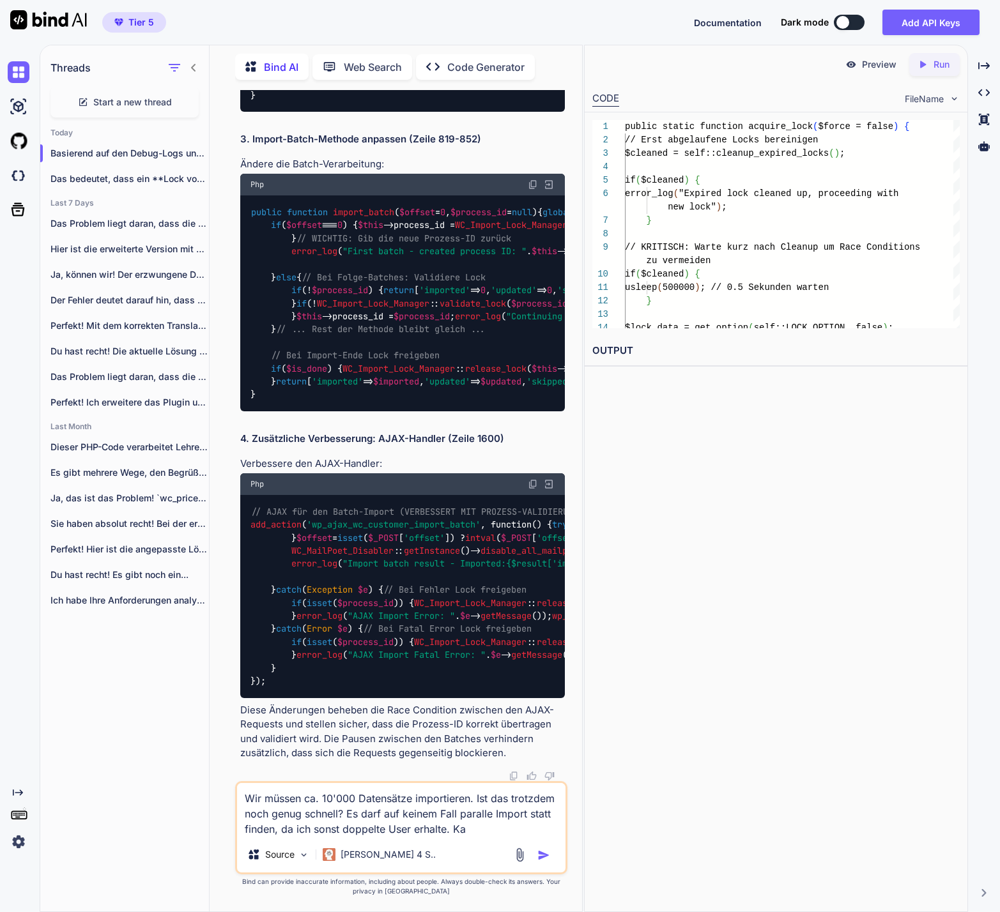
type textarea "x"
type textarea "Wir müssen ca. 10'000 Datensätze importieren. Ist das trotzdem noch genug schne…"
type textarea "x"
type textarea "Wir müssen ca. 10'000 Datensätze importieren. Ist das trotzdem noch genug schne…"
type textarea "x"
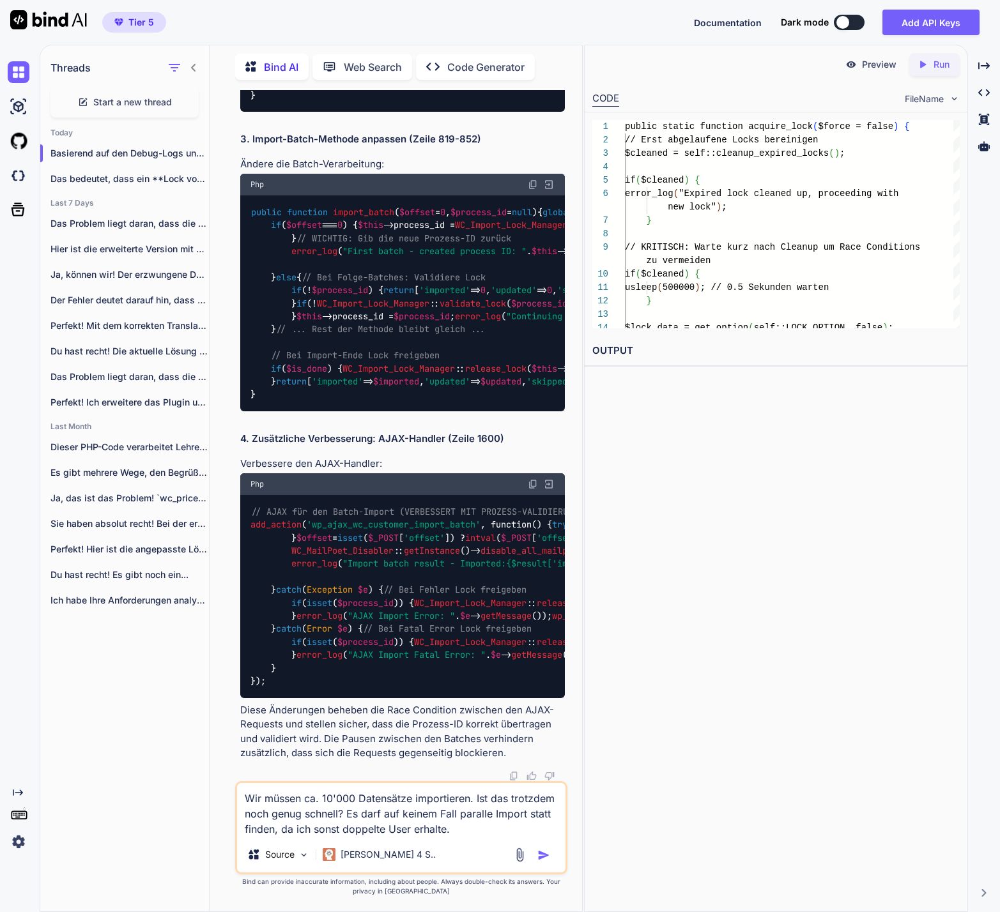
type textarea "Wir müssen ca. 10'000 Datensätze importieren. Ist das trotzdem noch genug schne…"
type textarea "x"
type textarea "Wir müssen ca. 10'000 Datensätze importieren. Ist das trotzdem noch genug schne…"
type textarea "x"
type textarea "Wir müssen ca. 10'000 Datensätze importieren. Ist das trotzdem noch genug schne…"
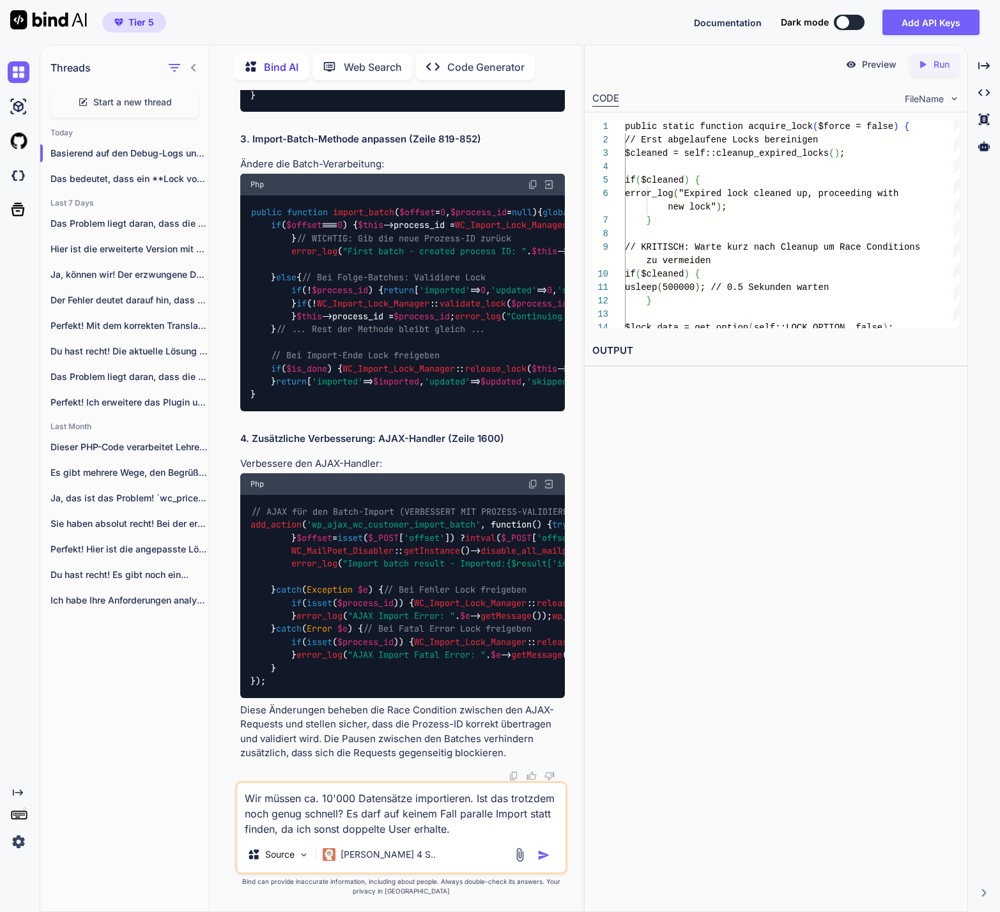
type textarea "x"
type textarea "Wir müssen ca. 10'000 Datensätze importieren. Ist das trotzdem noch genug schne…"
type textarea "x"
type textarea "Wir müssen ca. 10'000 Datensätze importieren. Ist das trotzdem noch genug schne…"
type textarea "x"
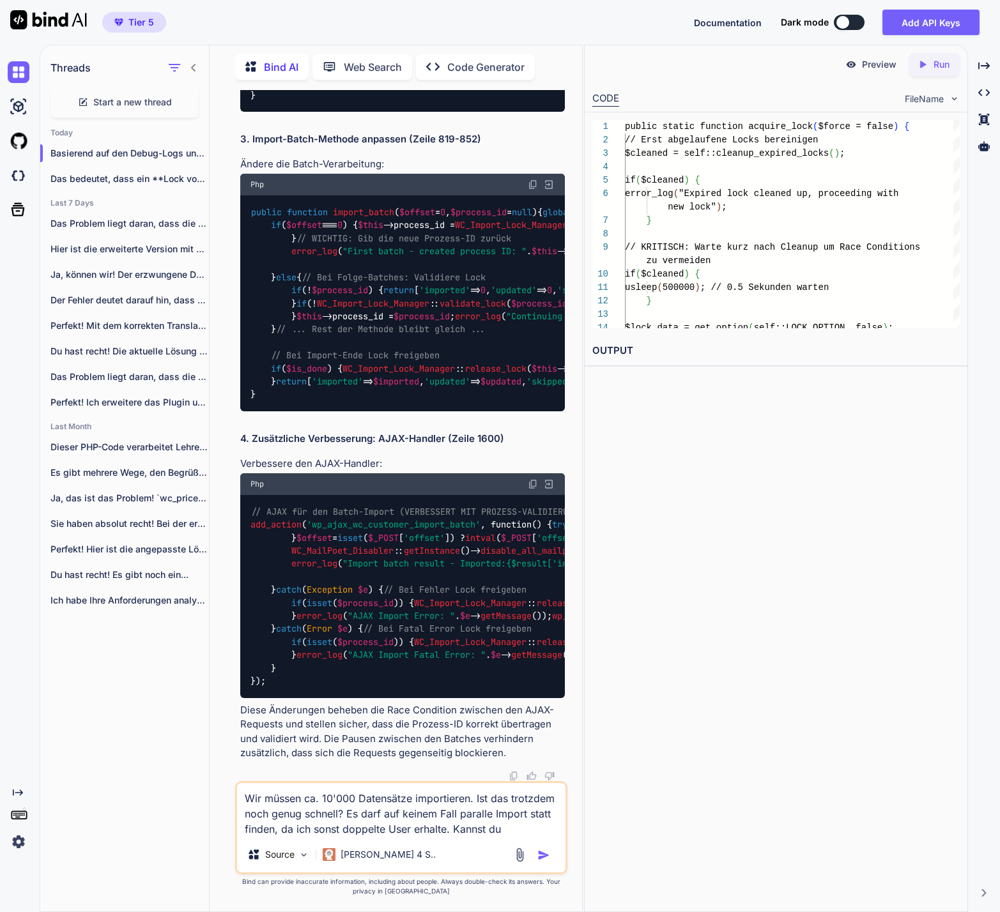
type textarea "Wir müssen ca. 10'000 Datensätze importieren. Ist das trotzdem noch genug schne…"
type textarea "x"
type textarea "Wir müssen ca. 10'000 Datensätze importieren. Ist das trotzdem noch genug schne…"
type textarea "x"
type textarea "Wir müssen ca. 10'000 Datensätze importieren. Ist das trotzdem noch genug schne…"
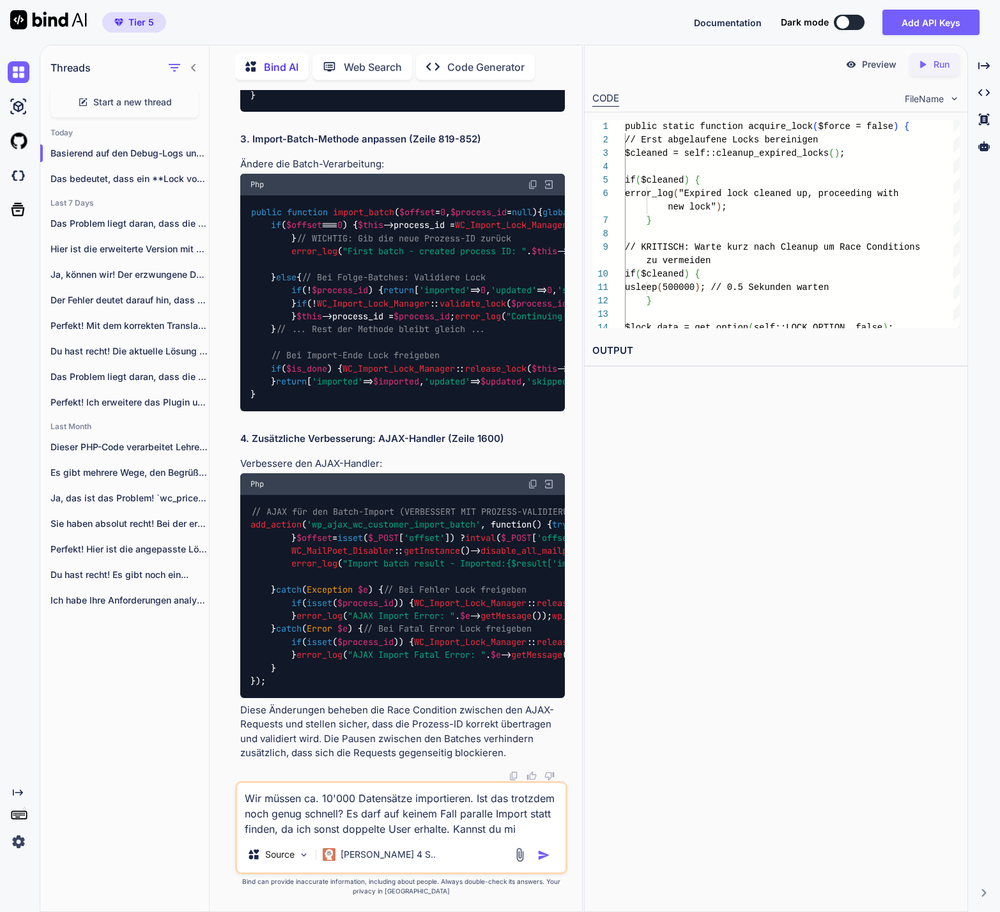
type textarea "x"
type textarea "Wir müssen ca. 10'000 Datensätze importieren. Ist das trotzdem noch genug schne…"
type textarea "x"
type textarea "Wir müssen ca. 10'000 Datensätze importieren. Ist das trotzdem noch genug schne…"
type textarea "x"
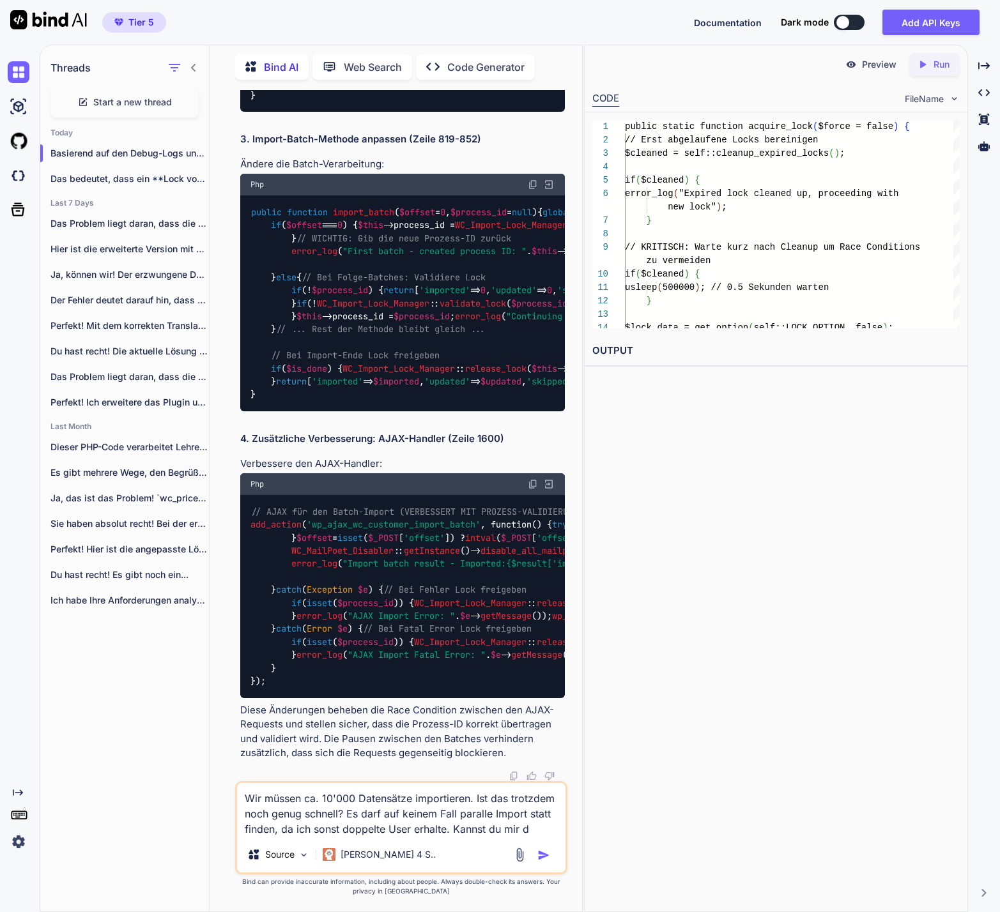
type textarea "Wir müssen ca. 10'000 Datensätze importieren. Ist das trotzdem noch genug schne…"
type textarea "x"
type textarea "Wir müssen ca. 10'000 Datensätze importieren. Ist das trotzdem noch genug schne…"
type textarea "x"
type textarea "Wir müssen ca. 10'000 Datensätze importieren. Ist das trotzdem noch genug schne…"
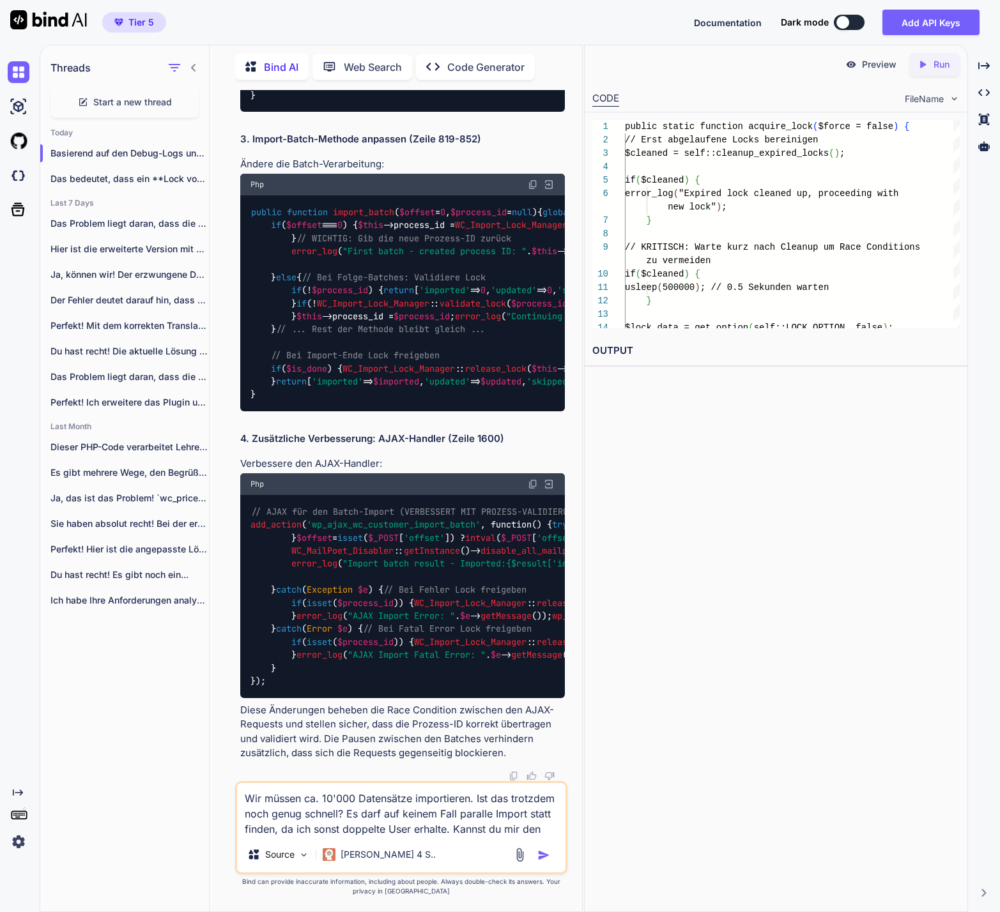
type textarea "x"
type textarea "Wir müssen ca. 10'000 Datensätze importieren. Ist das trotzdem noch genug schne…"
type textarea "x"
type textarea "Wir müssen ca. 10'000 Datensätze importieren. Ist das trotzdem noch genug schne…"
type textarea "x"
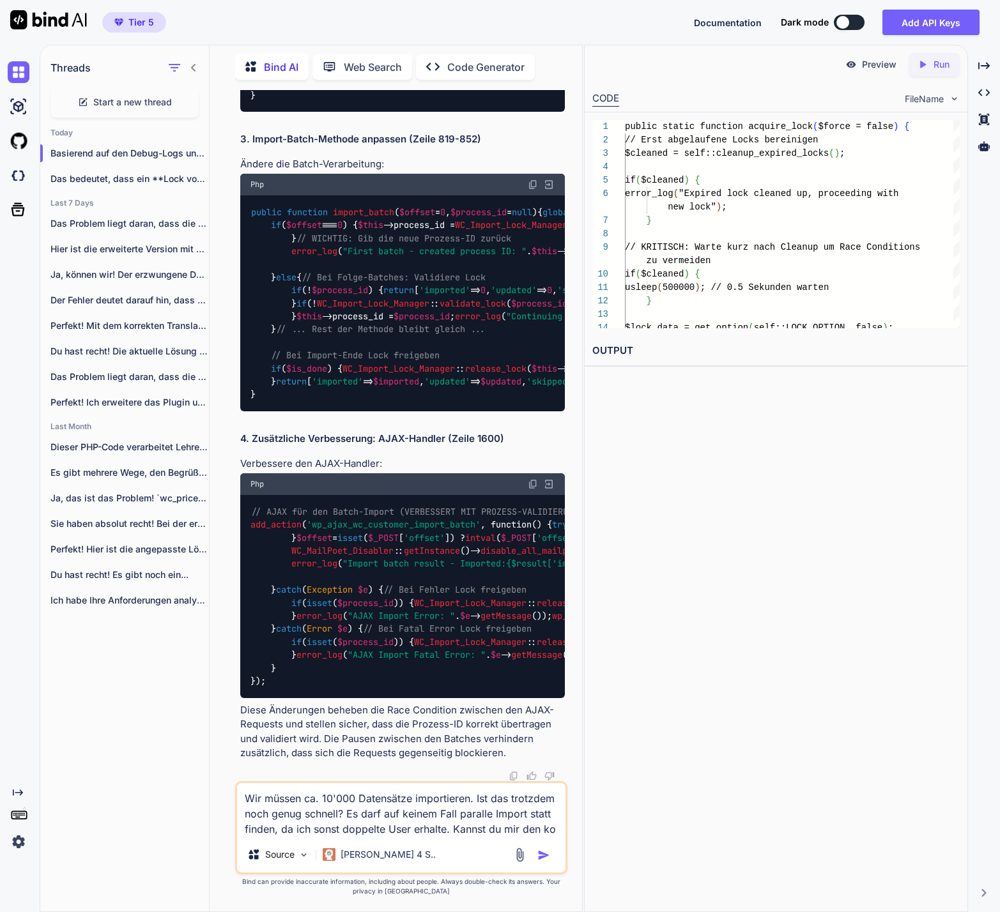
type textarea "Wir müssen ca. 10'000 Datensätze importieren. Ist das trotzdem noch genug schne…"
type textarea "x"
type textarea "Wir müssen ca. 10'000 Datensätze importieren. Ist das trotzdem noch genug schne…"
type textarea "x"
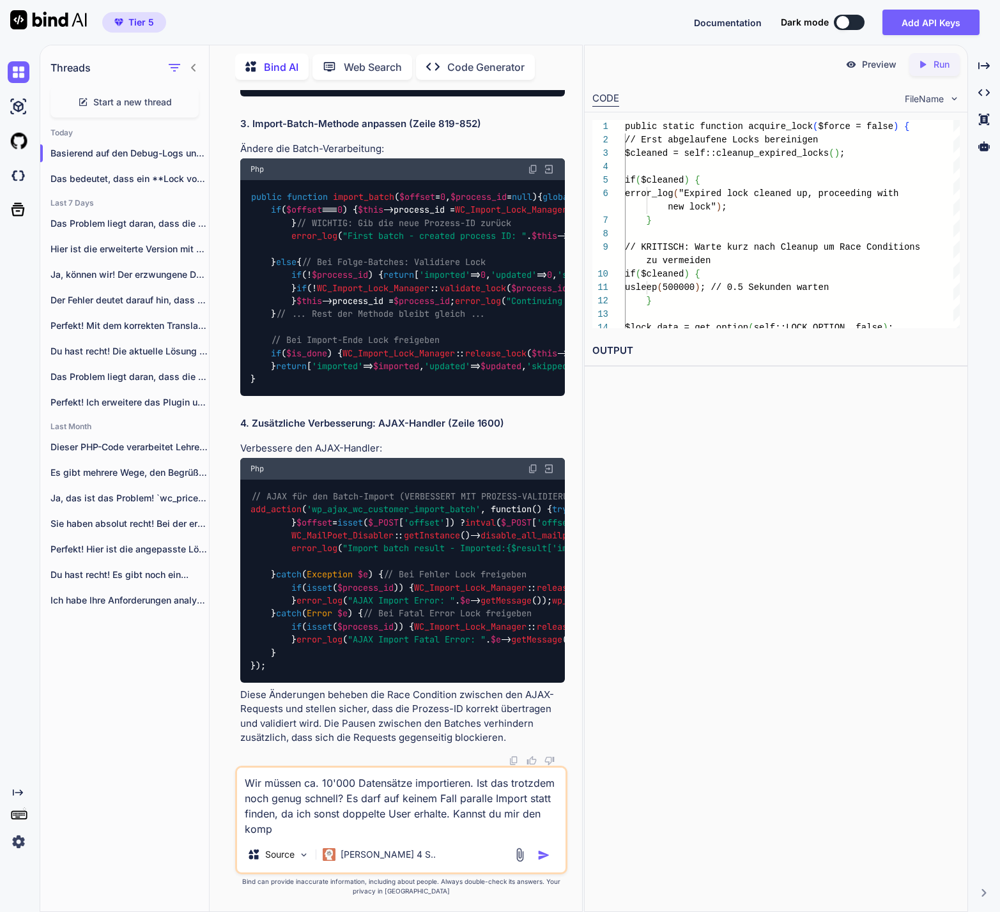
type textarea "Wir müssen ca. 10'000 Datensätze importieren. Ist das trotzdem noch genug schne…"
type textarea "x"
type textarea "Wir müssen ca. 10'000 Datensätze importieren. Ist das trotzdem noch genug schne…"
type textarea "x"
type textarea "Wir müssen ca. 10'000 Datensätze importieren. Ist das trotzdem noch genug schne…"
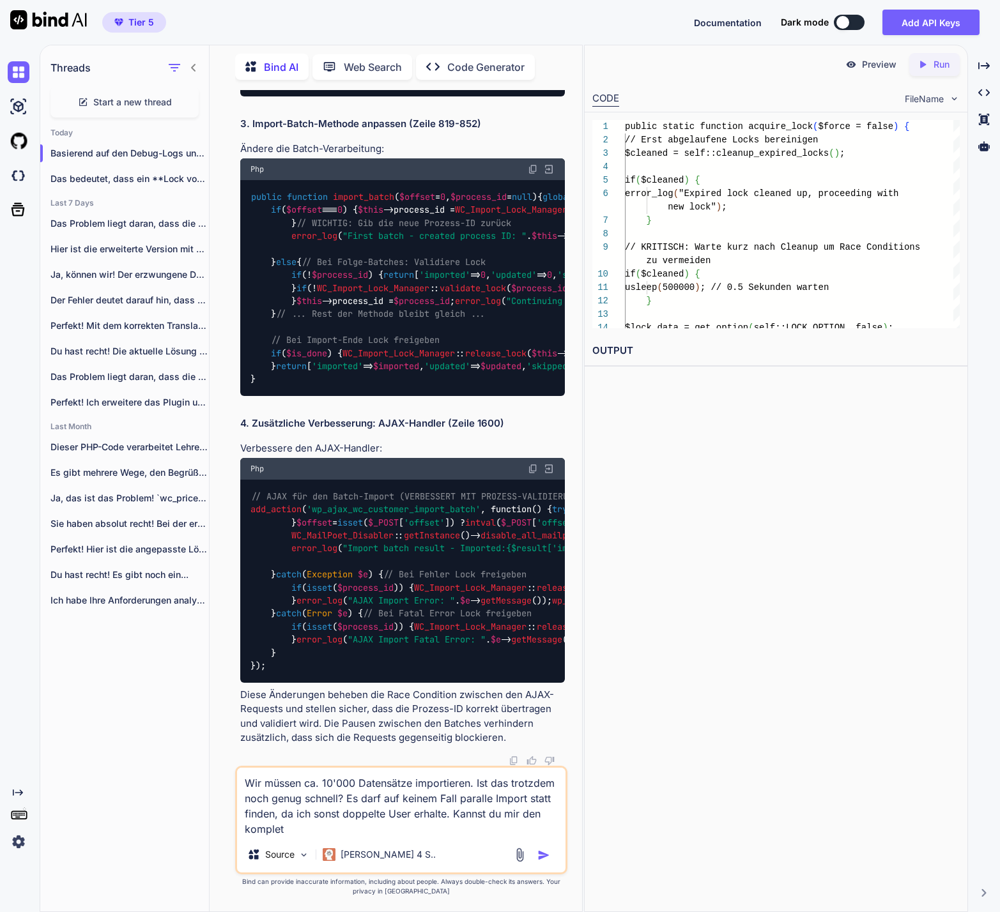
type textarea "x"
type textarea "Wir müssen ca. 10'000 Datensätze importieren. Ist das trotzdem noch genug schne…"
type textarea "x"
type textarea "Wir müssen ca. 10'000 Datensätze importieren. Ist das trotzdem noch genug schne…"
type textarea "x"
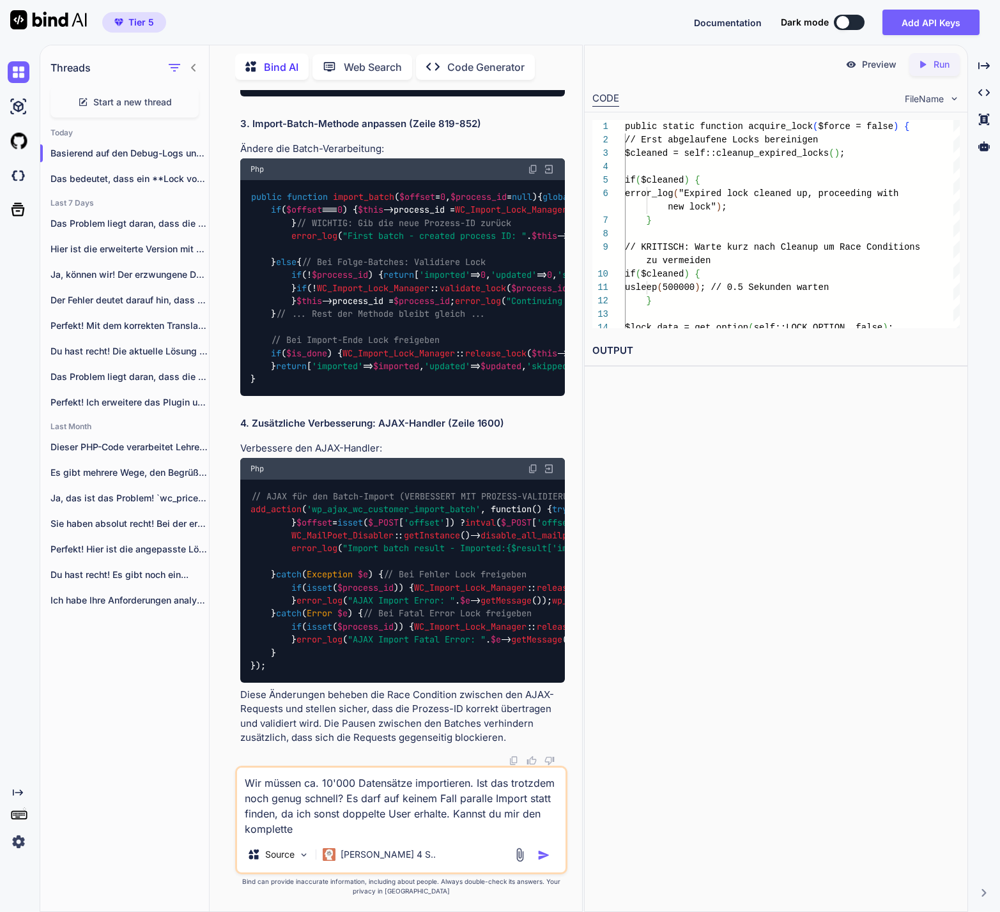
type textarea "Wir müssen ca. 10'000 Datensätze importieren. Ist das trotzdem noch genug schne…"
type textarea "x"
type textarea "Wir müssen ca. 10'000 Datensätze importieren. Ist das trotzdem noch genug schne…"
type textarea "x"
type textarea "Wir müssen ca. 10'000 Datensätze importieren. Ist das trotzdem noch genug schne…"
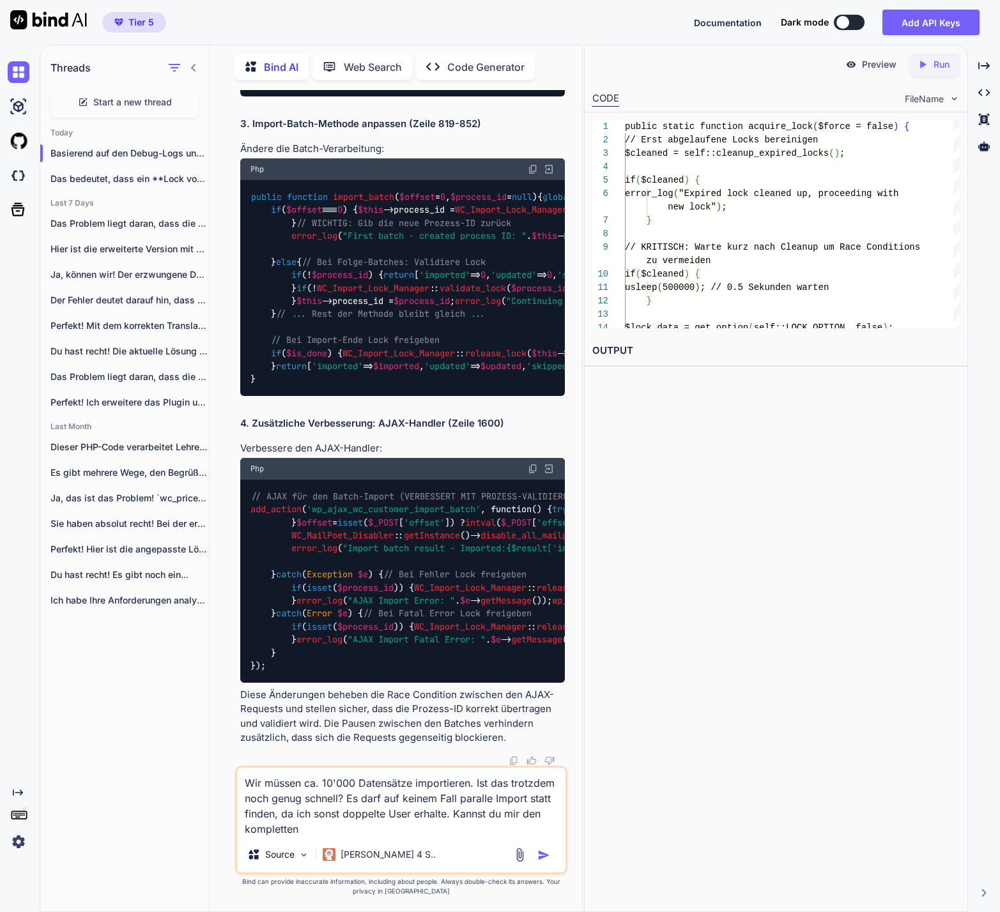
type textarea "x"
type textarea "Wir müssen ca. 10'000 Datensätze importieren. Ist das trotzdem noch genug schne…"
type textarea "x"
type textarea "Wir müssen ca. 10'000 Datensätze importieren. Ist das trotzdem noch genug schne…"
type textarea "x"
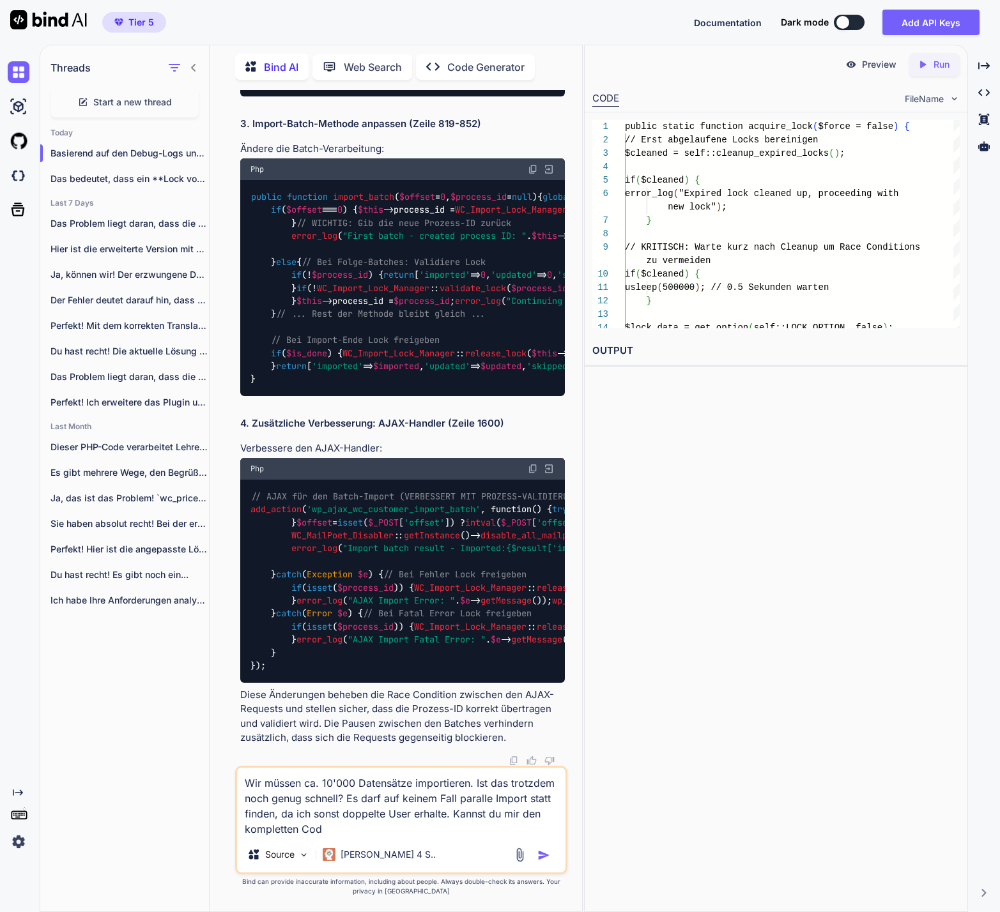
type textarea "Wir müssen ca. 10'000 Datensätze importieren. Ist das trotzdem noch genug schne…"
type textarea "x"
type textarea "Wir müssen ca. 10'000 Datensätze importieren. Ist das trotzdem noch genug schne…"
type textarea "x"
type textarea "Wir müssen ca. 10'000 Datensätze importieren. Ist das trotzdem noch genug schne…"
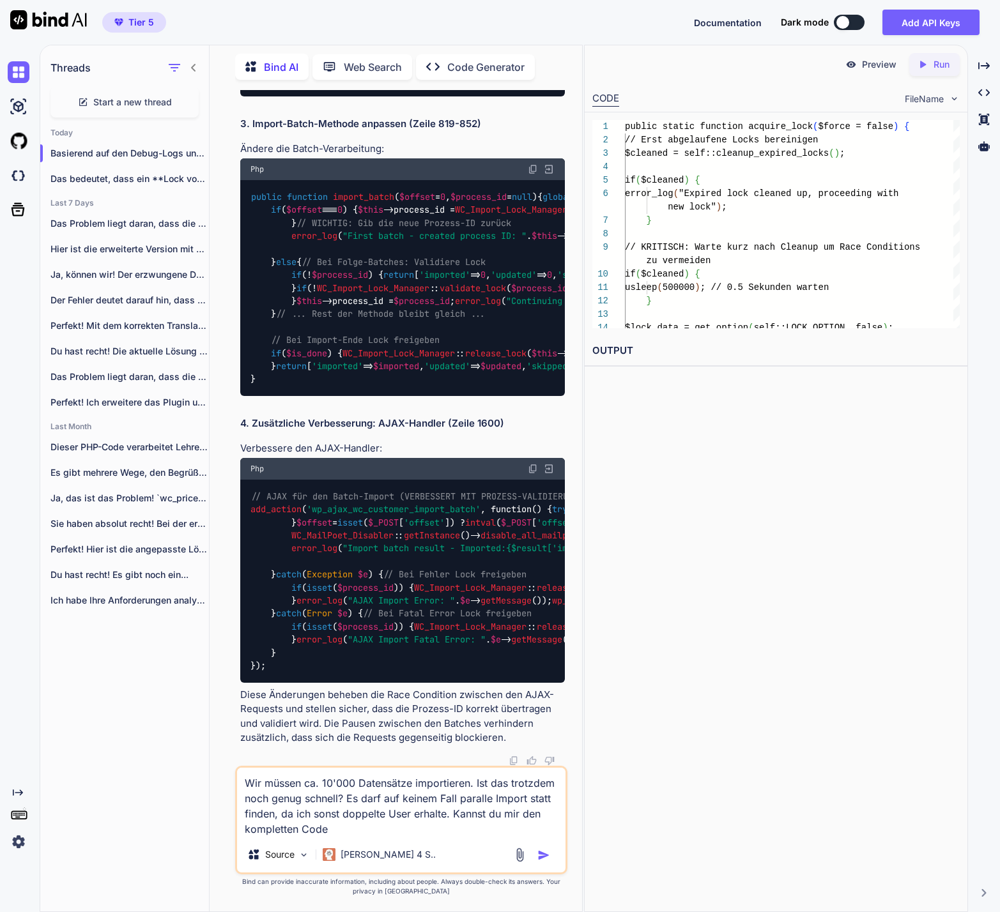
type textarea "x"
type textarea "Wir müssen ca. 10'000 Datensätze importieren. Ist das trotzdem noch genug schne…"
type textarea "x"
type textarea "Wir müssen ca. 10'000 Datensätze importieren. Ist das trotzdem noch genug schne…"
type textarea "x"
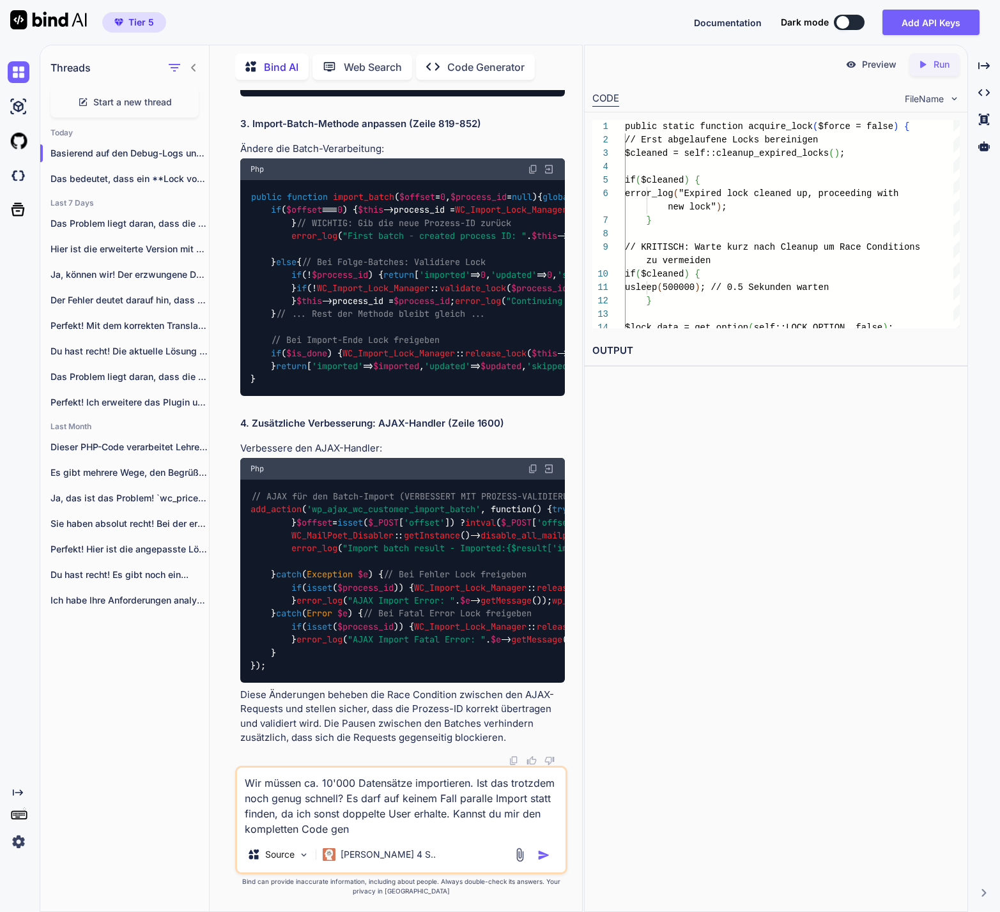
type textarea "Wir müssen ca. 10'000 Datensätze importieren. Ist das trotzdem noch genug schne…"
type textarea "x"
type textarea "Wir müssen ca. 10'000 Datensätze importieren. Ist das trotzdem noch genug schne…"
type textarea "x"
type textarea "Wir müssen ca. 10'000 Datensätze importieren. Ist das trotzdem noch genug schne…"
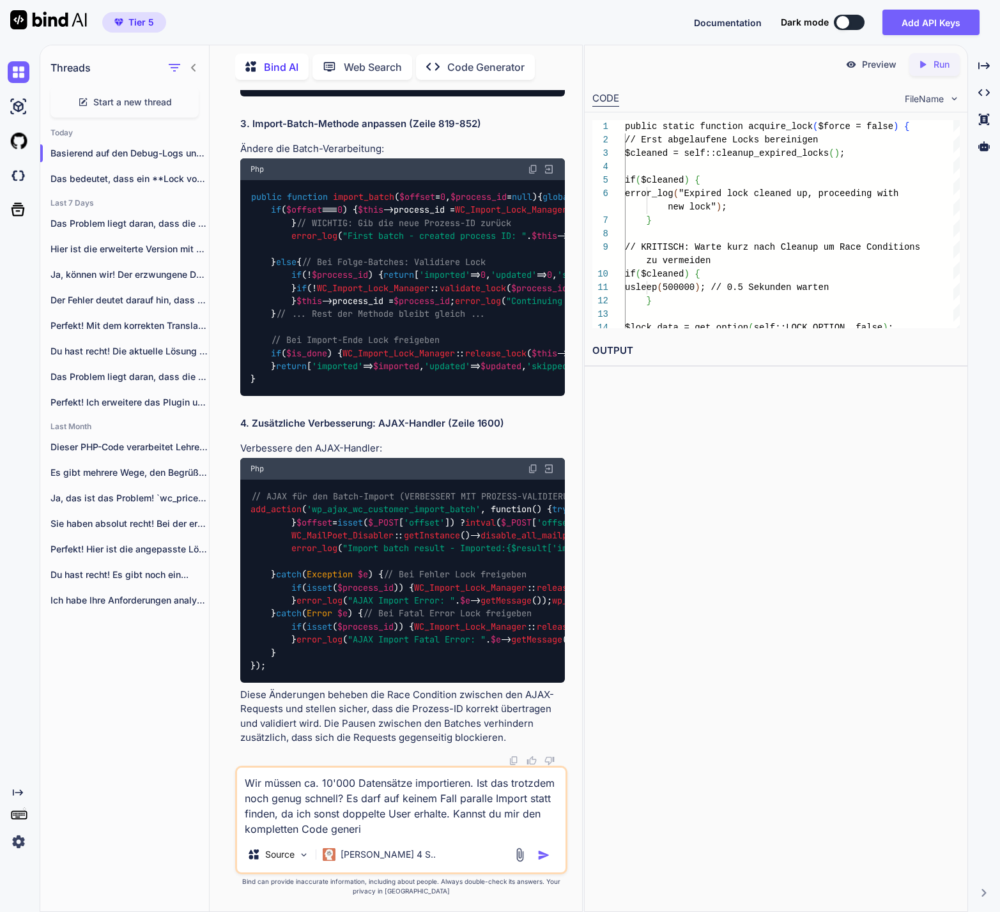
type textarea "x"
type textarea "Wir müssen ca. 10'000 Datensätze importieren. Ist das trotzdem noch genug schne…"
type textarea "x"
type textarea "Wir müssen ca. 10'000 Datensätze importieren. Ist das trotzdem noch genug schne…"
type textarea "x"
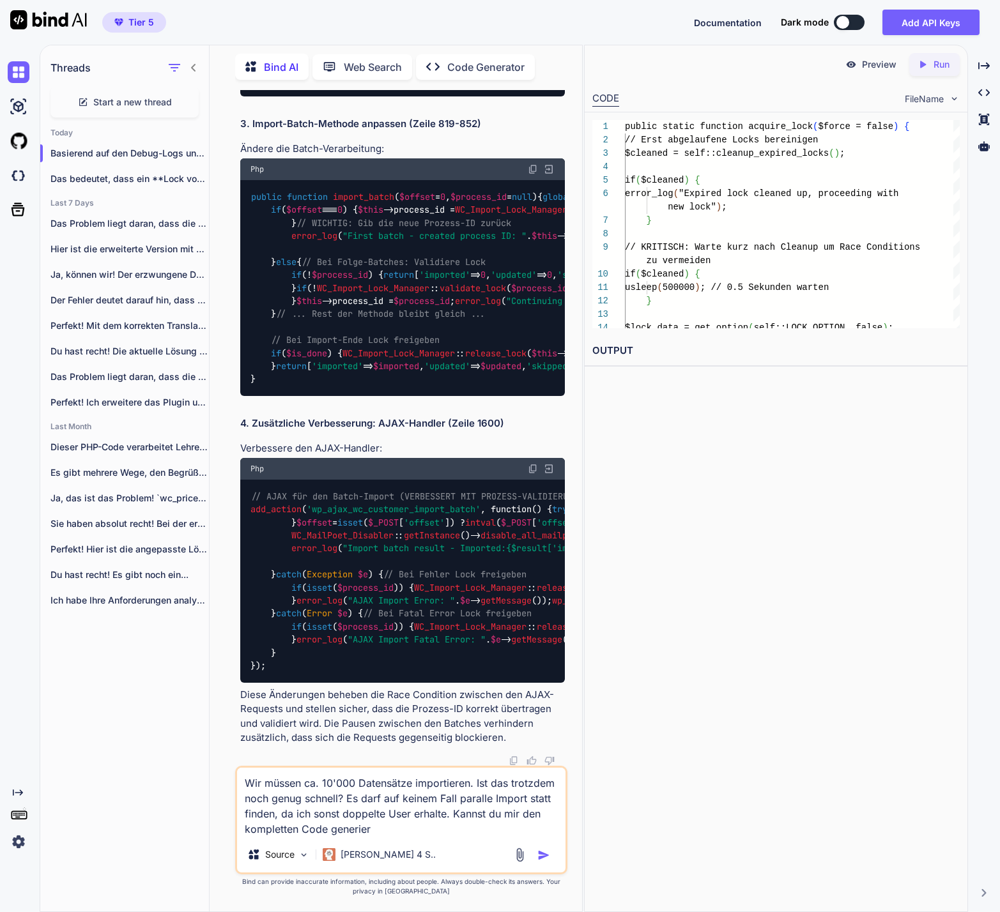
type textarea "Wir müssen ca. 10'000 Datensätze importieren. Ist das trotzdem noch genug schne…"
type textarea "x"
type textarea "Wir müssen ca. 10'000 Datensätze importieren. Ist das trotzdem noch genug schne…"
type textarea "x"
type textarea "Wir müssen ca. 10'000 Datensätze importieren. Ist das trotzdem noch genug schne…"
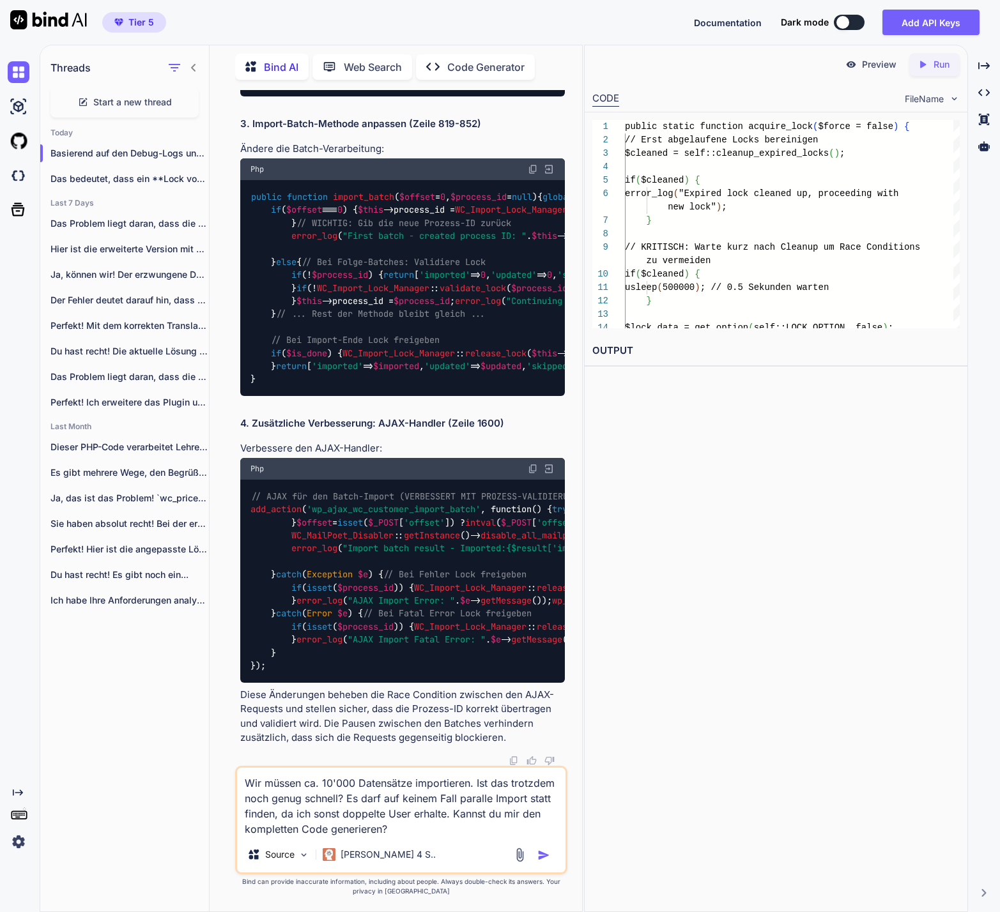
type textarea "x"
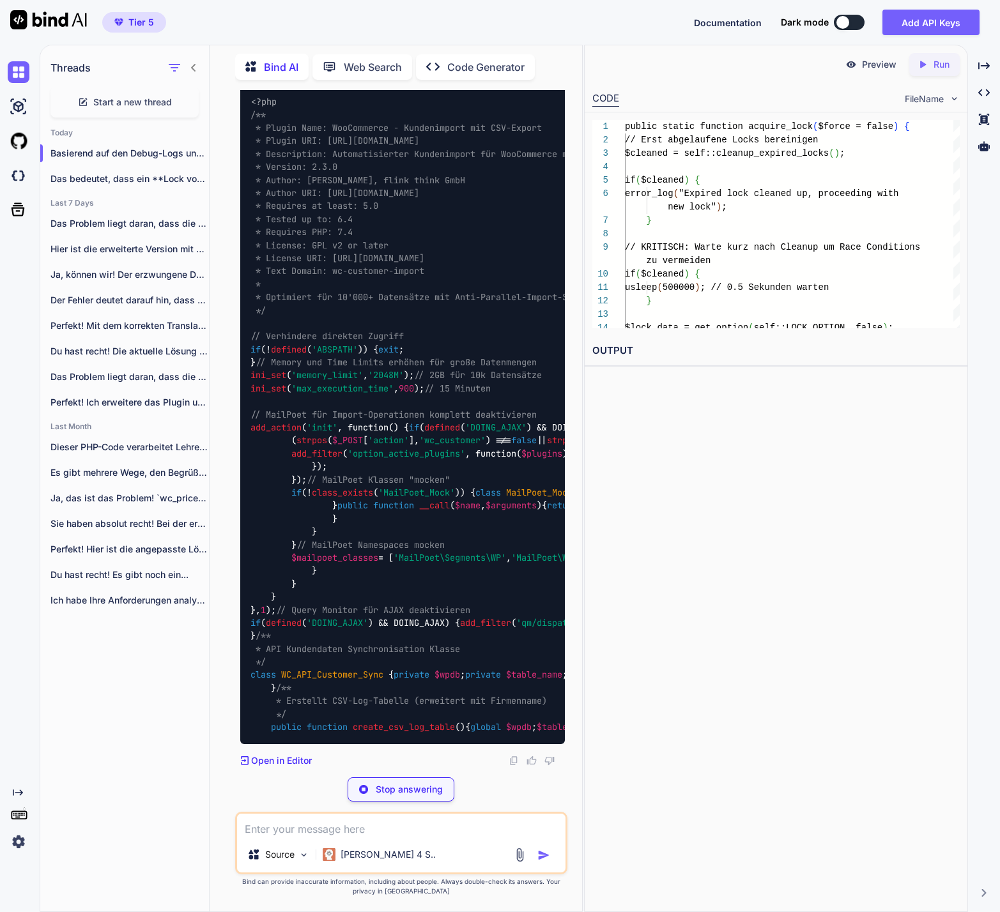
scroll to position [27545, 0]
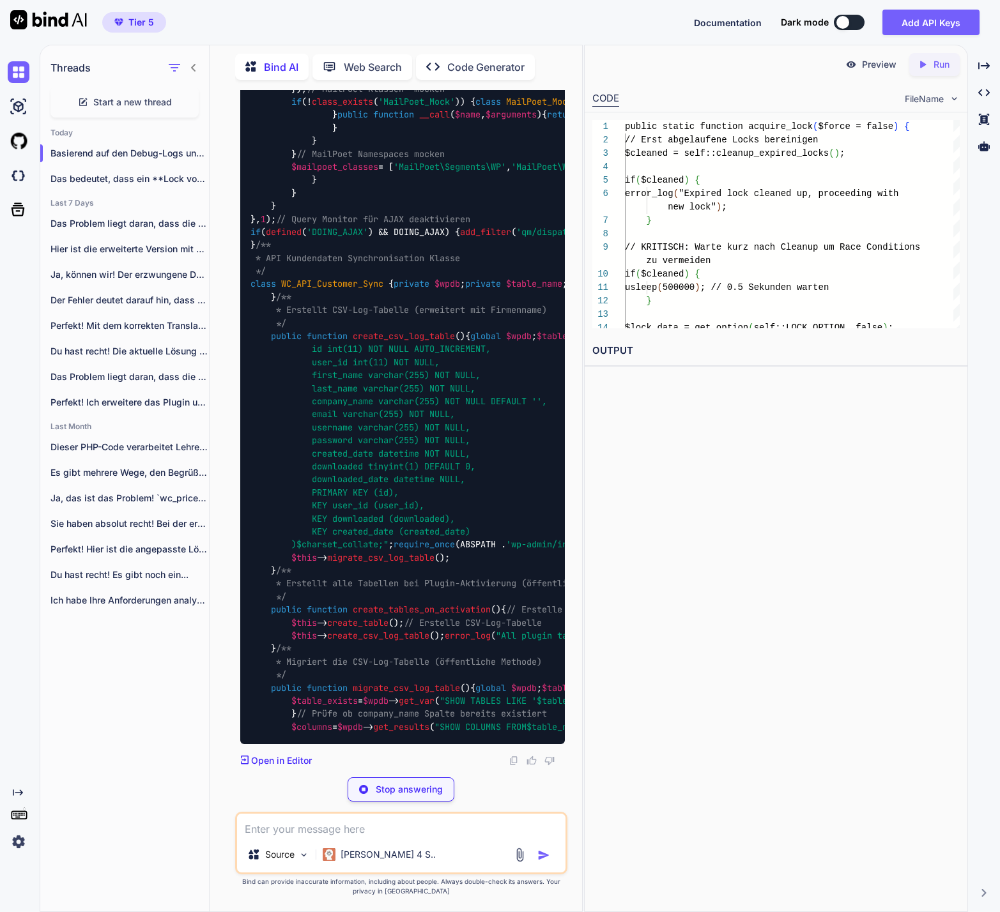
type textarea "x"
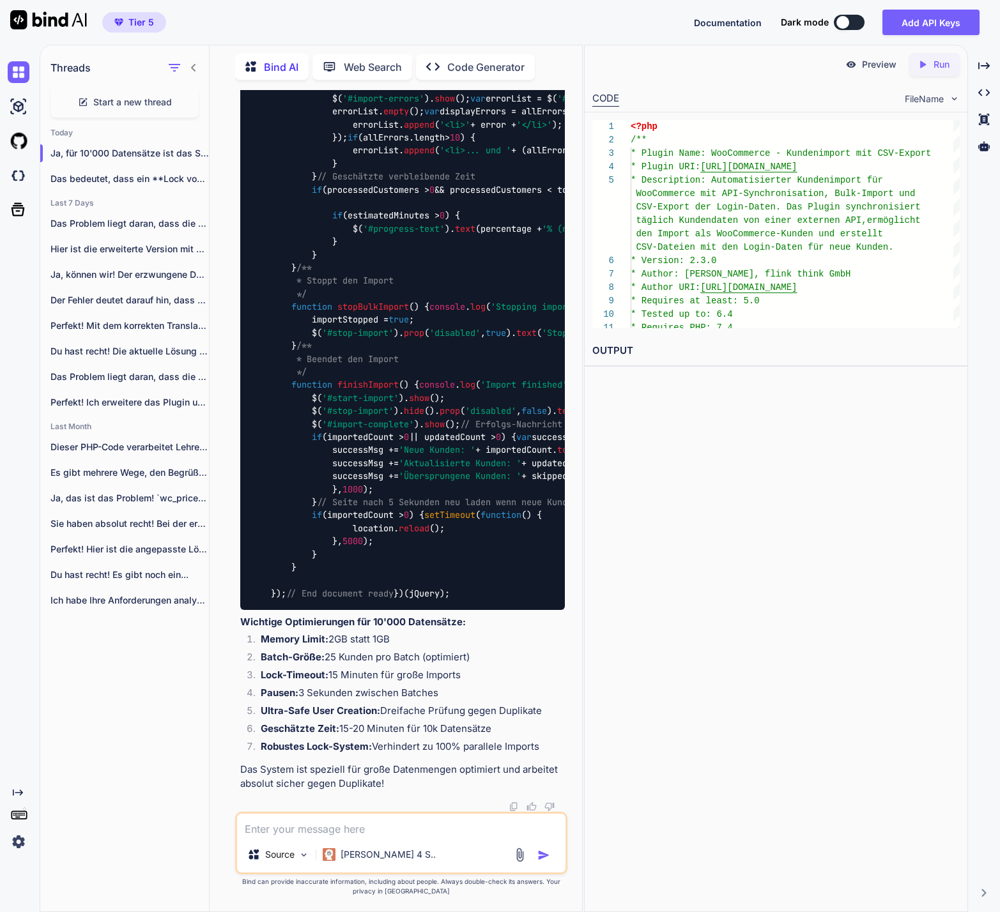
scroll to position [59234, 0]
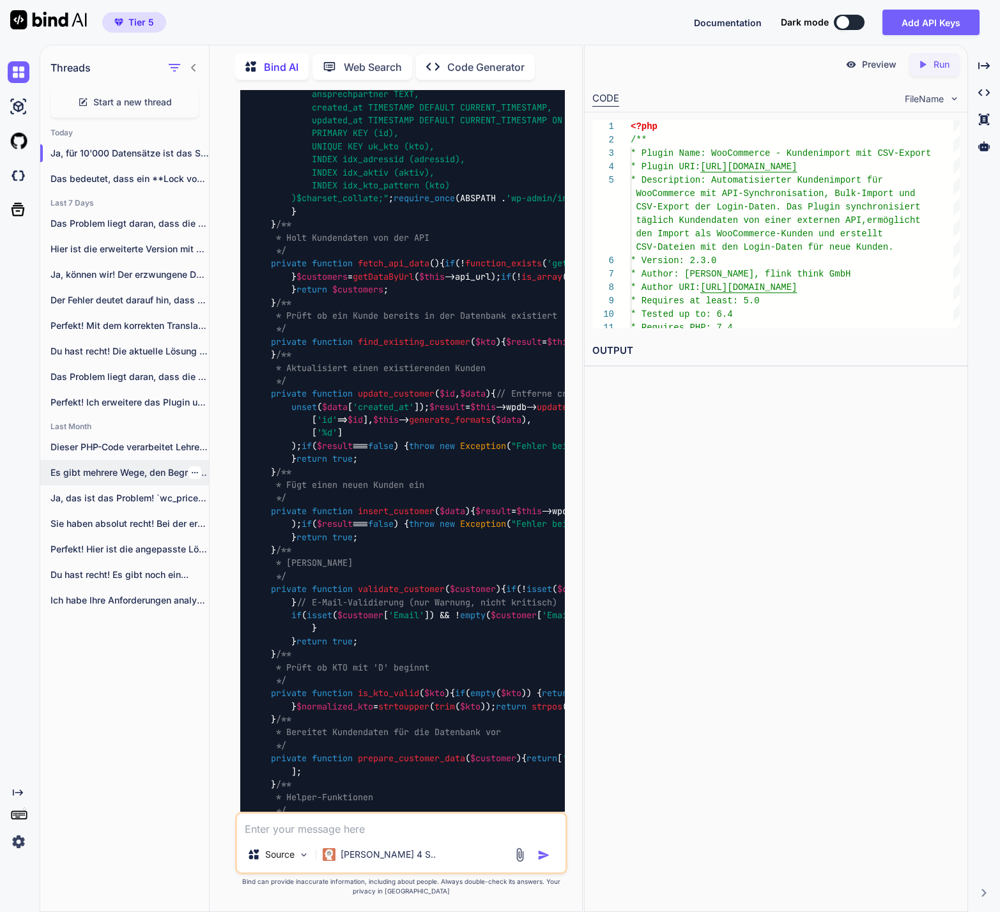
scroll to position [26391, 0]
